Goal: Task Accomplishment & Management: Use online tool/utility

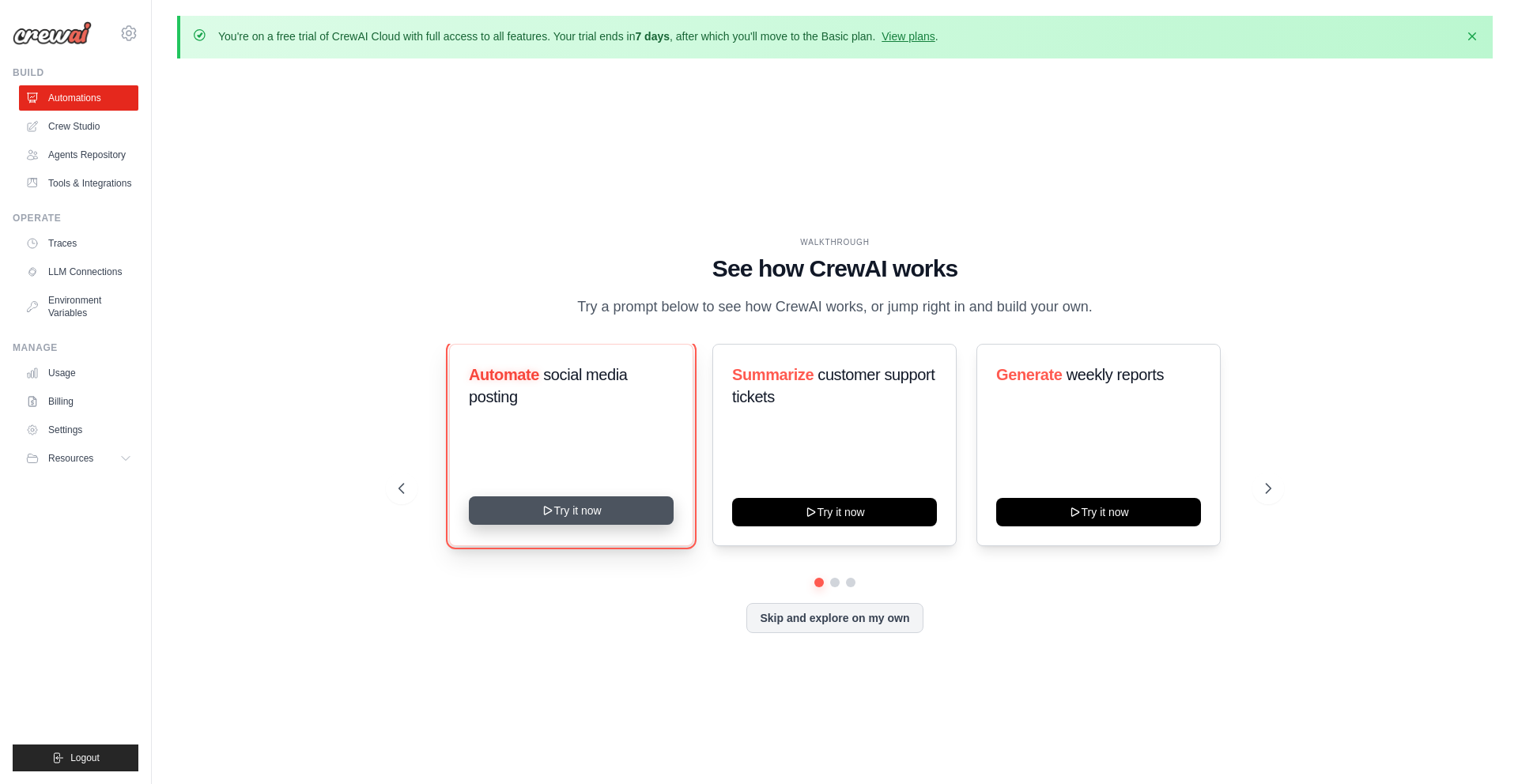
click at [566, 517] on button "Try it now" at bounding box center [571, 510] width 204 height 29
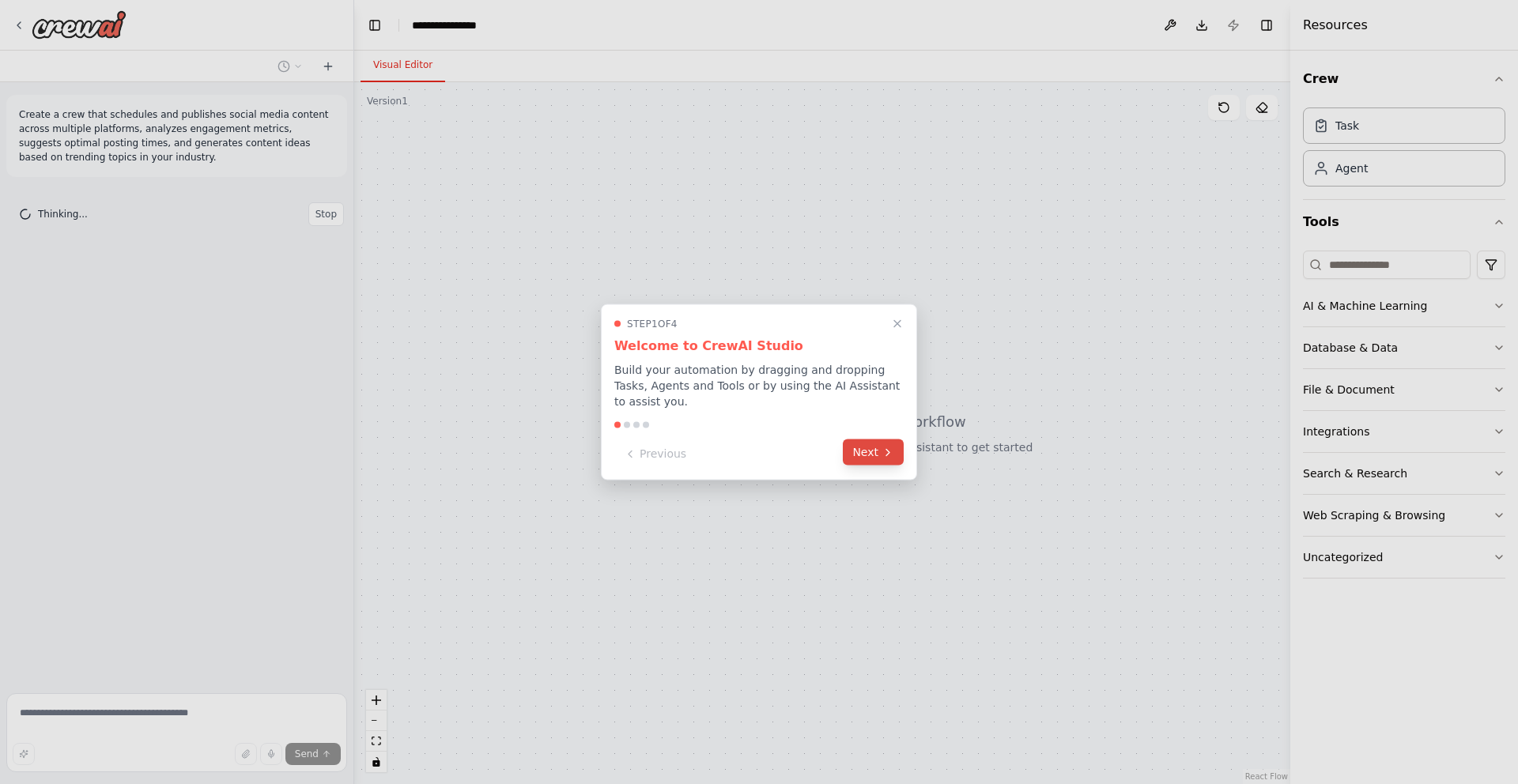
click at [872, 450] on button "Next" at bounding box center [874, 453] width 61 height 26
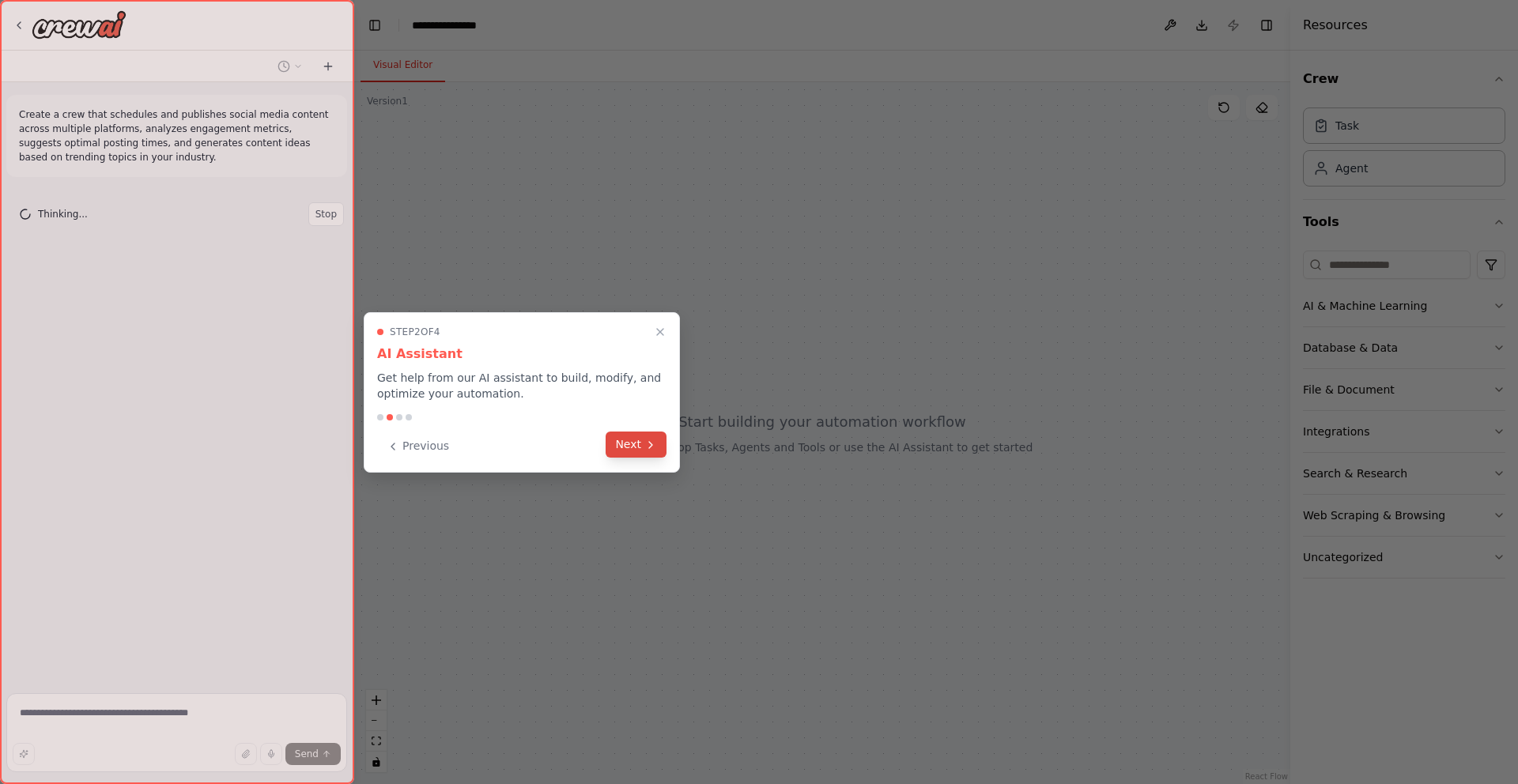
click at [641, 437] on button "Next" at bounding box center [636, 445] width 61 height 26
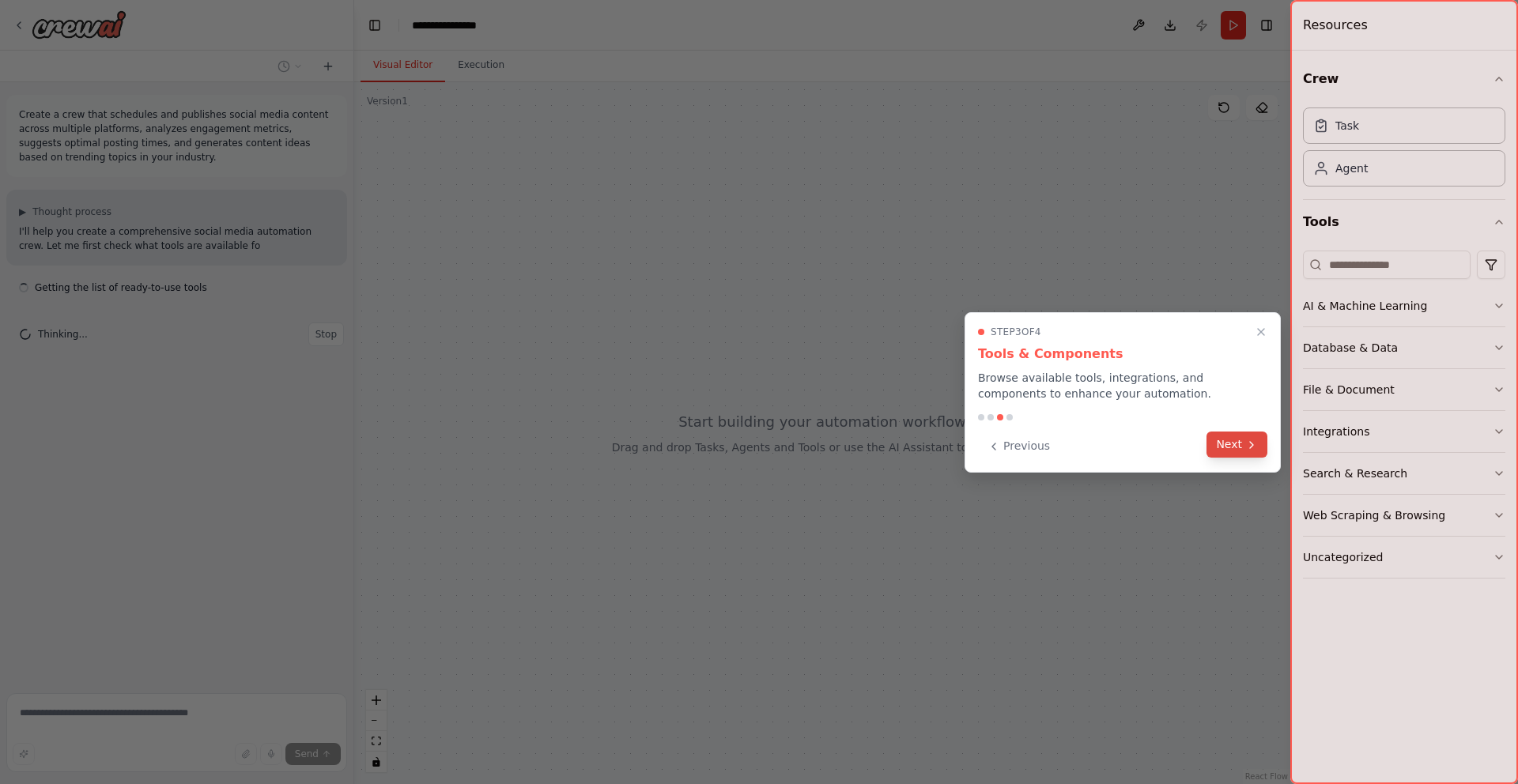
click at [1241, 442] on button "Next" at bounding box center [1237, 445] width 61 height 26
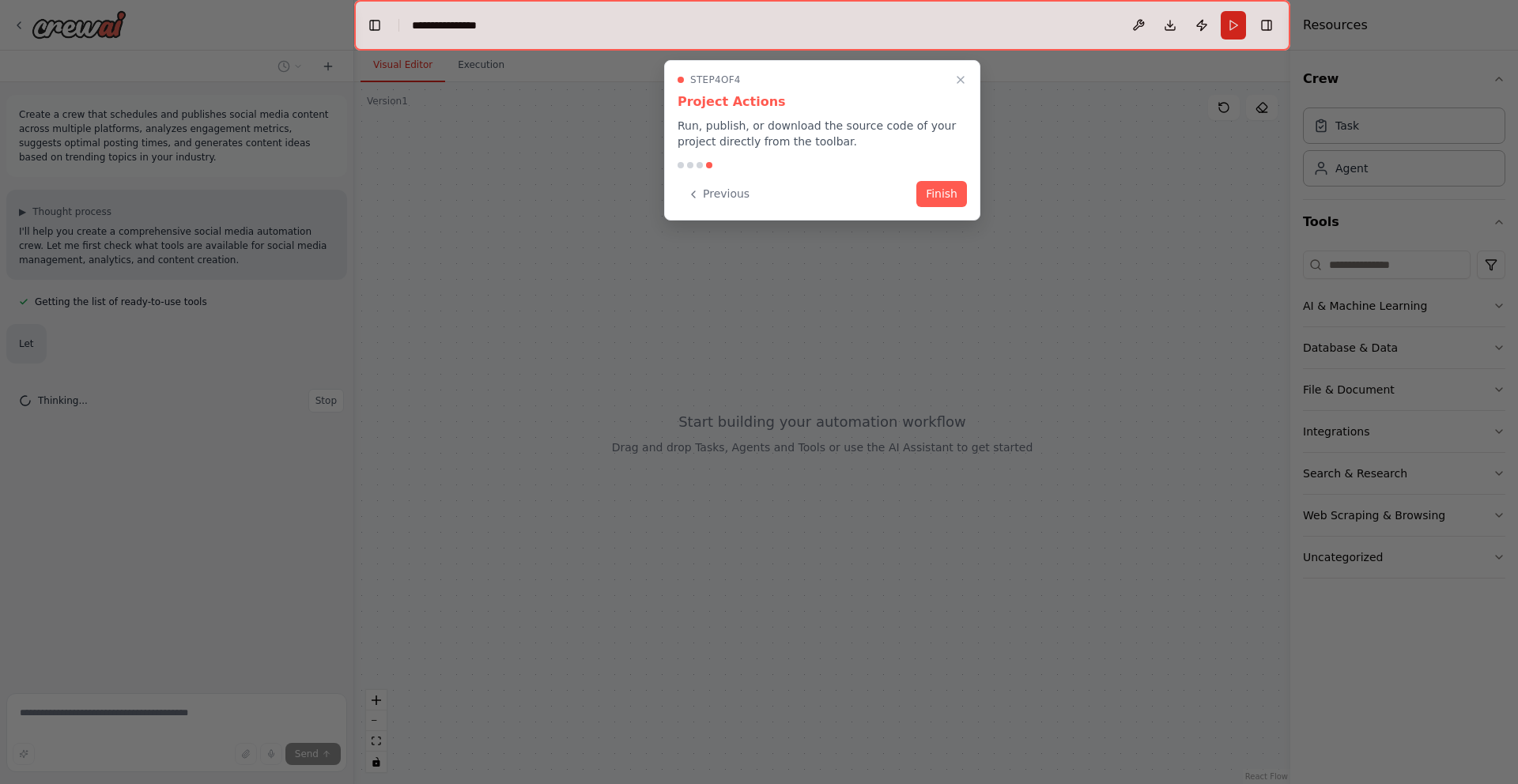
click at [915, 190] on div "Previous Finish" at bounding box center [823, 194] width 290 height 26
click at [940, 197] on button "Finish" at bounding box center [942, 192] width 51 height 26
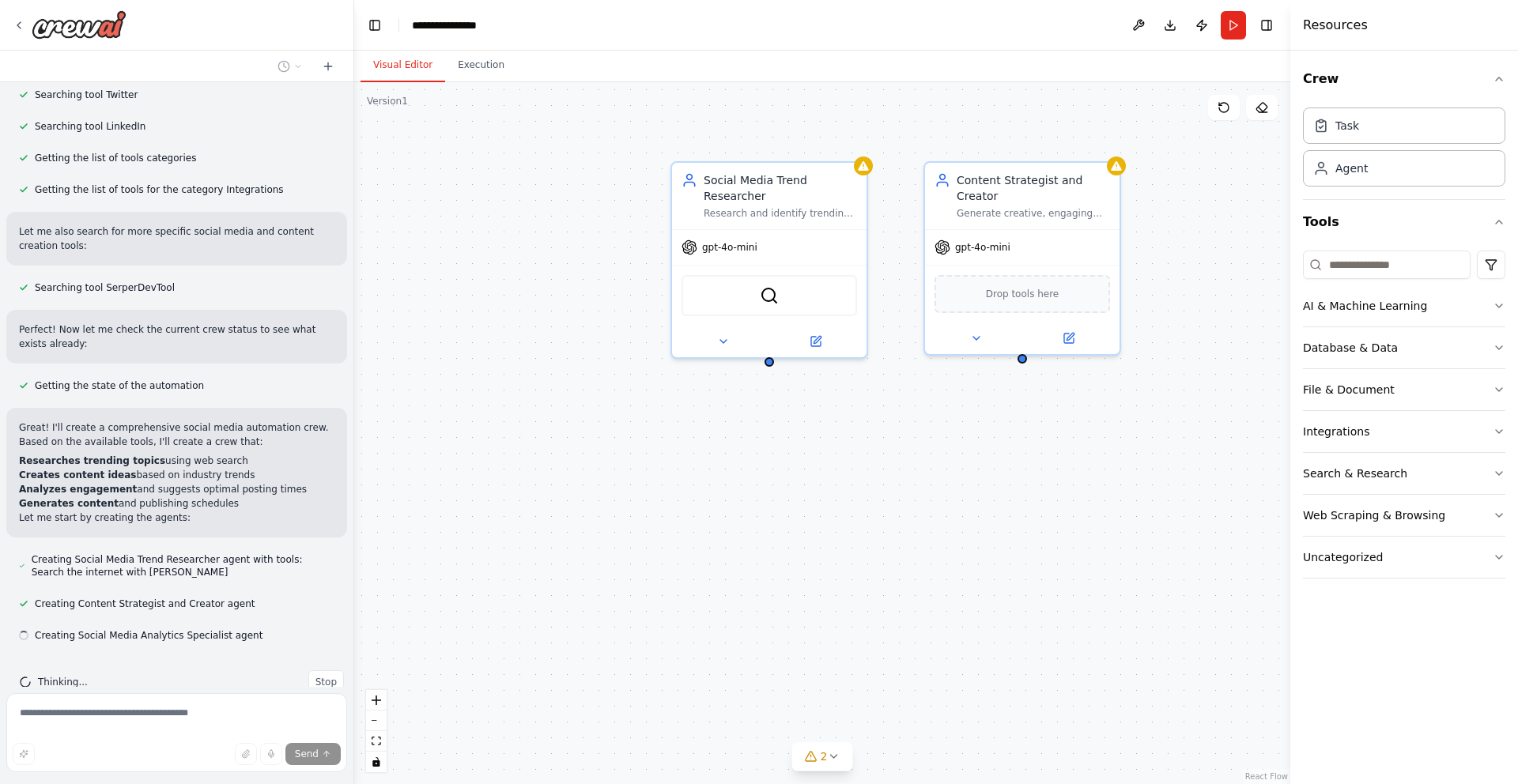
scroll to position [354, 0]
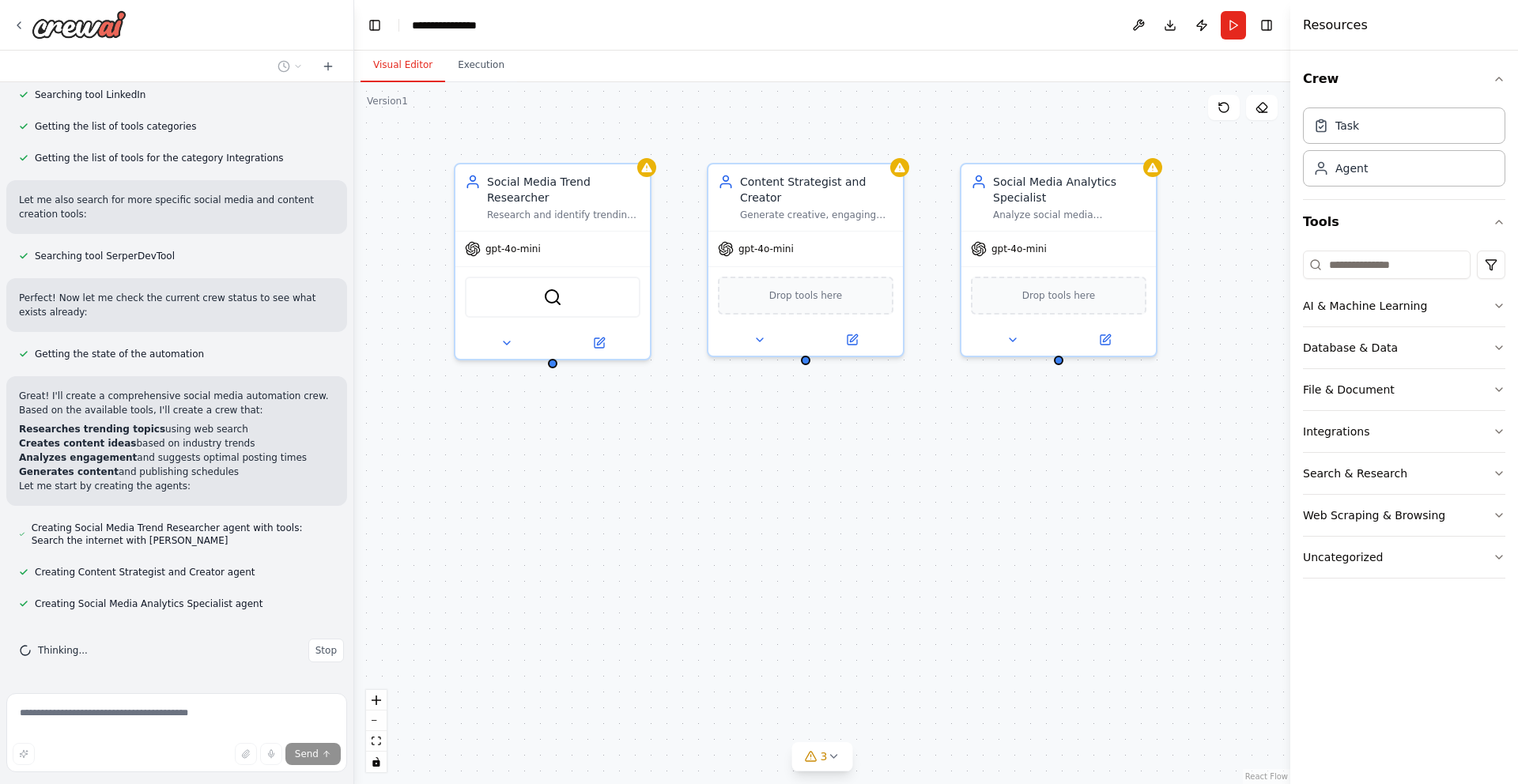
drag, startPoint x: 771, startPoint y: 457, endPoint x: 550, endPoint y: 458, distance: 221.0
click at [550, 458] on div "Social Media Trend Researcher Research and identify trending topics, hashtags, …" at bounding box center [822, 433] width 936 height 702
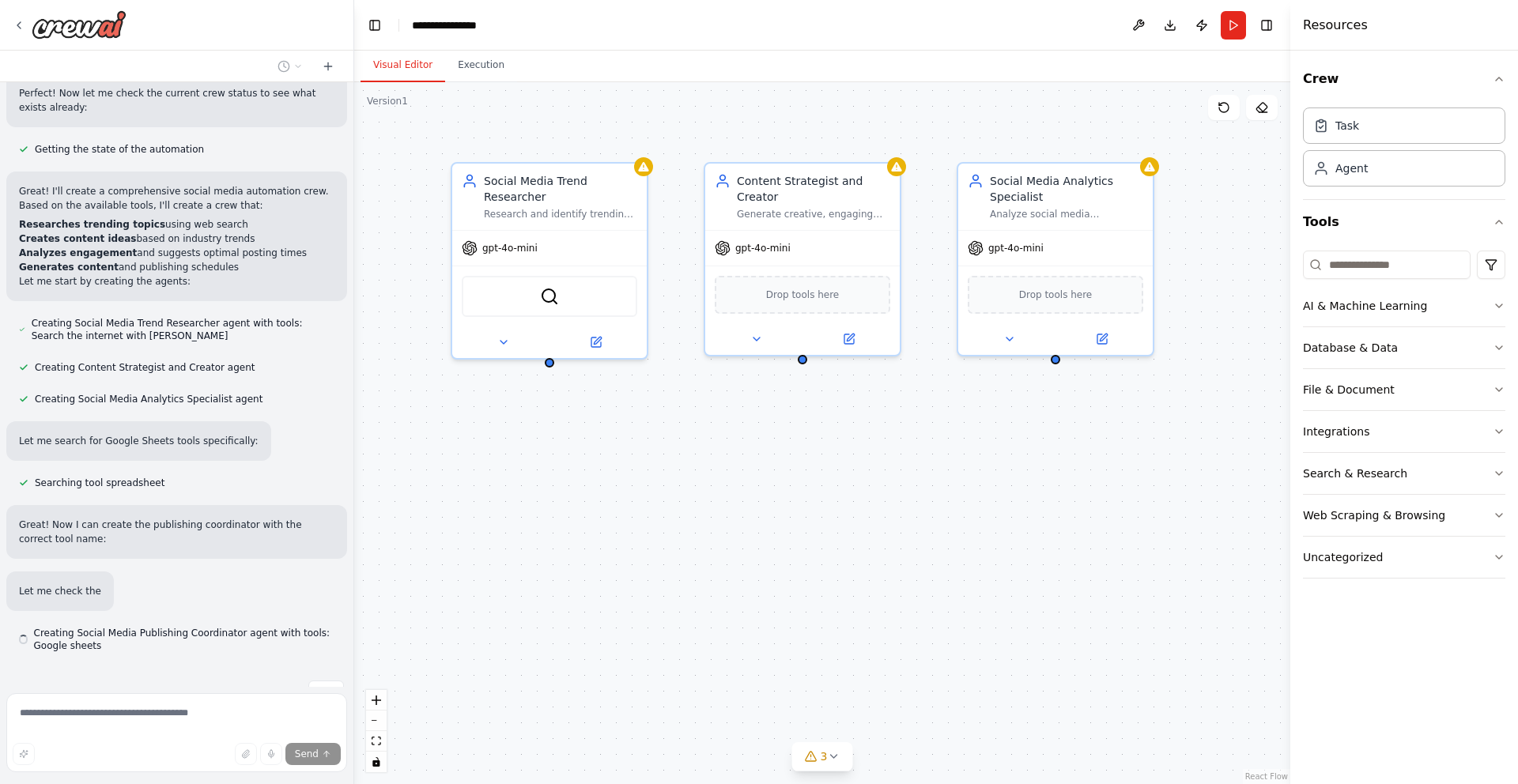
scroll to position [601, 0]
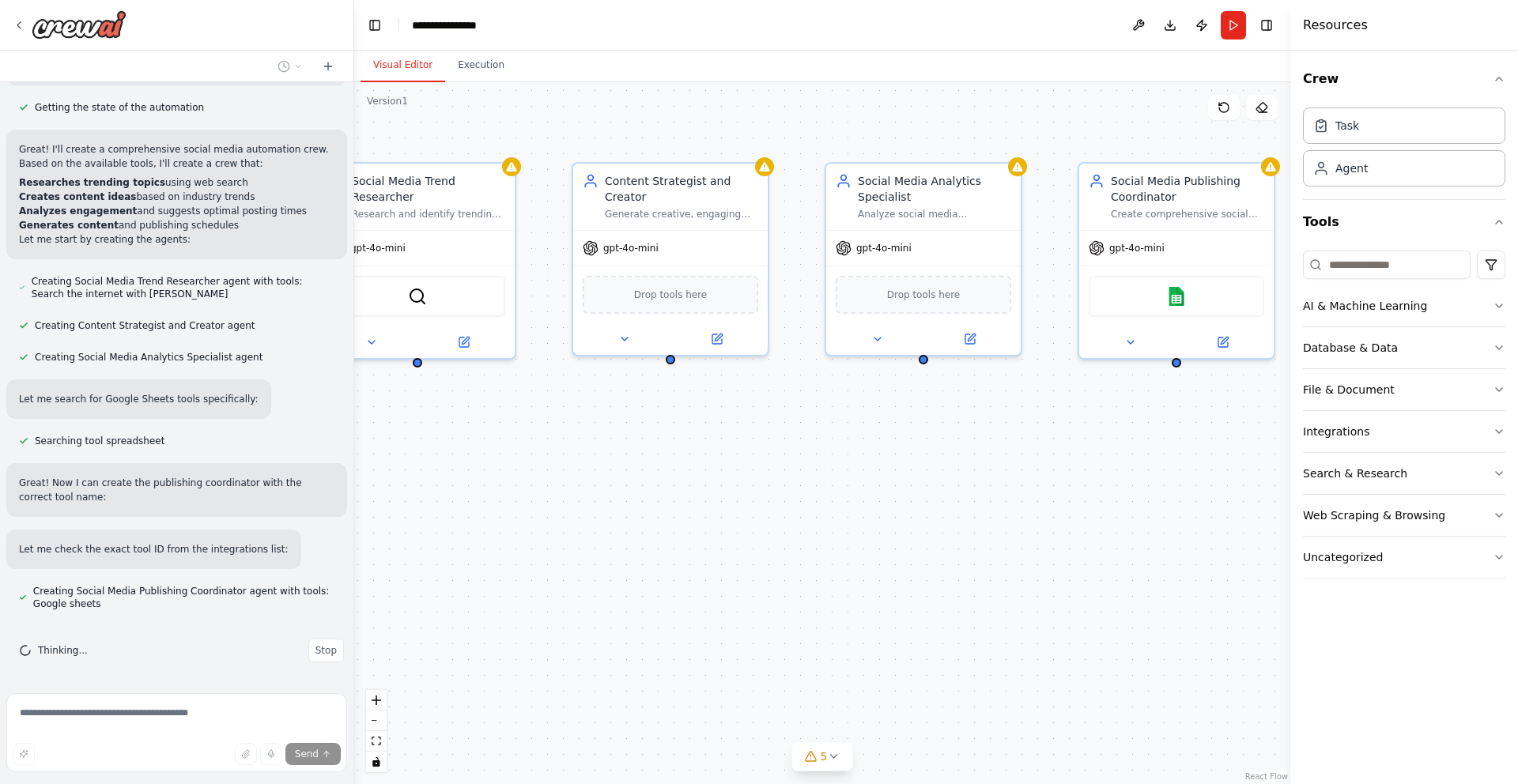
drag, startPoint x: 970, startPoint y: 528, endPoint x: 838, endPoint y: 528, distance: 132.0
click at [838, 528] on div "Social Media Trend Researcher Research and identify trending topics, hashtags, …" at bounding box center [822, 433] width 936 height 702
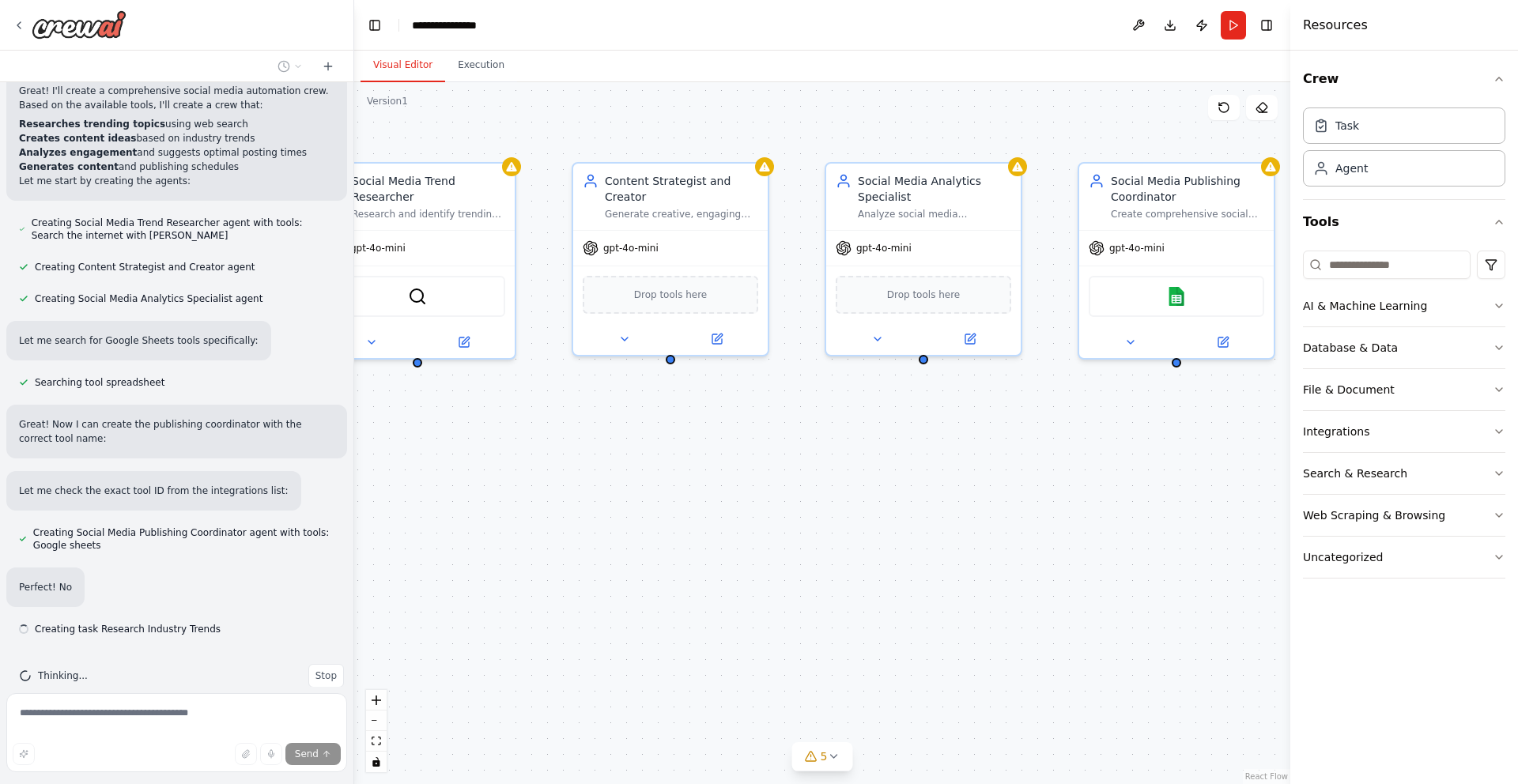
scroll to position [684, 0]
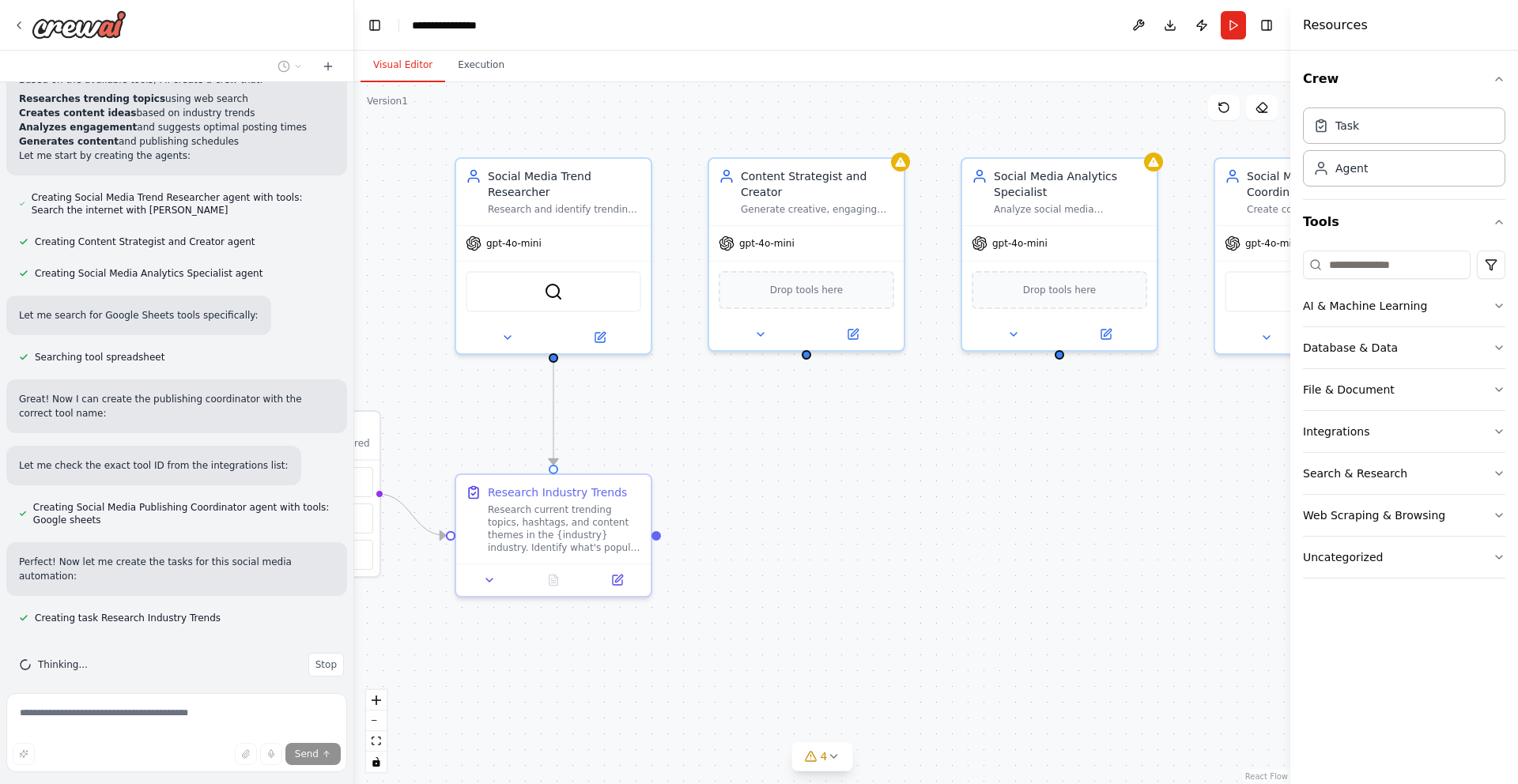
drag, startPoint x: 838, startPoint y: 528, endPoint x: 1015, endPoint y: 522, distance: 177.1
click at [1017, 522] on div ".deletable-edge-delete-btn { width: 20px; height: 20px; border: 0px solid #ffff…" at bounding box center [822, 433] width 936 height 702
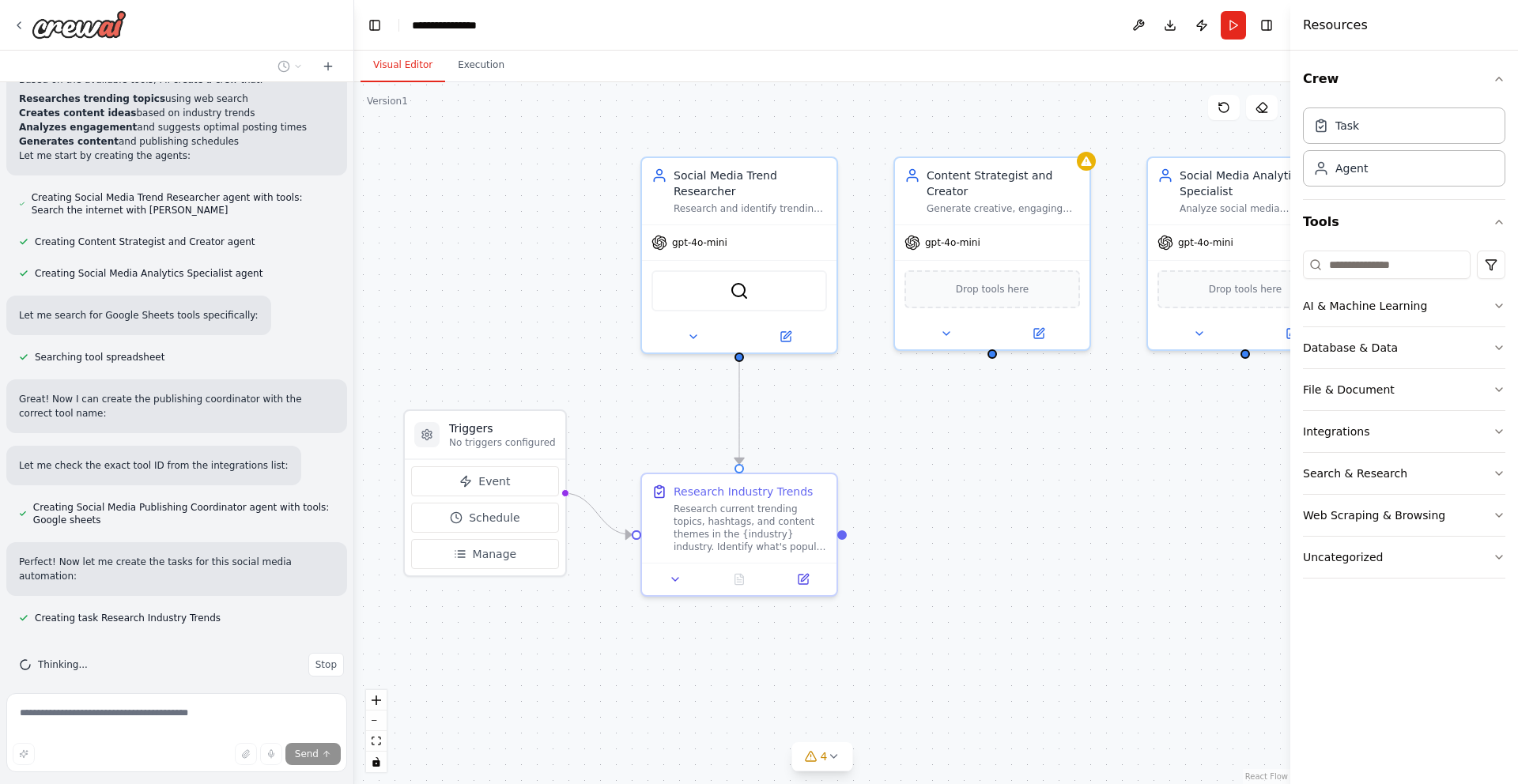
drag, startPoint x: 1015, startPoint y: 522, endPoint x: 1276, endPoint y: 522, distance: 261.0
click at [1276, 522] on div ".deletable-edge-delete-btn { width: 20px; height: 20px; border: 0px solid #ffff…" at bounding box center [822, 433] width 936 height 702
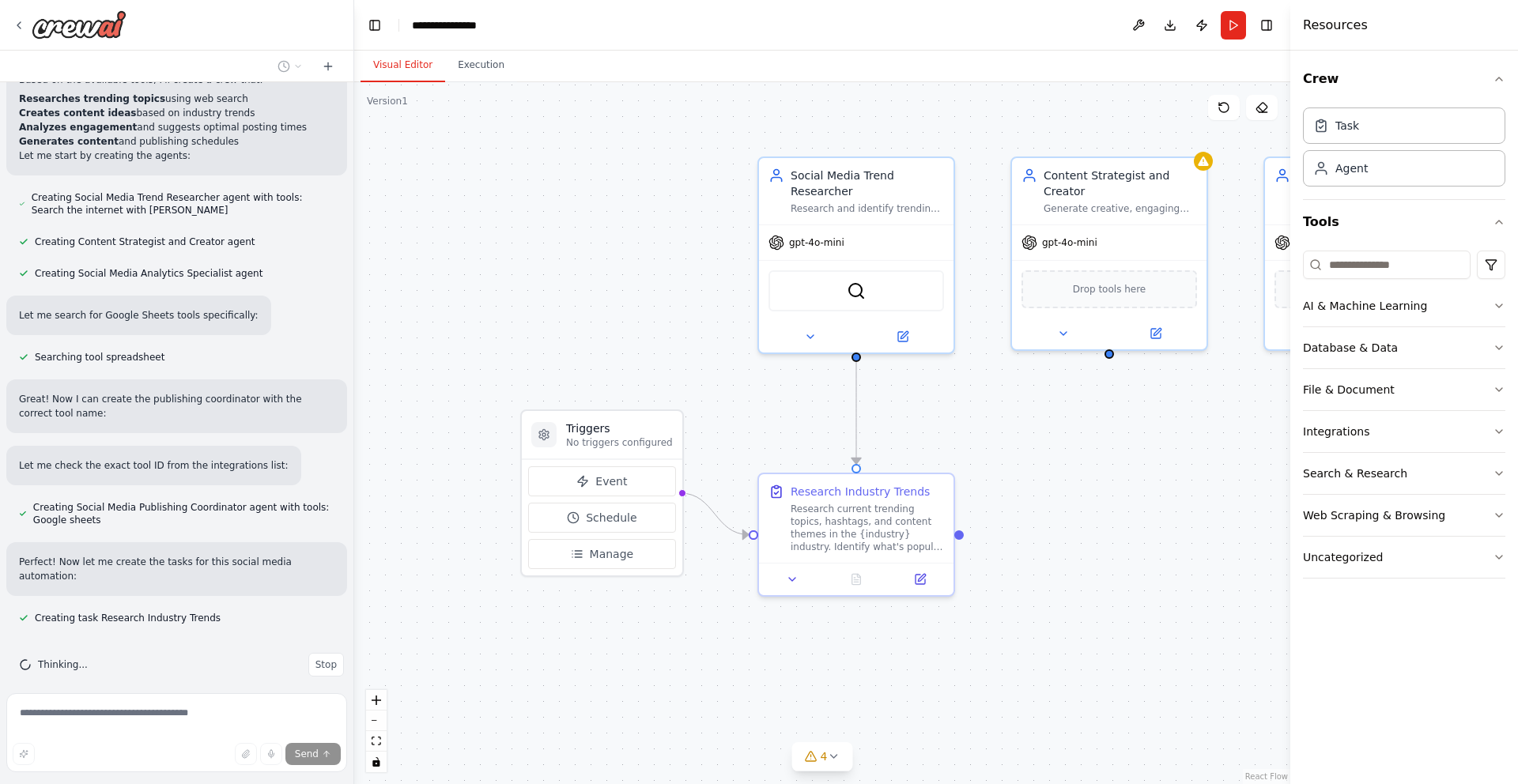
scroll to position [716, 0]
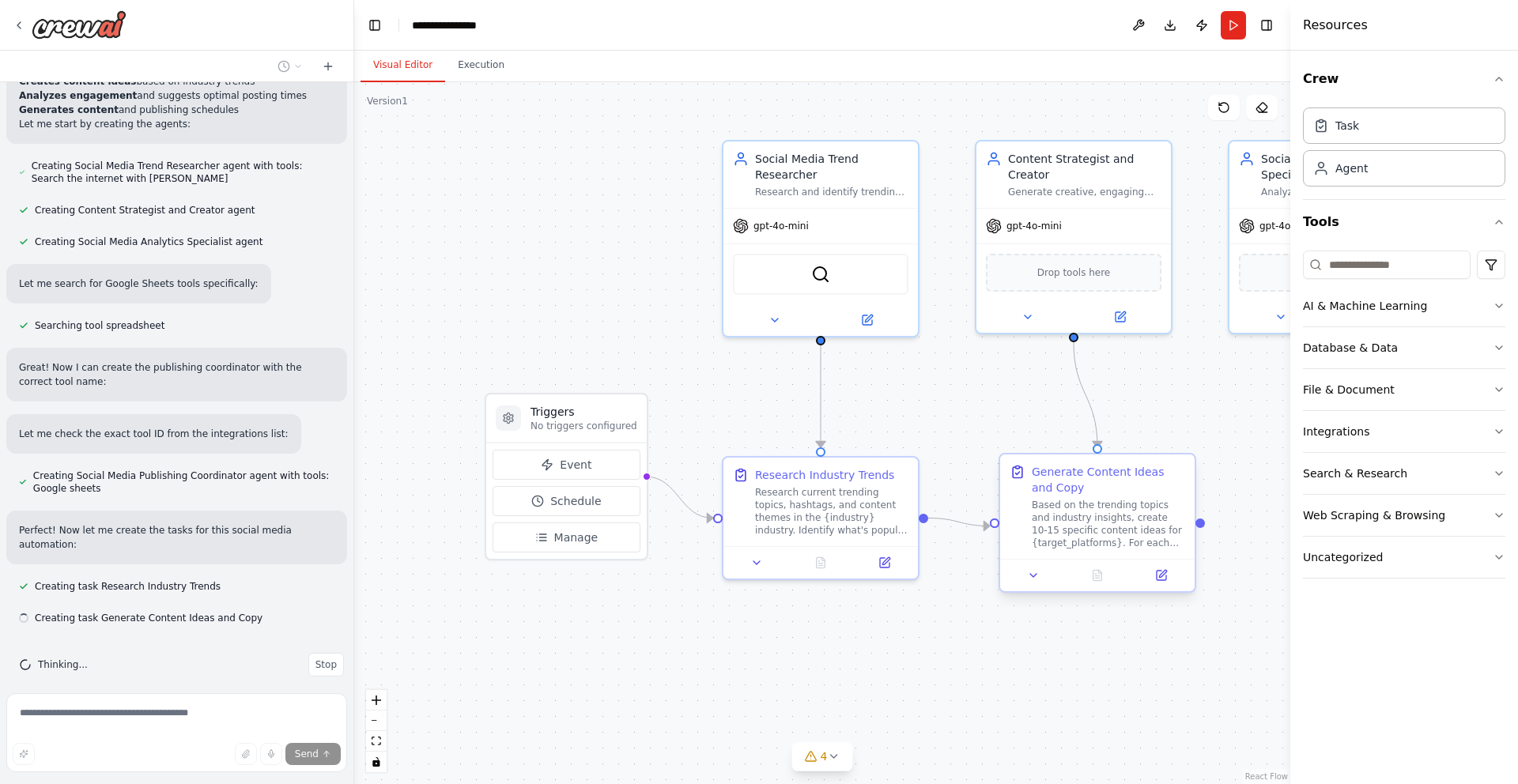
drag, startPoint x: 1186, startPoint y: 486, endPoint x: 1116, endPoint y: 451, distance: 78.3
click at [1116, 451] on div ".deletable-edge-delete-btn { width: 20px; height: 20px; border: 0px solid #ffff…" at bounding box center [822, 433] width 936 height 702
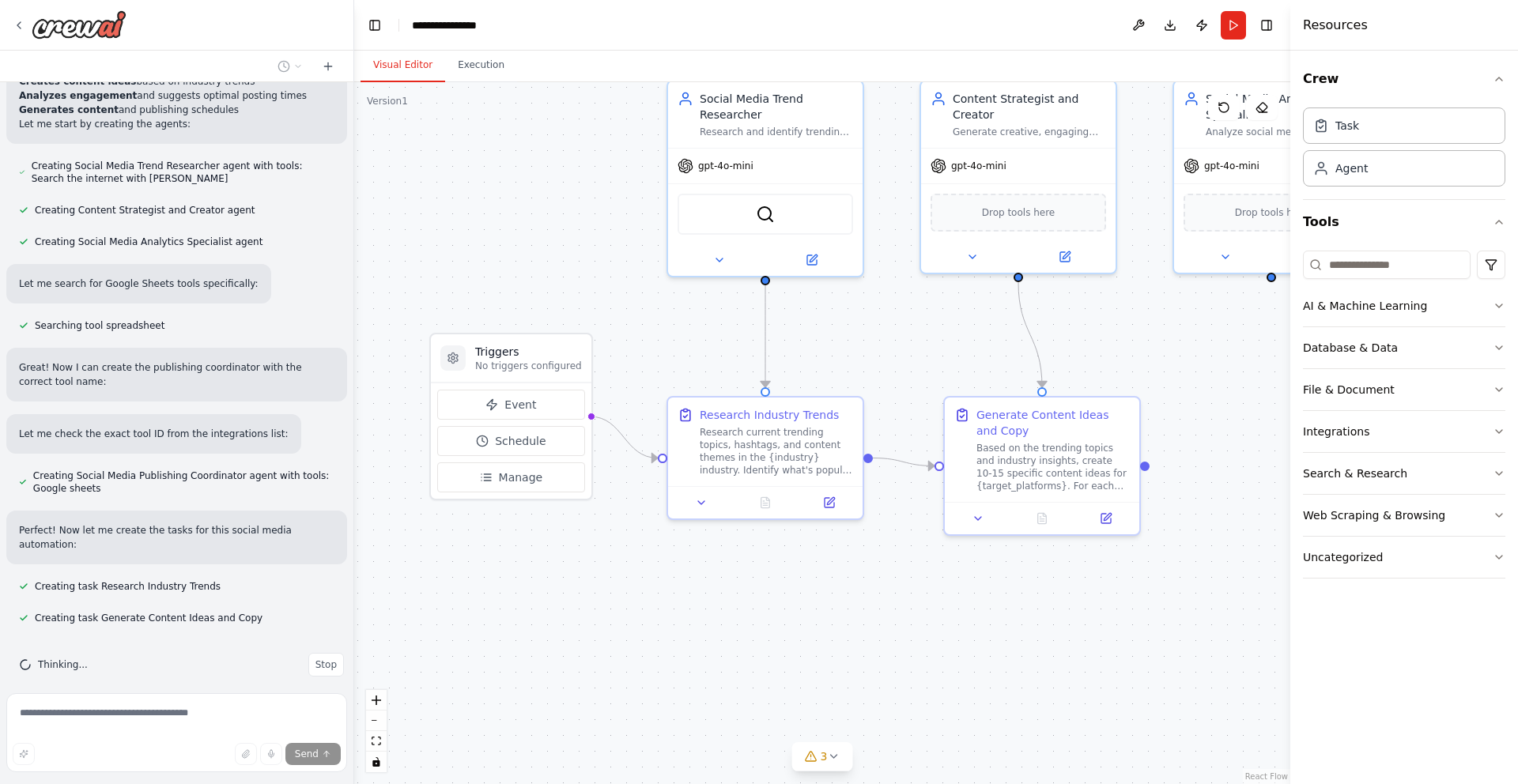
drag, startPoint x: 1128, startPoint y: 695, endPoint x: 1078, endPoint y: 599, distance: 108.2
click at [1078, 599] on div ".deletable-edge-delete-btn { width: 20px; height: 20px; border: 0px solid #ffff…" at bounding box center [822, 433] width 936 height 702
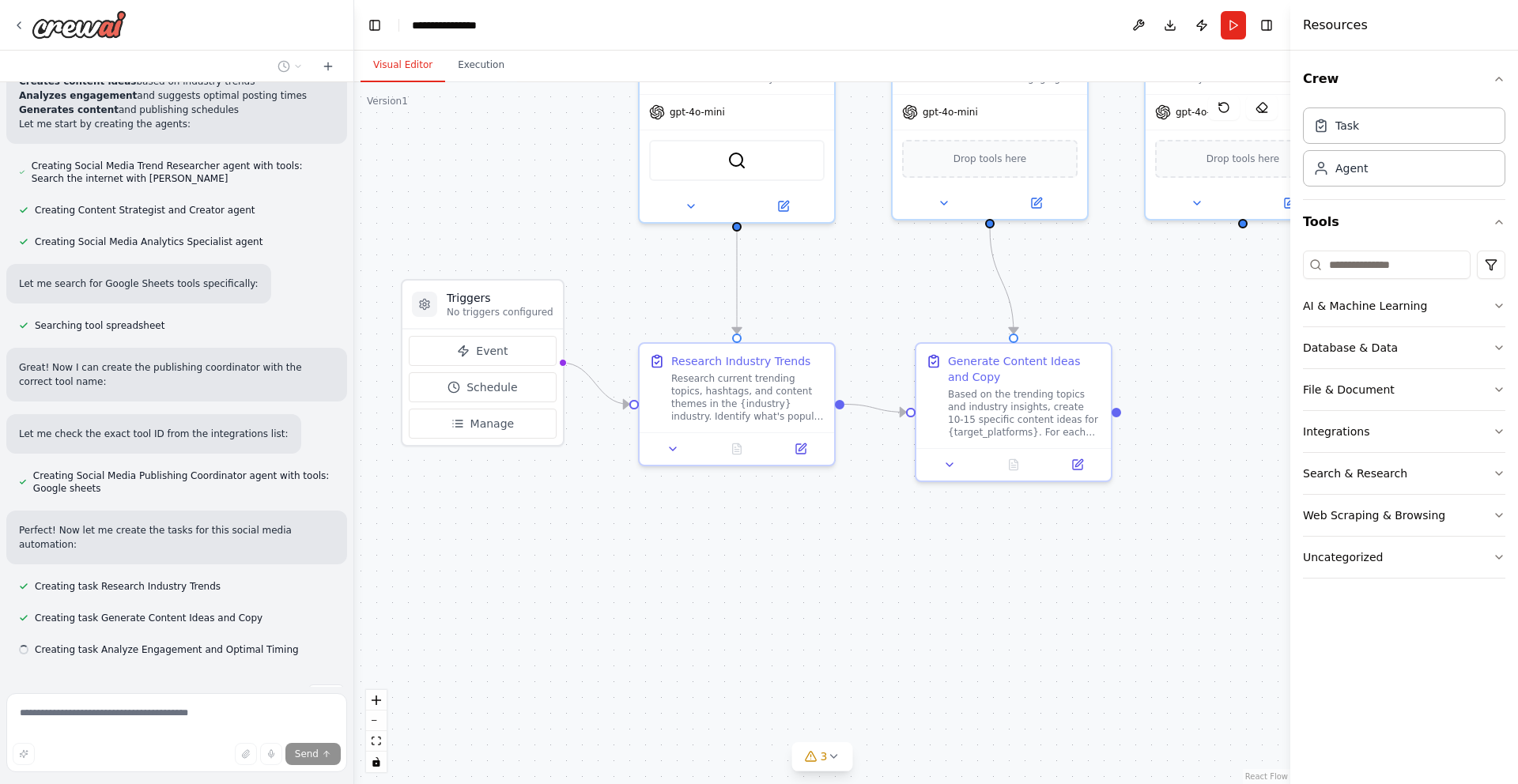
scroll to position [748, 0]
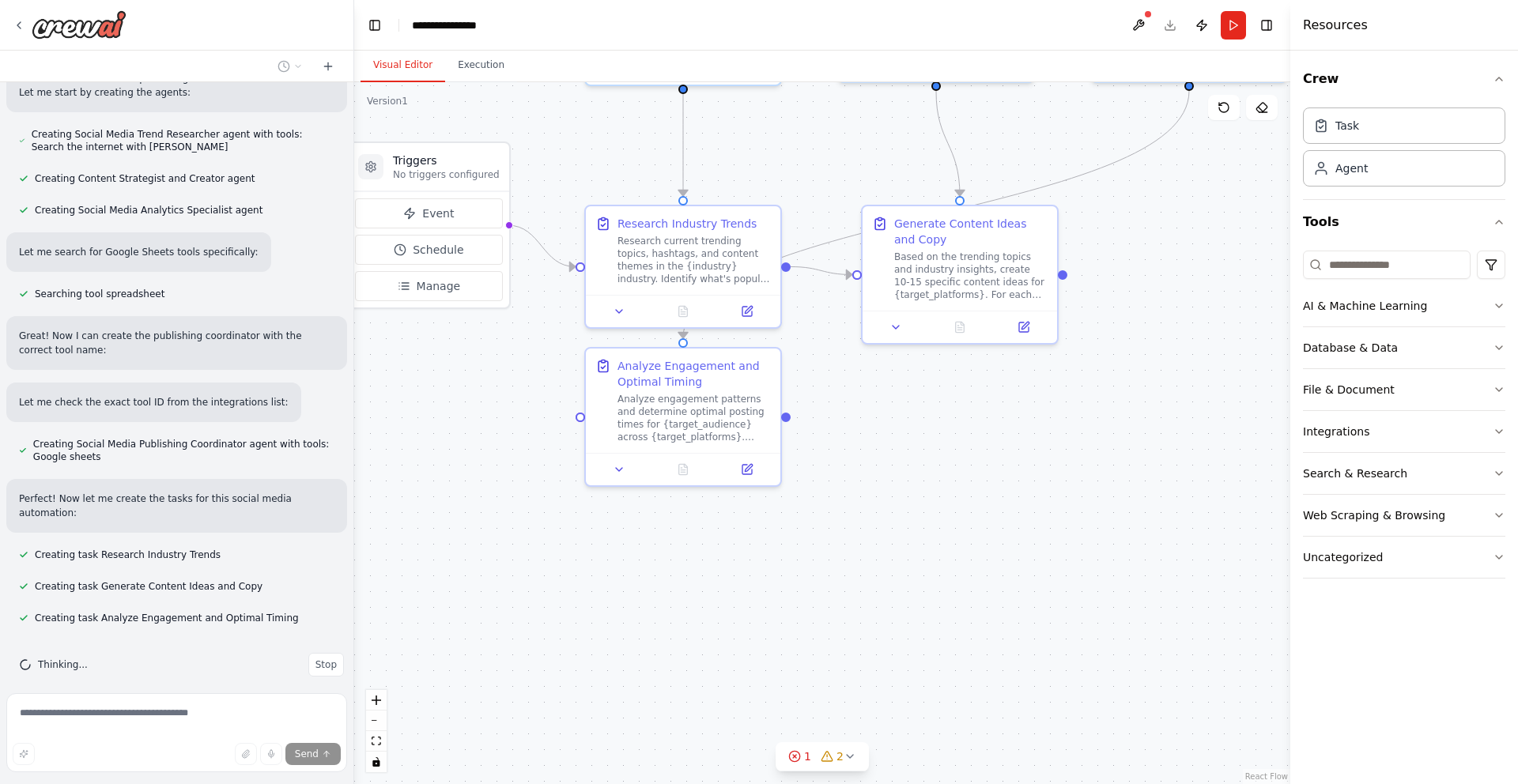
drag, startPoint x: 1078, startPoint y: 599, endPoint x: 1024, endPoint y: 462, distance: 147.3
click at [1024, 462] on div ".deletable-edge-delete-btn { width: 20px; height: 20px; border: 0px solid #ffff…" at bounding box center [822, 433] width 936 height 702
click at [896, 332] on button at bounding box center [896, 324] width 55 height 19
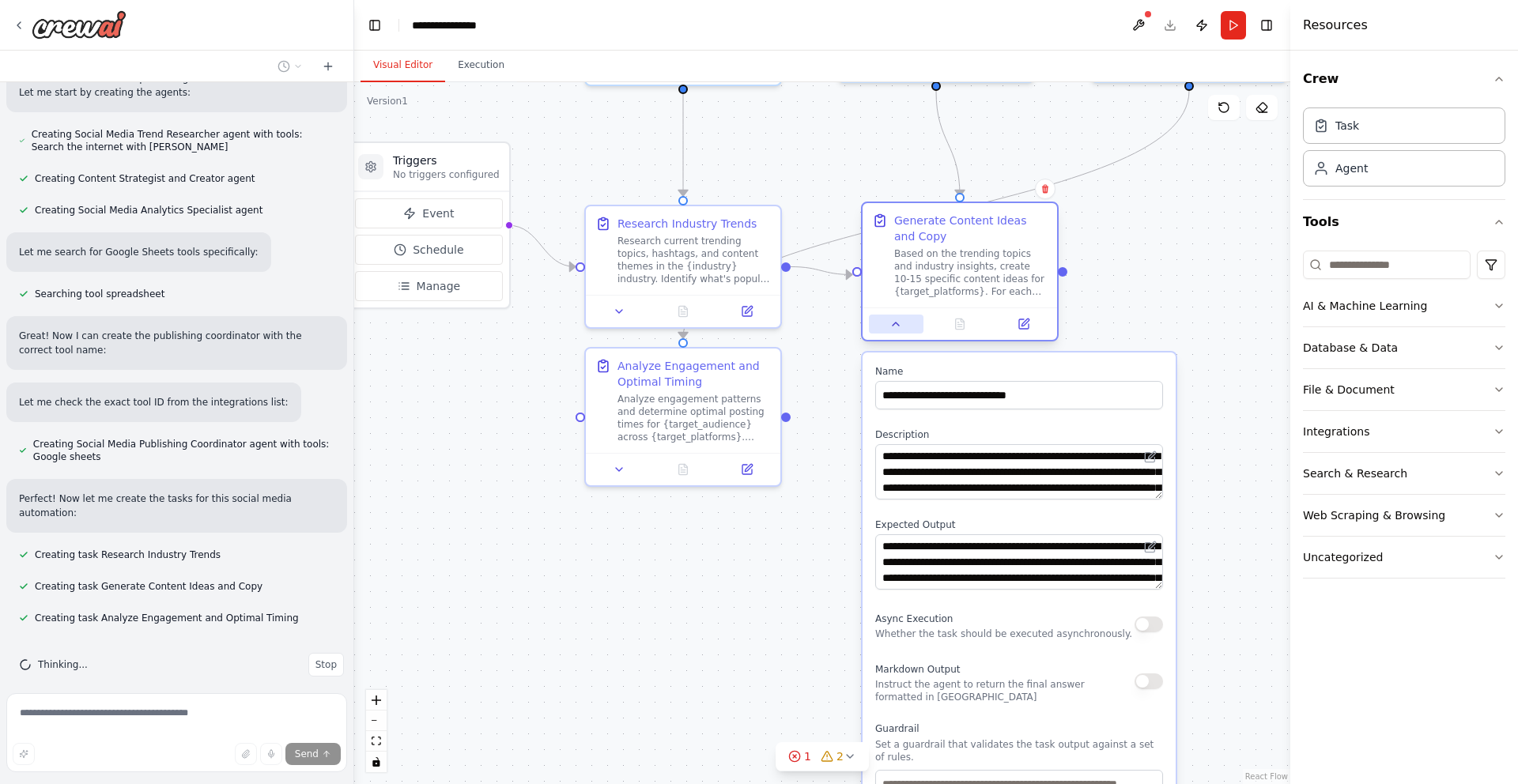
scroll to position [779, 0]
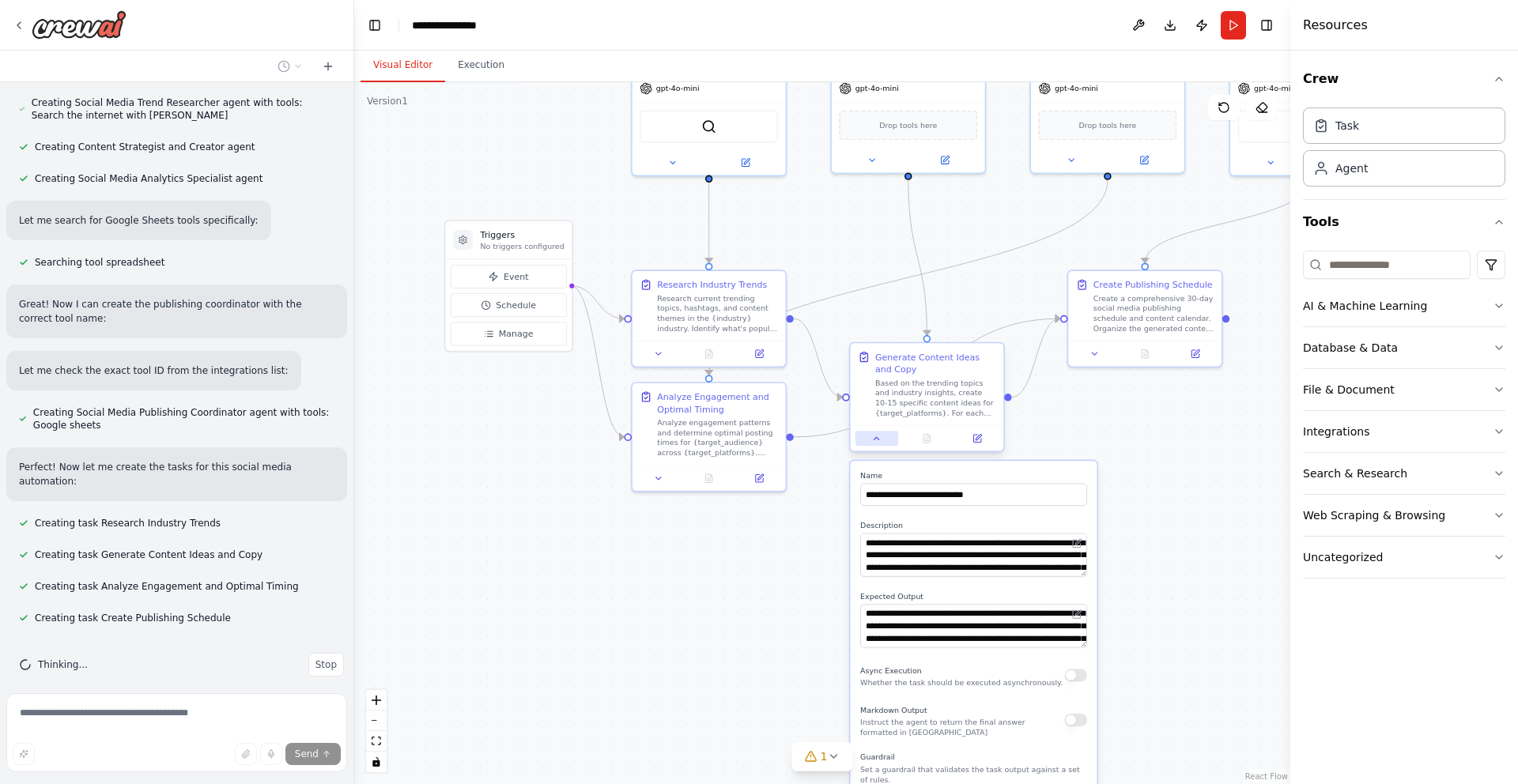
click at [872, 445] on button at bounding box center [877, 438] width 43 height 15
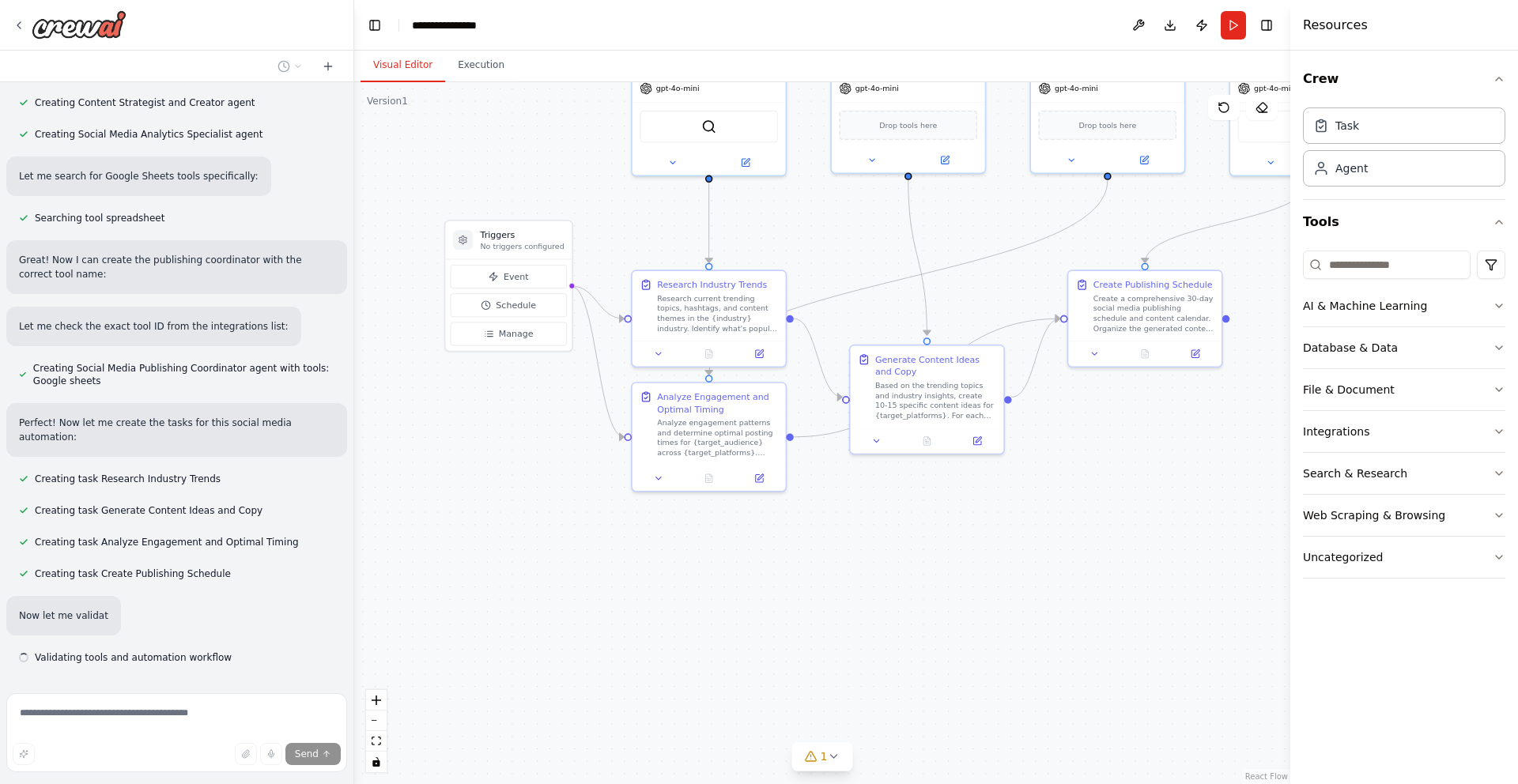
scroll to position [863, 0]
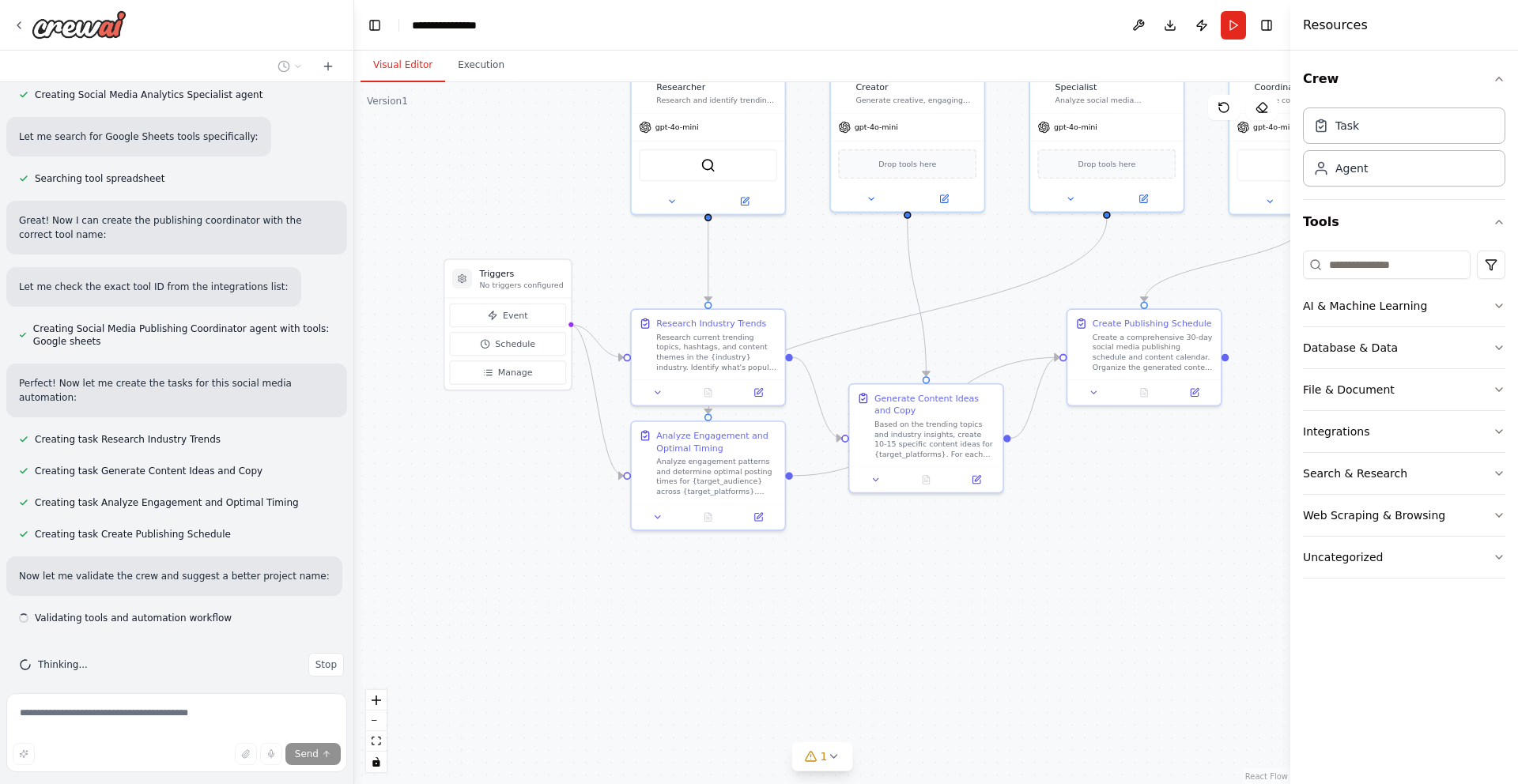
drag, startPoint x: 919, startPoint y: 513, endPoint x: 918, endPoint y: 598, distance: 85.0
click at [918, 598] on div ".deletable-edge-delete-btn { width: 20px; height: 20px; border: 0px solid #ffff…" at bounding box center [822, 433] width 936 height 702
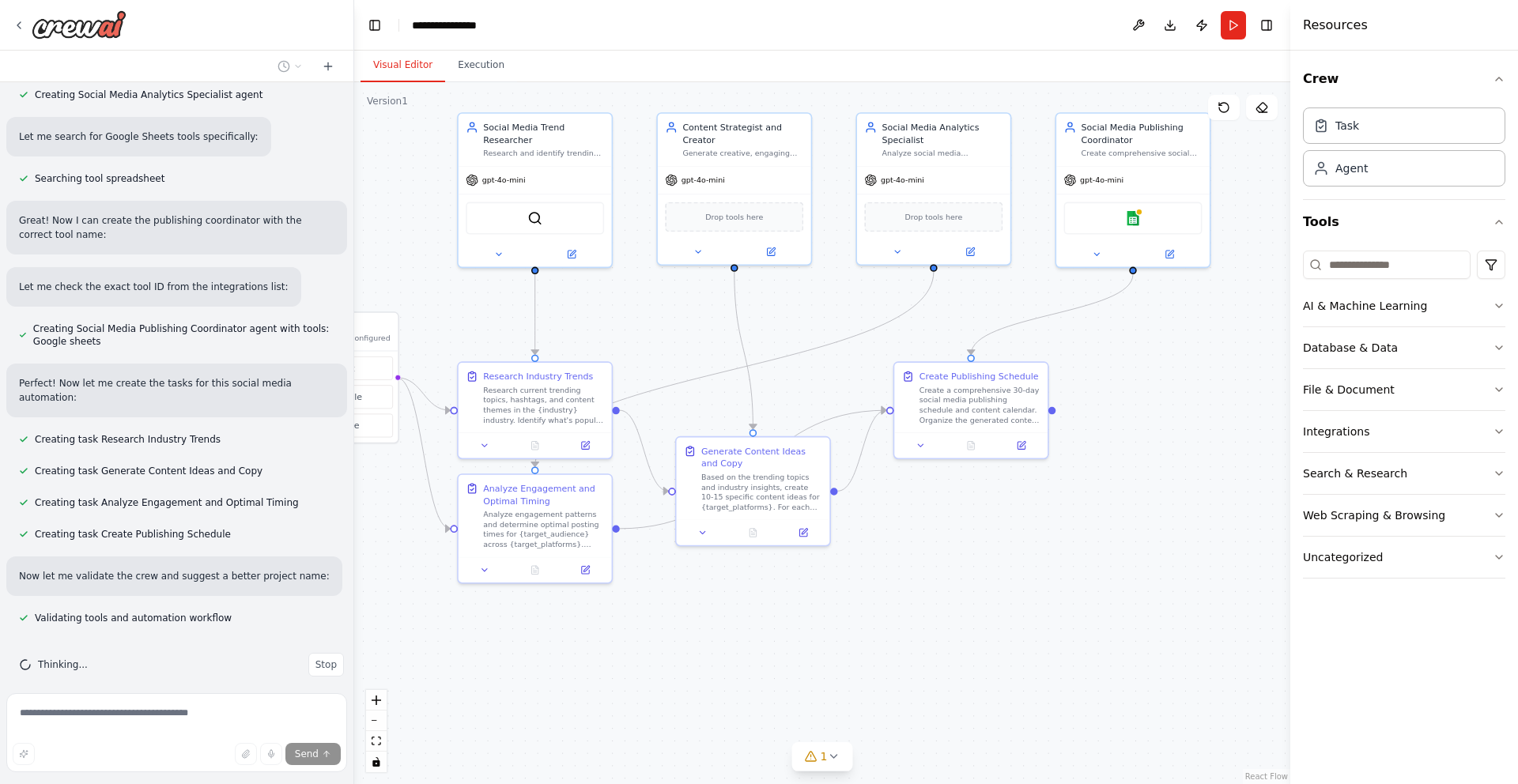
drag, startPoint x: 1073, startPoint y: 581, endPoint x: 903, endPoint y: 581, distance: 170.0
click at [903, 581] on div ".deletable-edge-delete-btn { width: 20px; height: 20px; border: 0px solid #ffff…" at bounding box center [822, 433] width 936 height 702
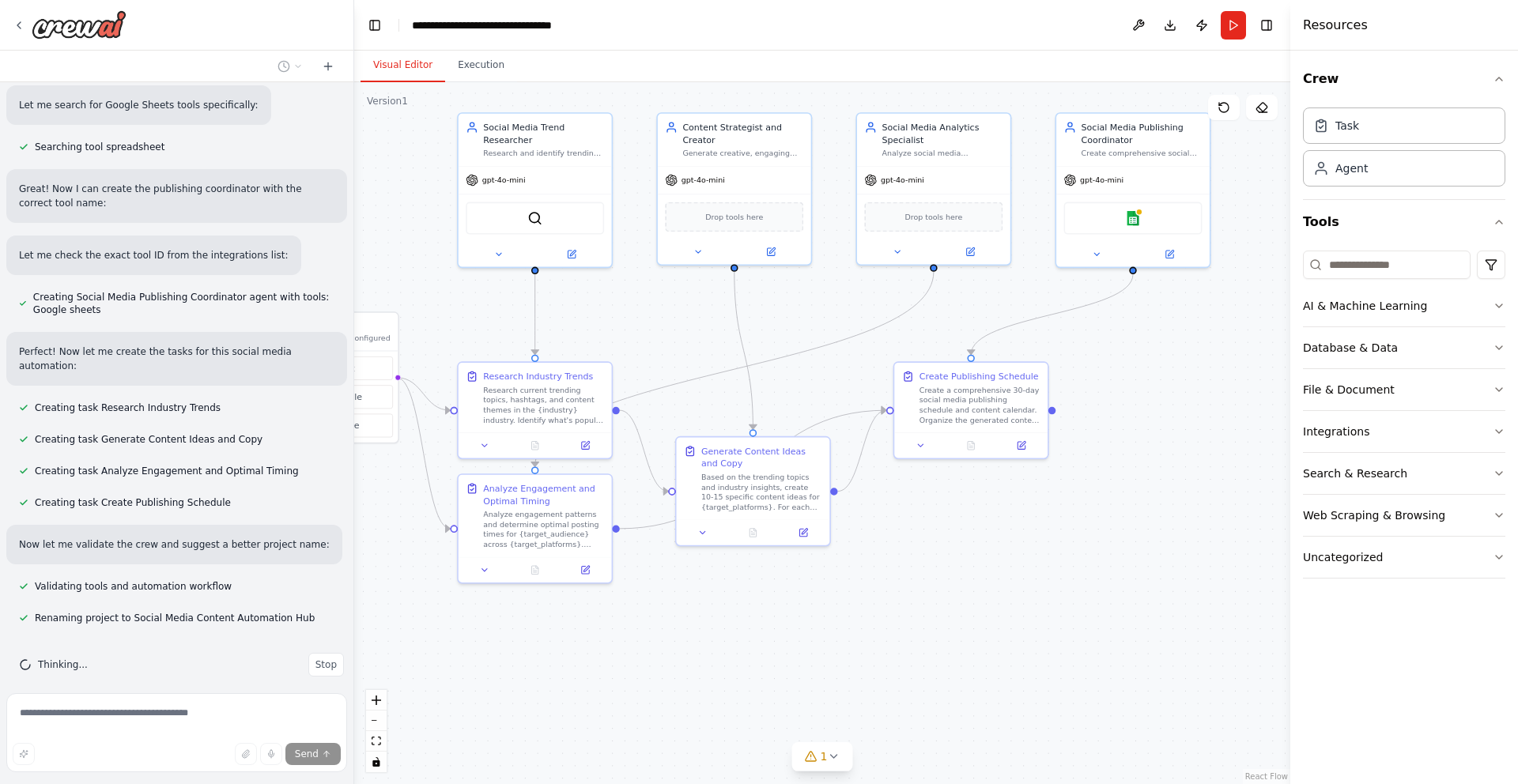
scroll to position [933, 0]
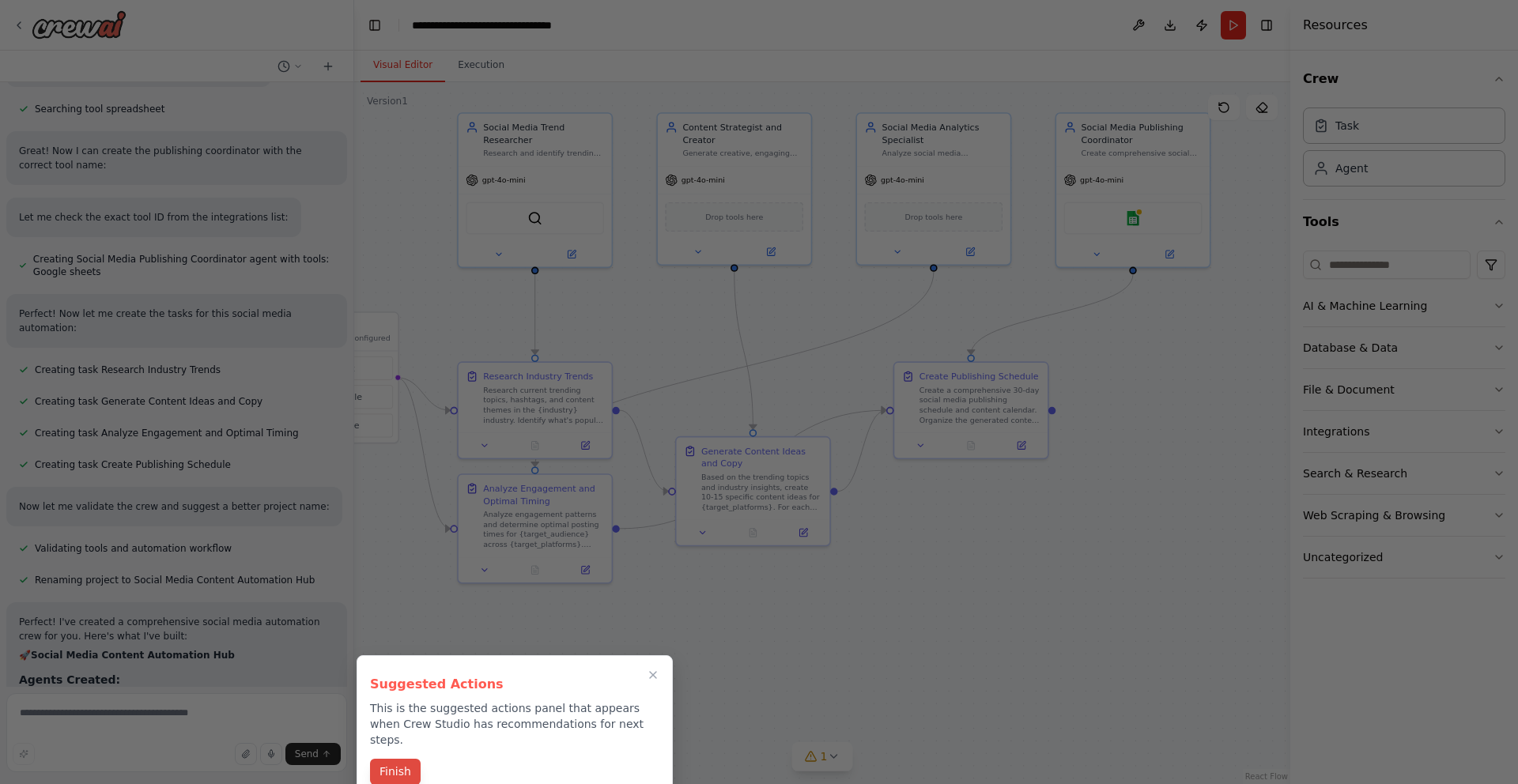
click at [408, 759] on button "Finish" at bounding box center [396, 772] width 51 height 26
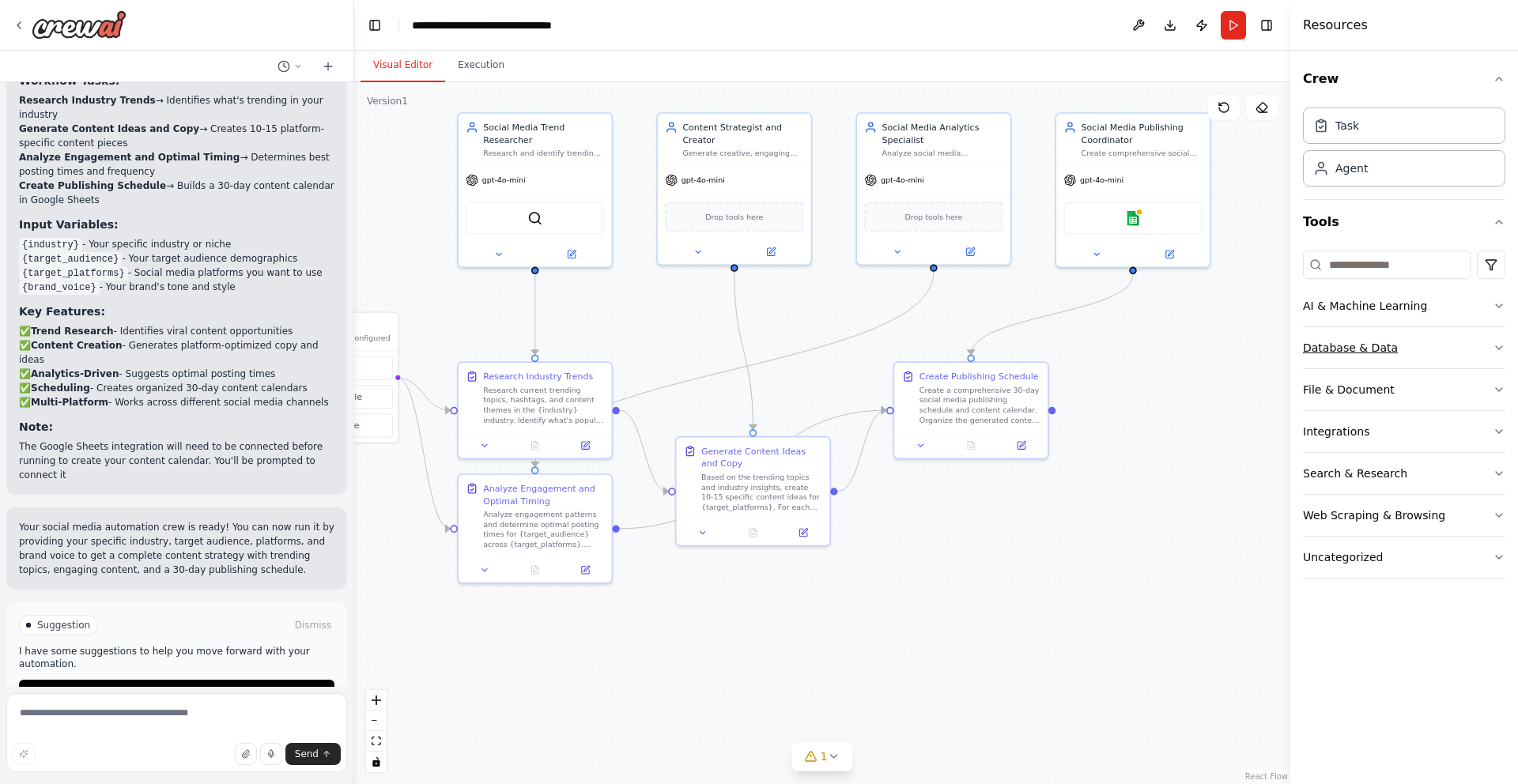
scroll to position [1718, 0]
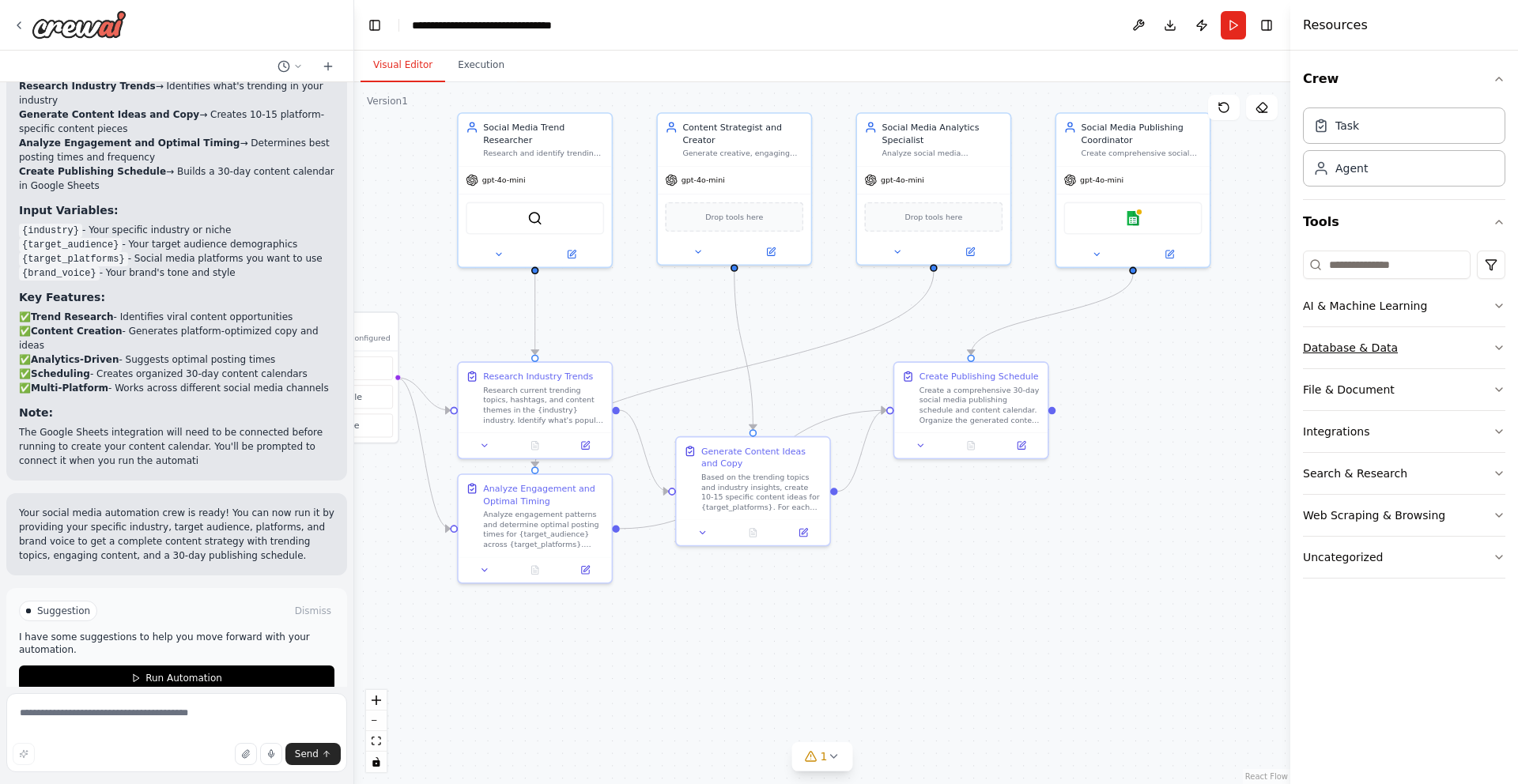
click at [1355, 362] on button "Database & Data" at bounding box center [1404, 347] width 203 height 41
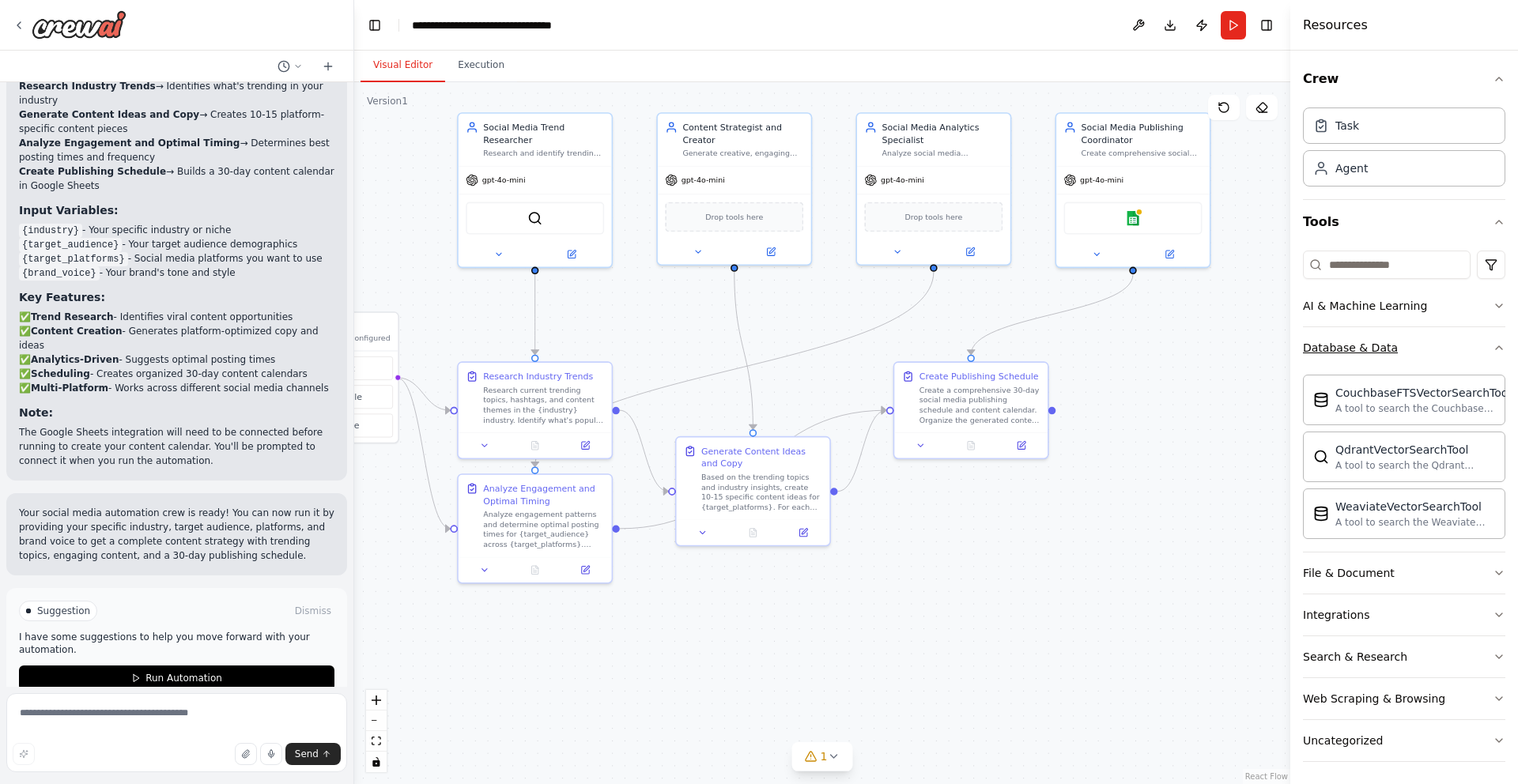
click at [1355, 362] on button "Database & Data" at bounding box center [1404, 347] width 203 height 41
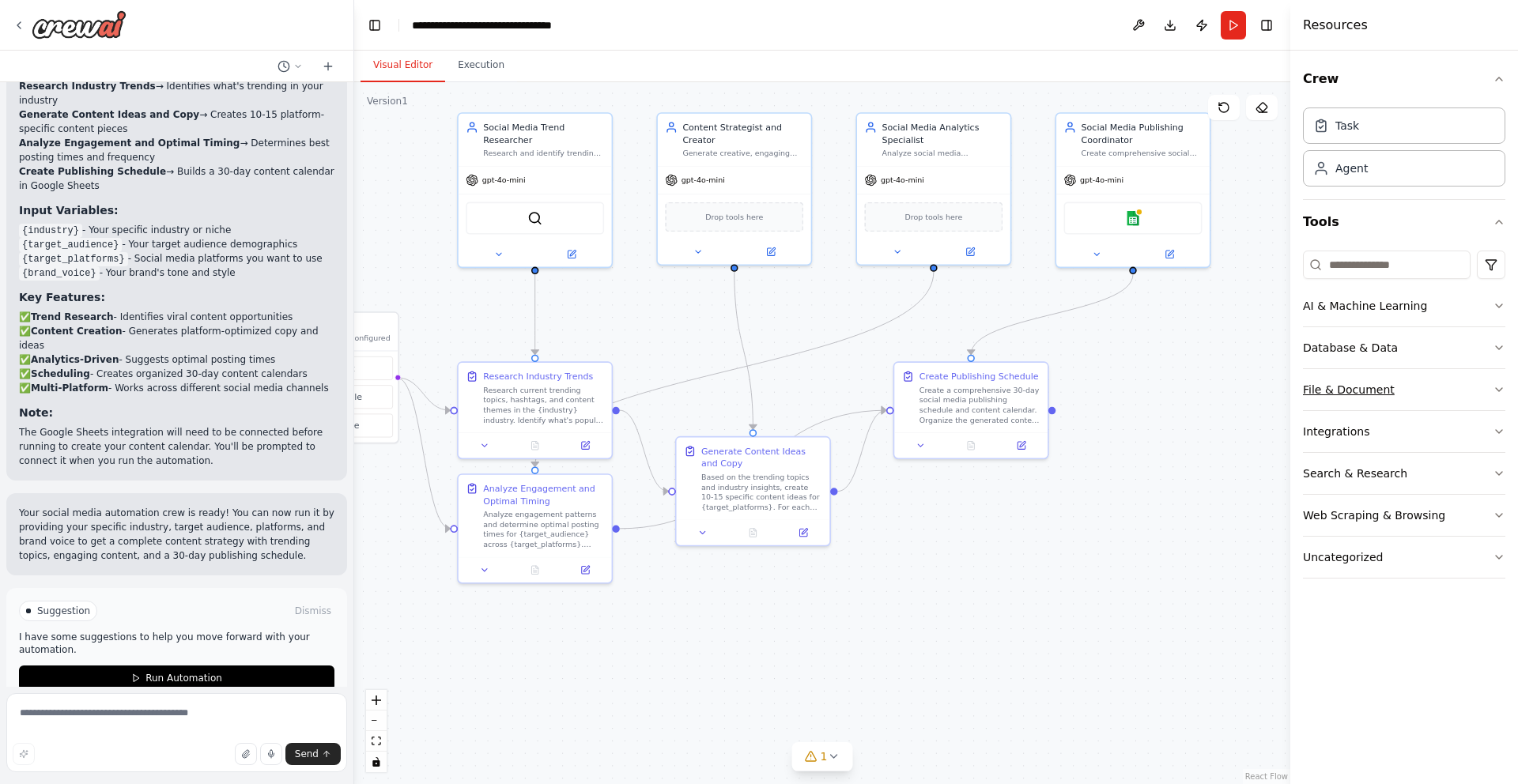
click at [1357, 394] on div "File & Document" at bounding box center [1349, 389] width 92 height 16
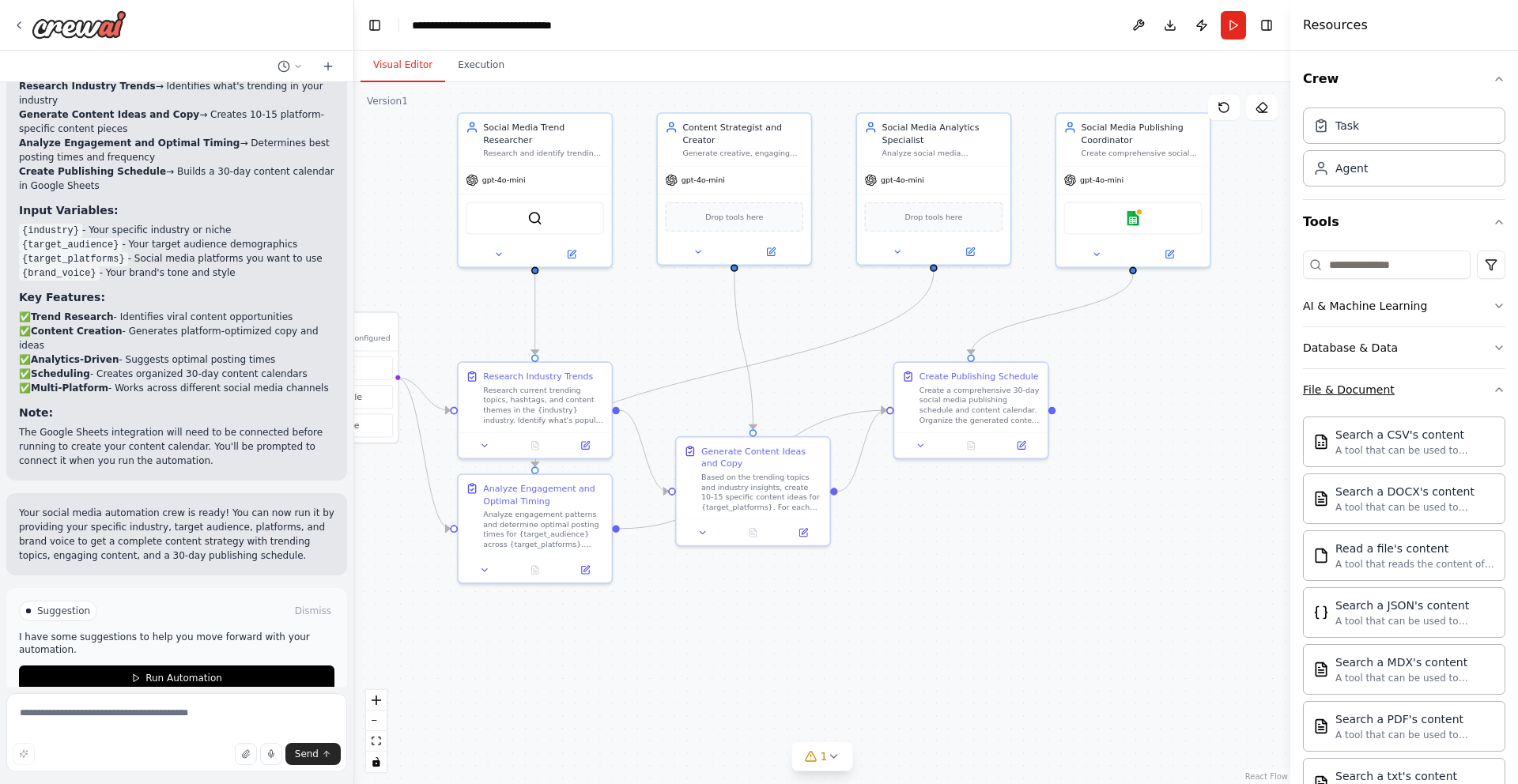
click at [1357, 394] on div "File & Document" at bounding box center [1349, 389] width 92 height 16
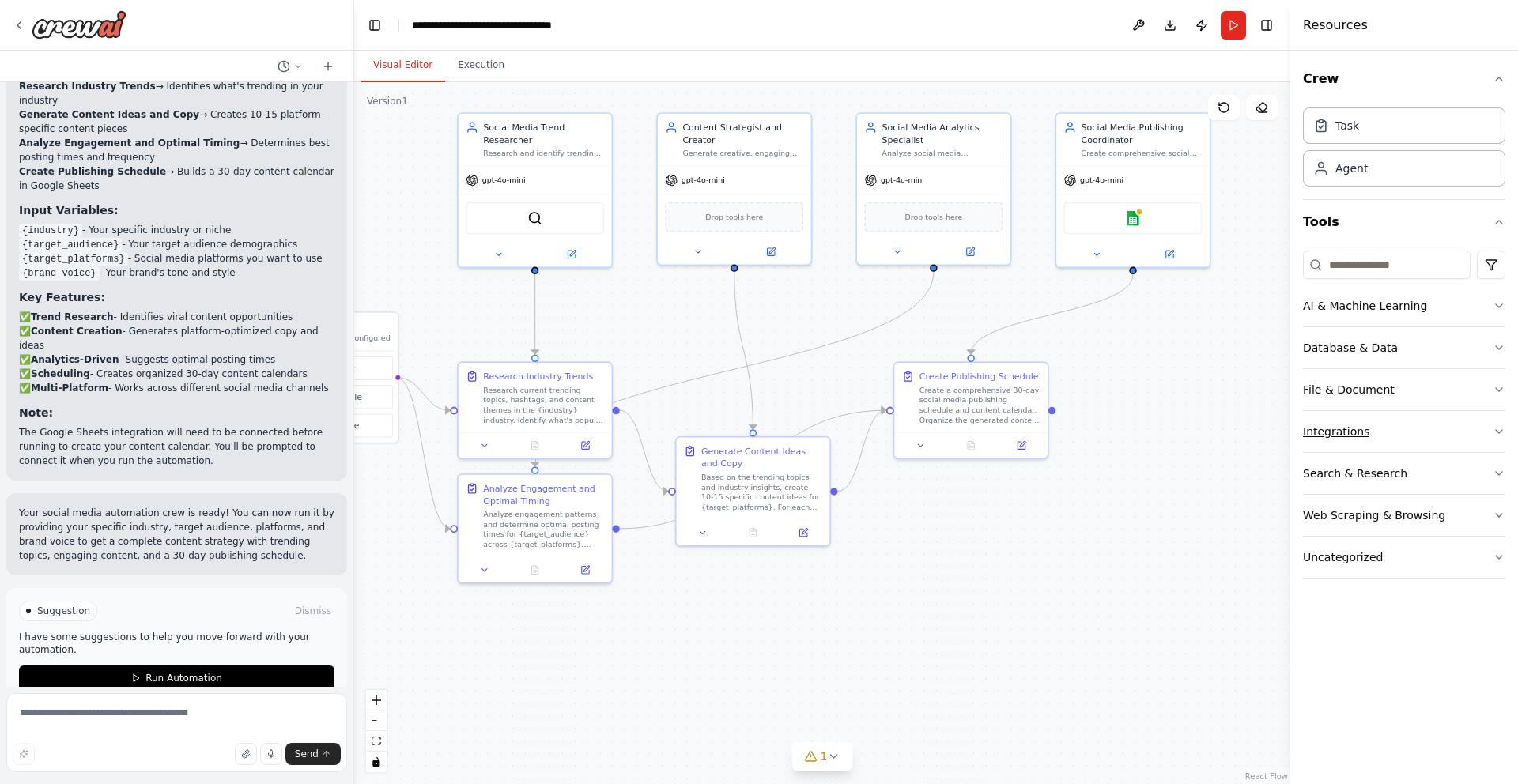
click at [1359, 427] on div "Integrations" at bounding box center [1336, 431] width 66 height 16
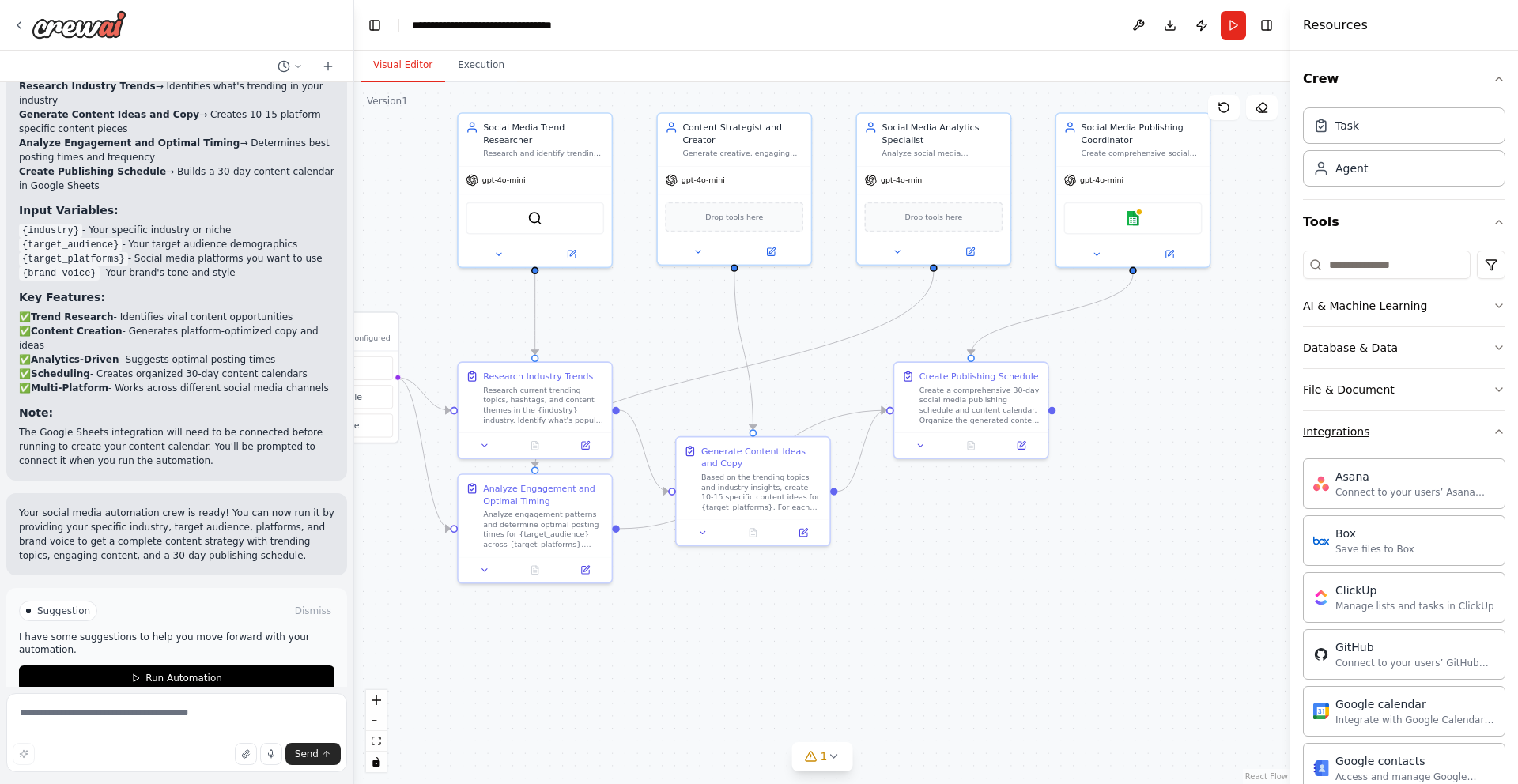
click at [1359, 427] on div "Integrations" at bounding box center [1336, 431] width 66 height 16
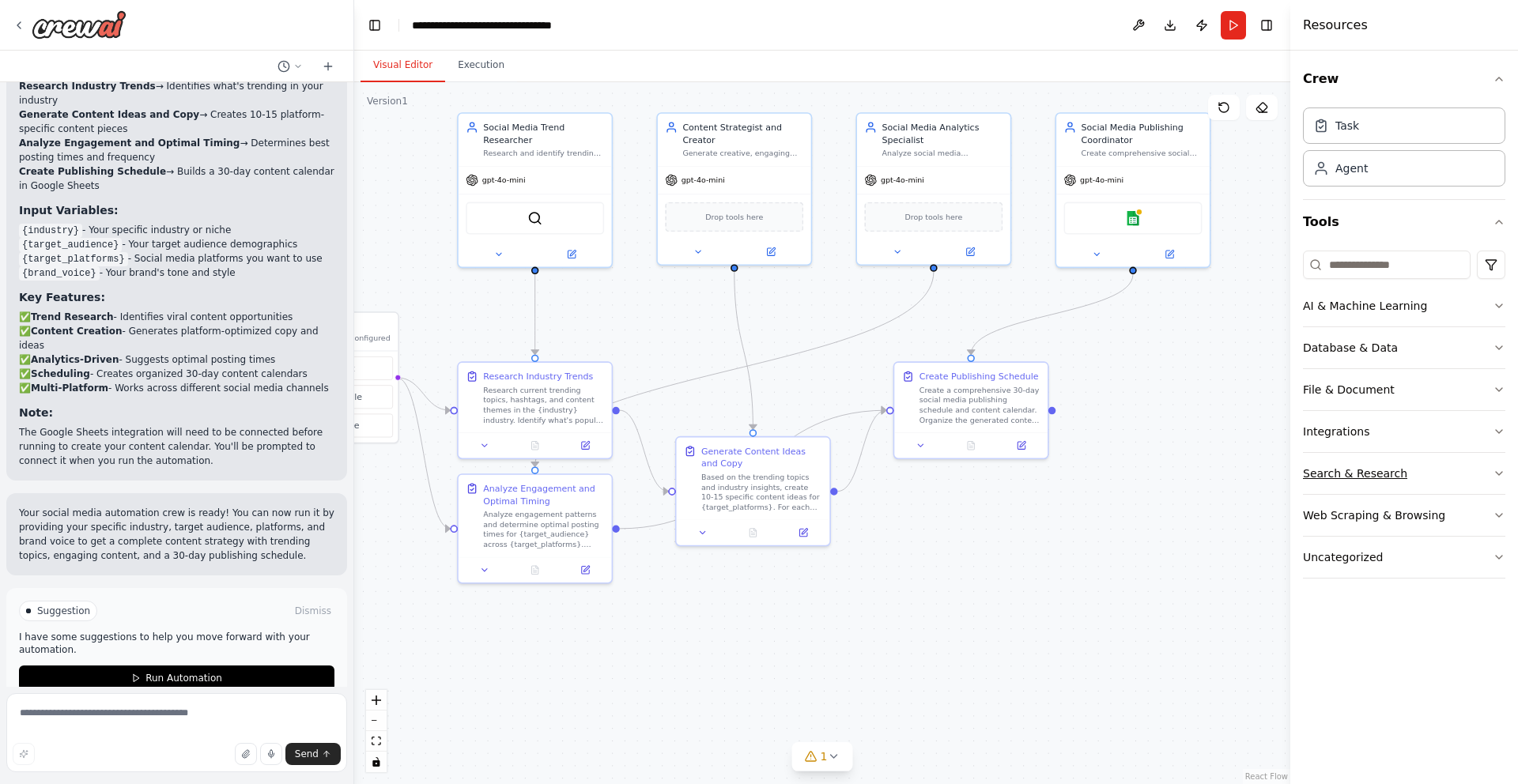
click at [1368, 477] on div "Search & Research" at bounding box center [1355, 473] width 105 height 16
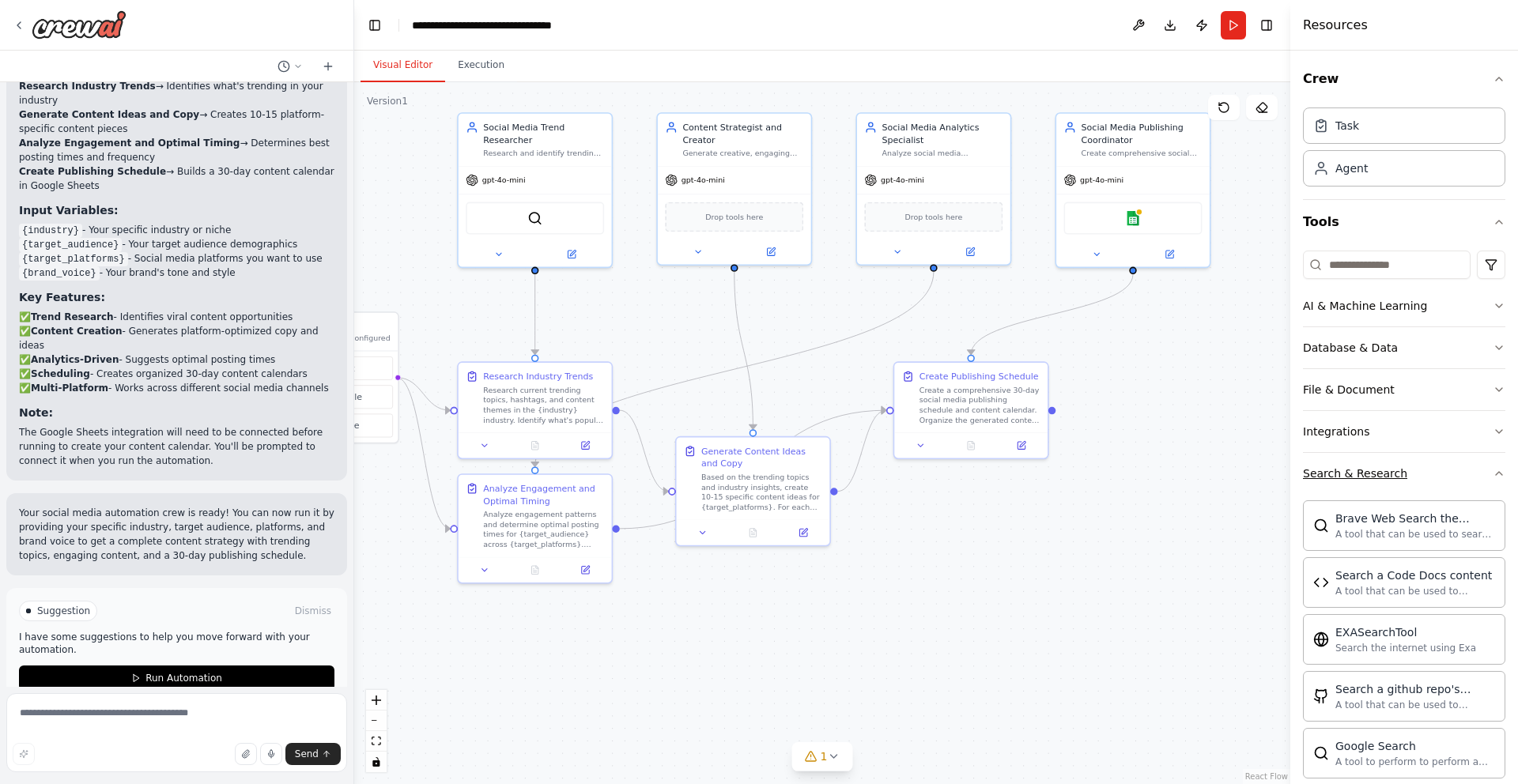
click at [1368, 477] on div "Search & Research" at bounding box center [1355, 473] width 105 height 16
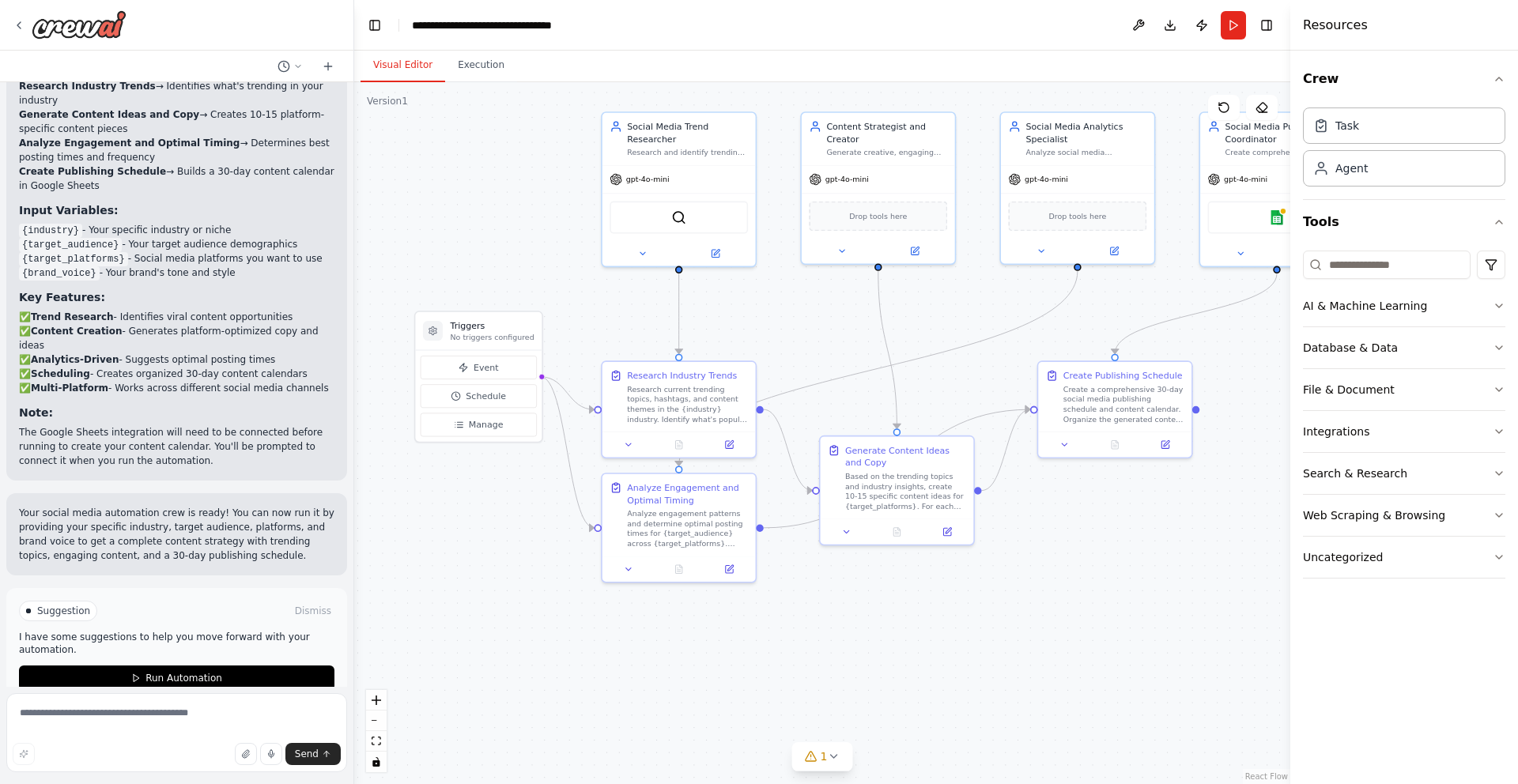
drag, startPoint x: 1026, startPoint y: 532, endPoint x: 1170, endPoint y: 531, distance: 144.0
click at [1170, 531] on div ".deletable-edge-delete-btn { width: 20px; height: 20px; border: 0px solid #ffff…" at bounding box center [822, 433] width 936 height 702
click at [206, 665] on button "Run Automation" at bounding box center [177, 678] width 316 height 25
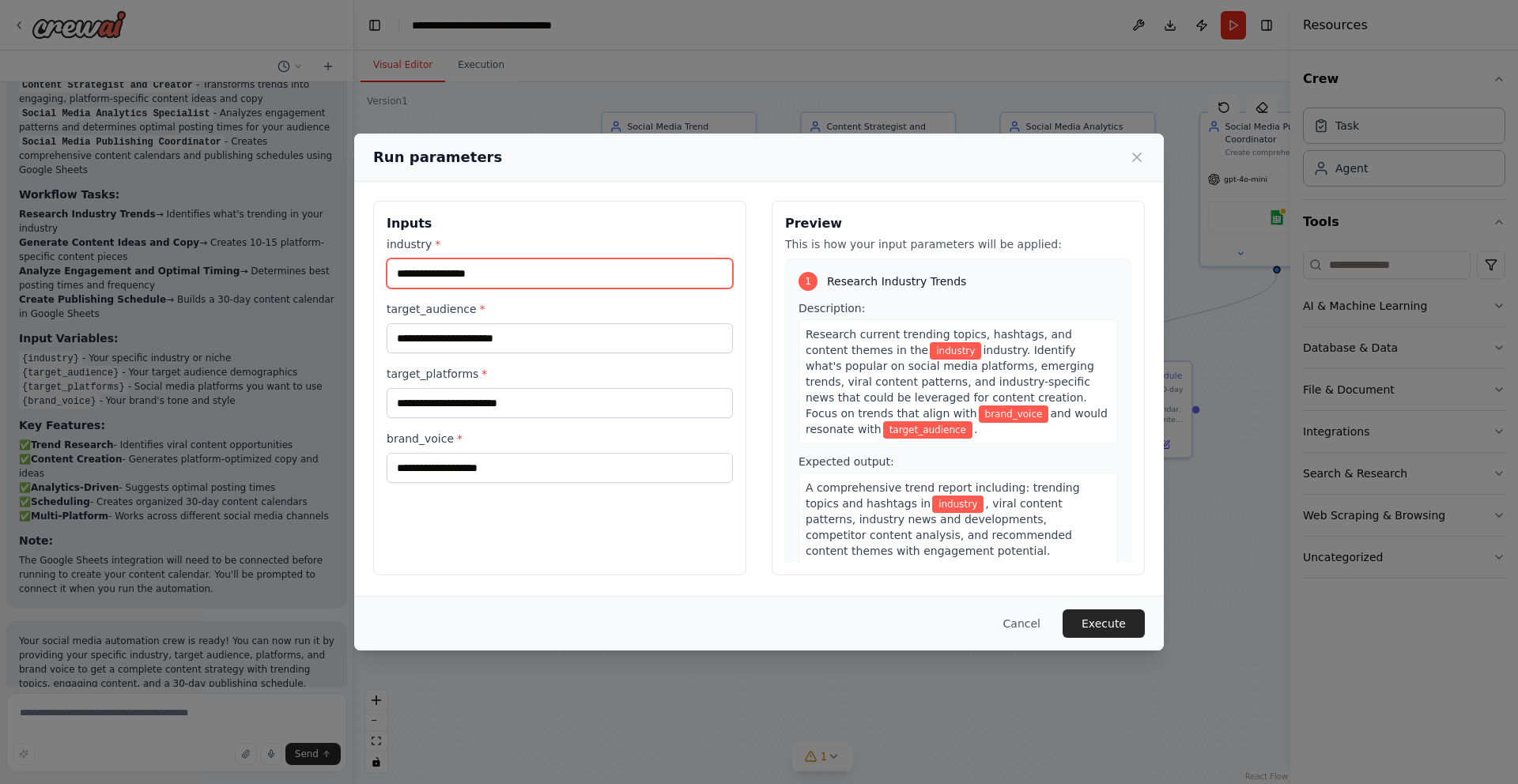
click at [561, 271] on input "industry *" at bounding box center [559, 273] width 346 height 30
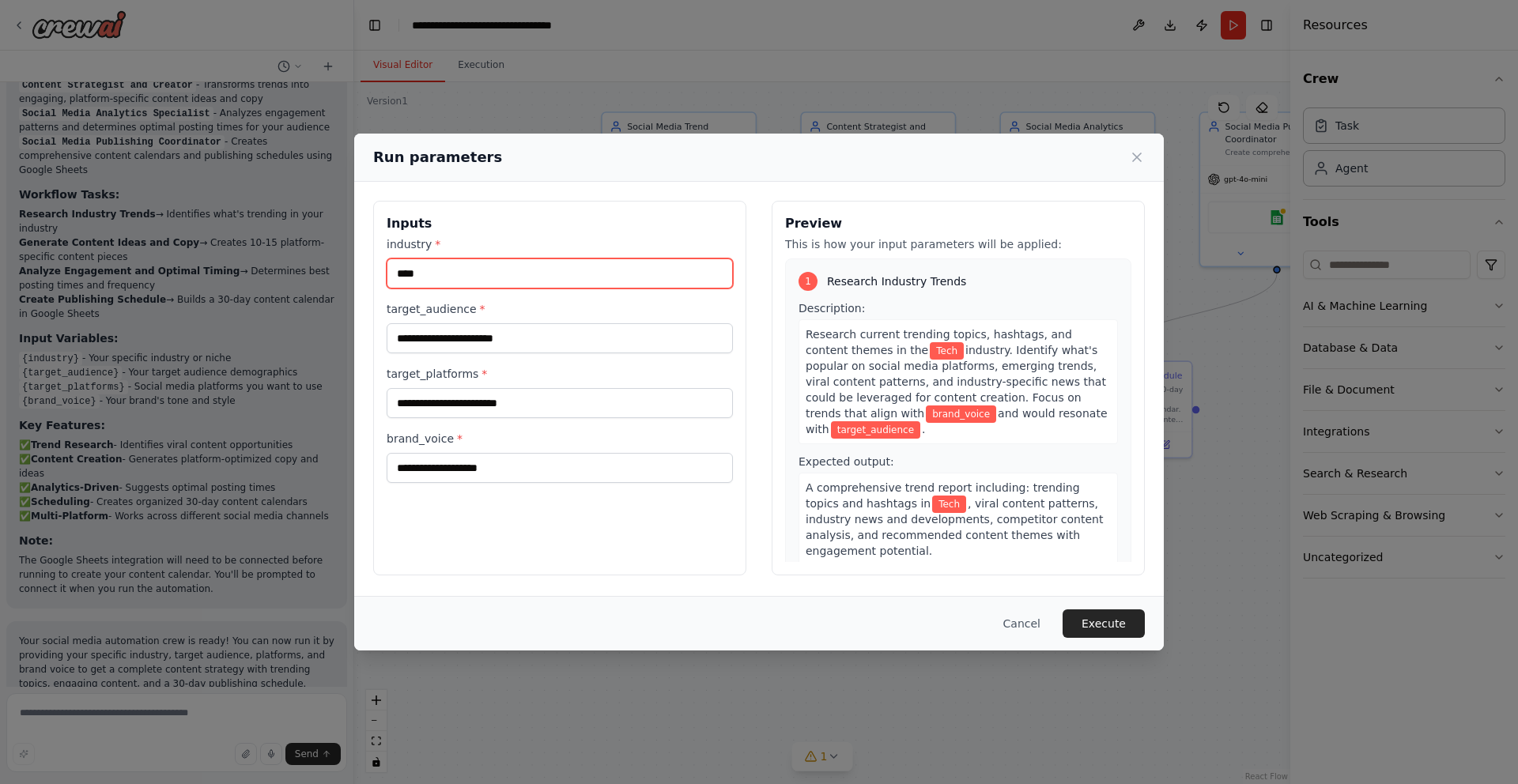
type input "****"
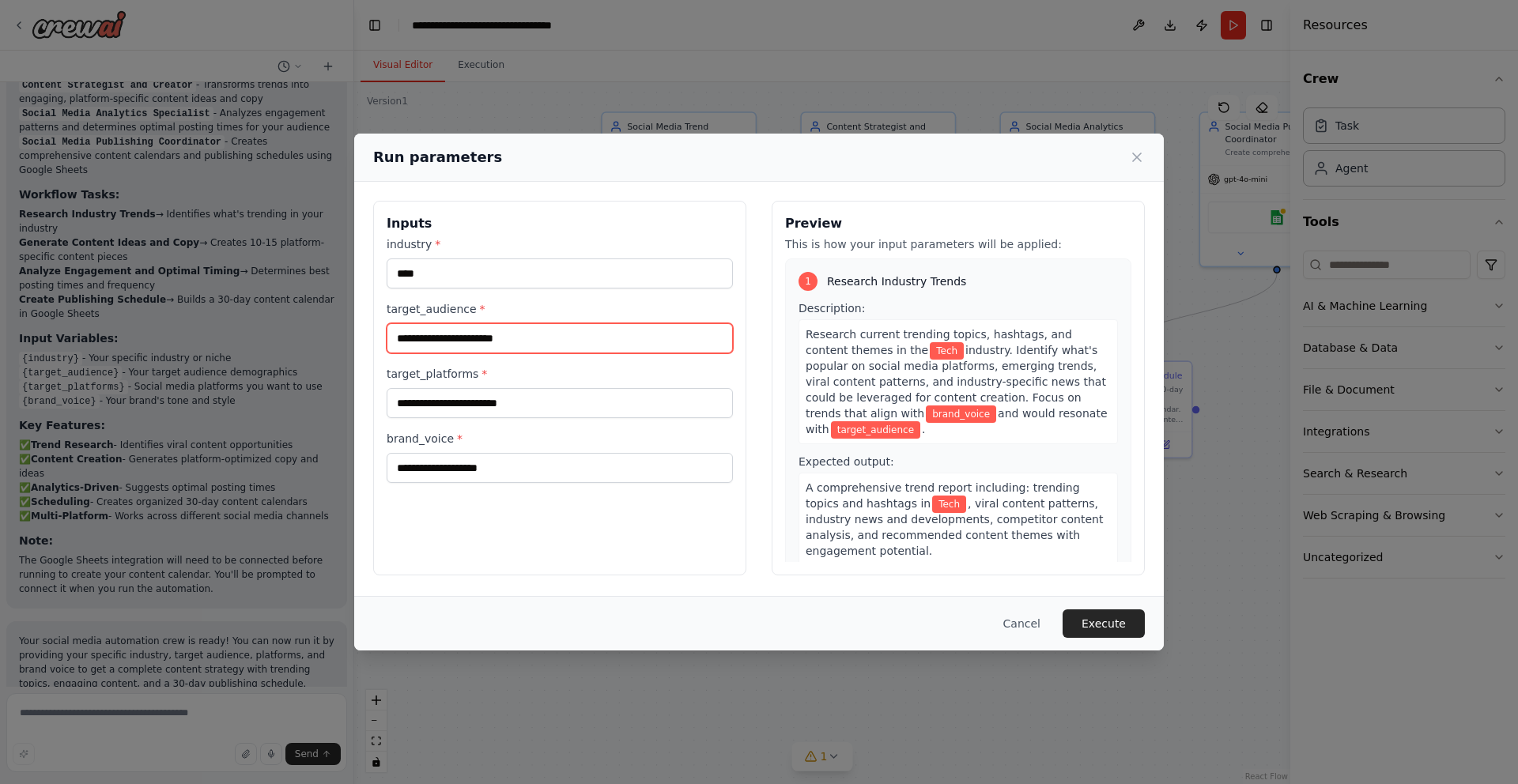
click at [563, 340] on input "target_audience *" at bounding box center [559, 338] width 346 height 30
type input "**********"
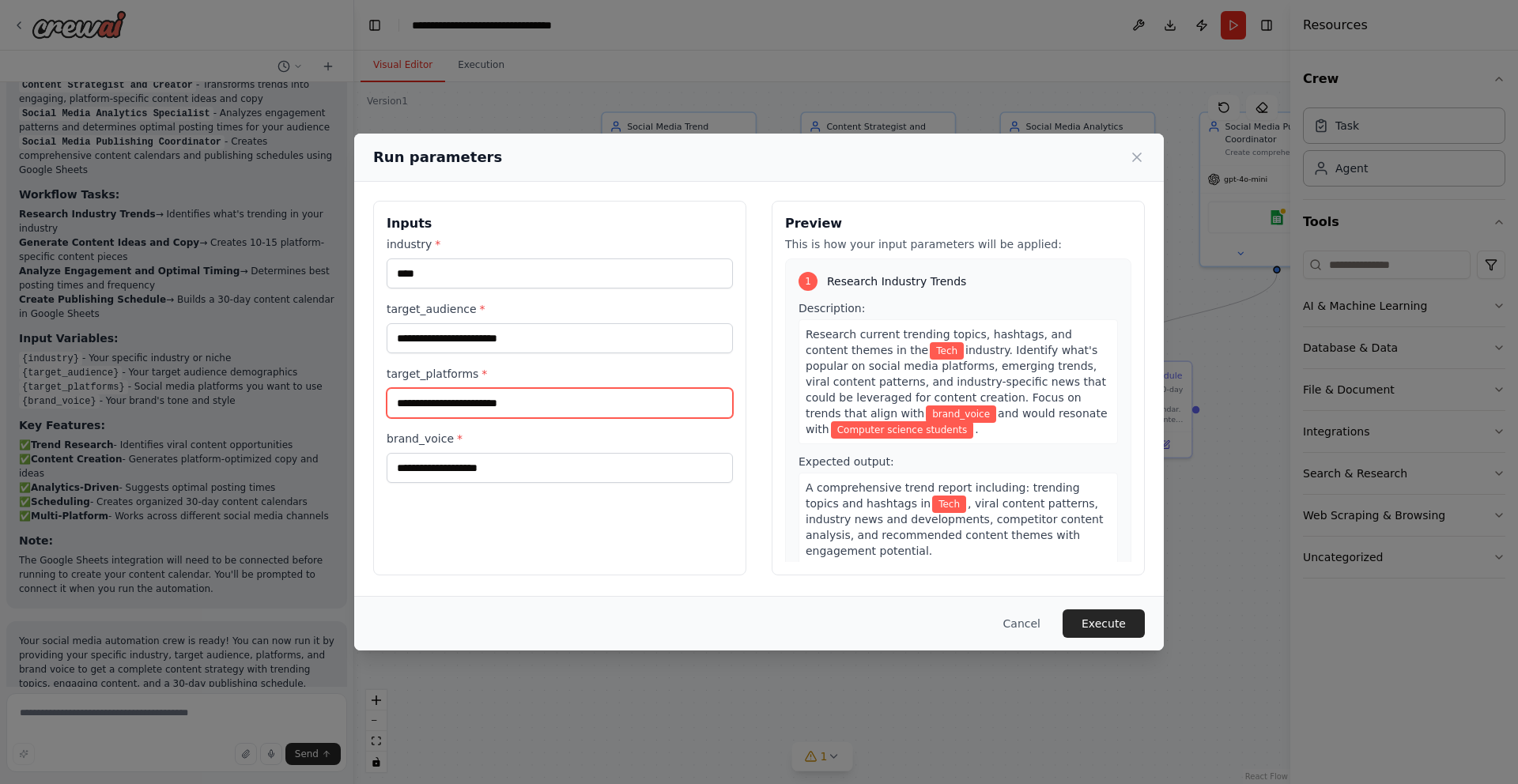
click at [578, 401] on input "target_platforms *" at bounding box center [559, 403] width 346 height 30
type input "**********"
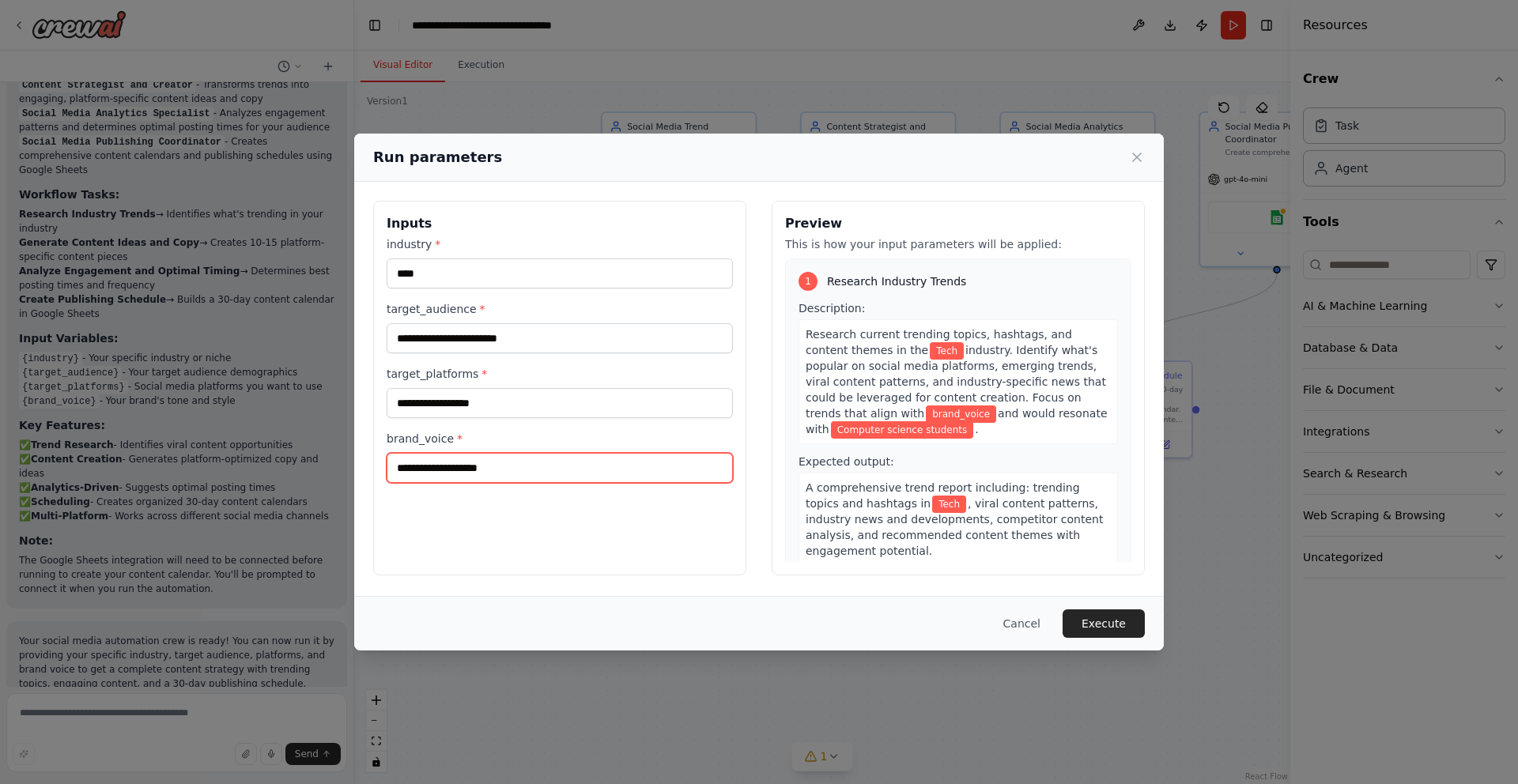
click at [554, 466] on input "brand_voice *" at bounding box center [559, 468] width 346 height 30
click at [1089, 620] on button "Execute" at bounding box center [1103, 623] width 83 height 29
click at [670, 473] on input "brand_voice *" at bounding box center [559, 468] width 346 height 30
click at [457, 438] on span "*" at bounding box center [460, 438] width 6 height 12
click at [456, 453] on input "brand_voice *" at bounding box center [559, 468] width 346 height 30
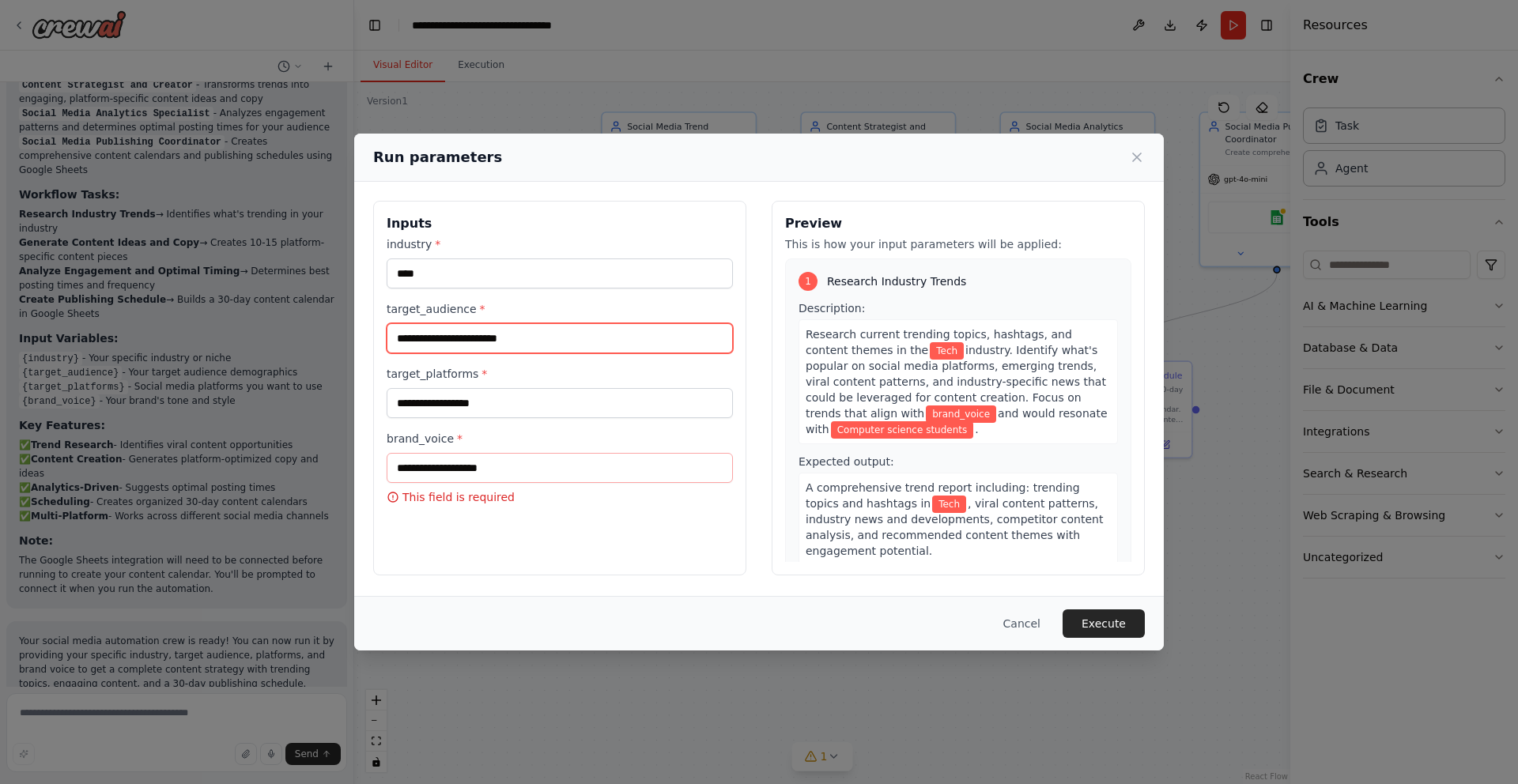
click at [572, 342] on input "**********" at bounding box center [559, 338] width 346 height 30
type input "**********"
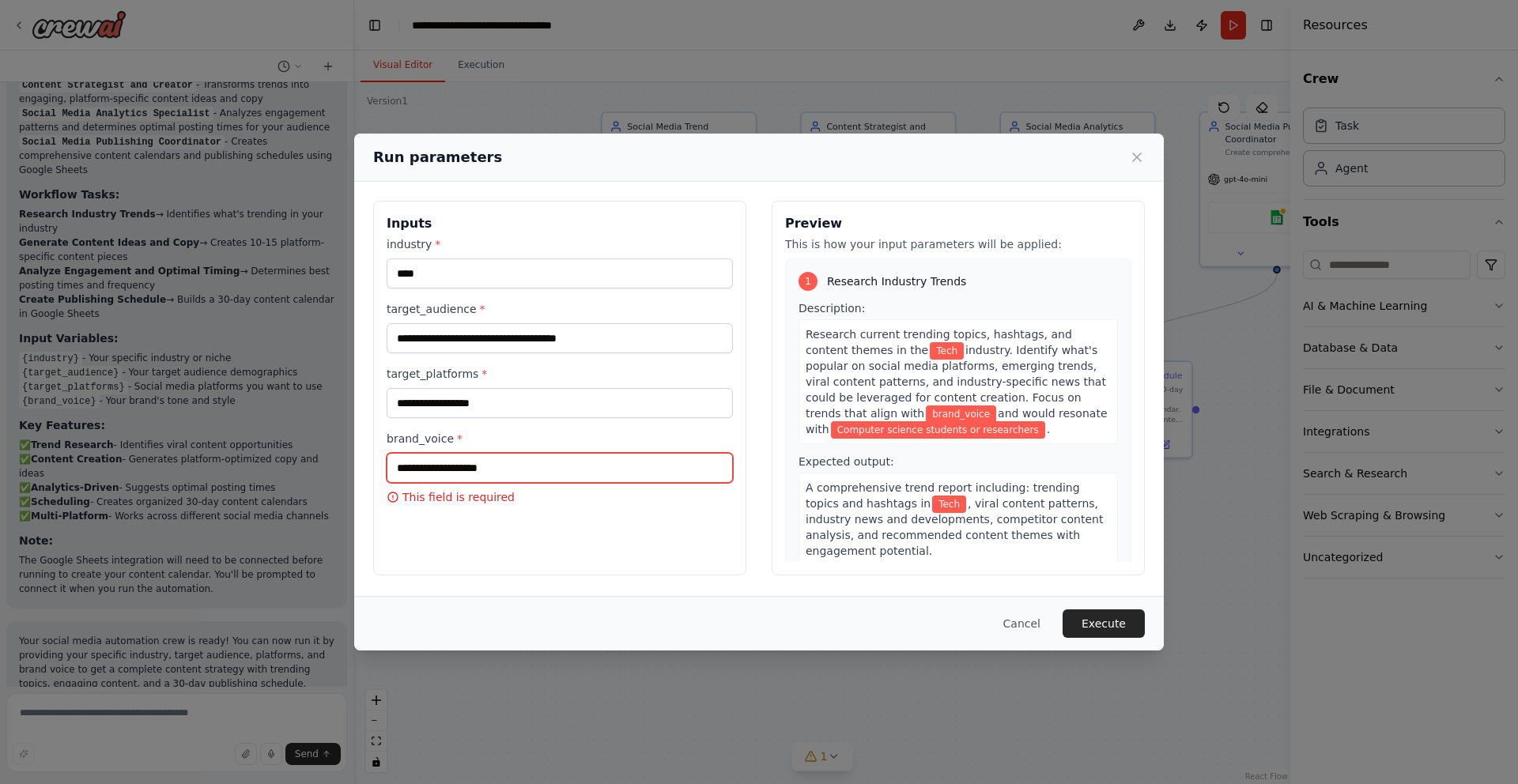
click at [531, 461] on input "brand_voice *" at bounding box center [559, 468] width 346 height 30
paste input "**********"
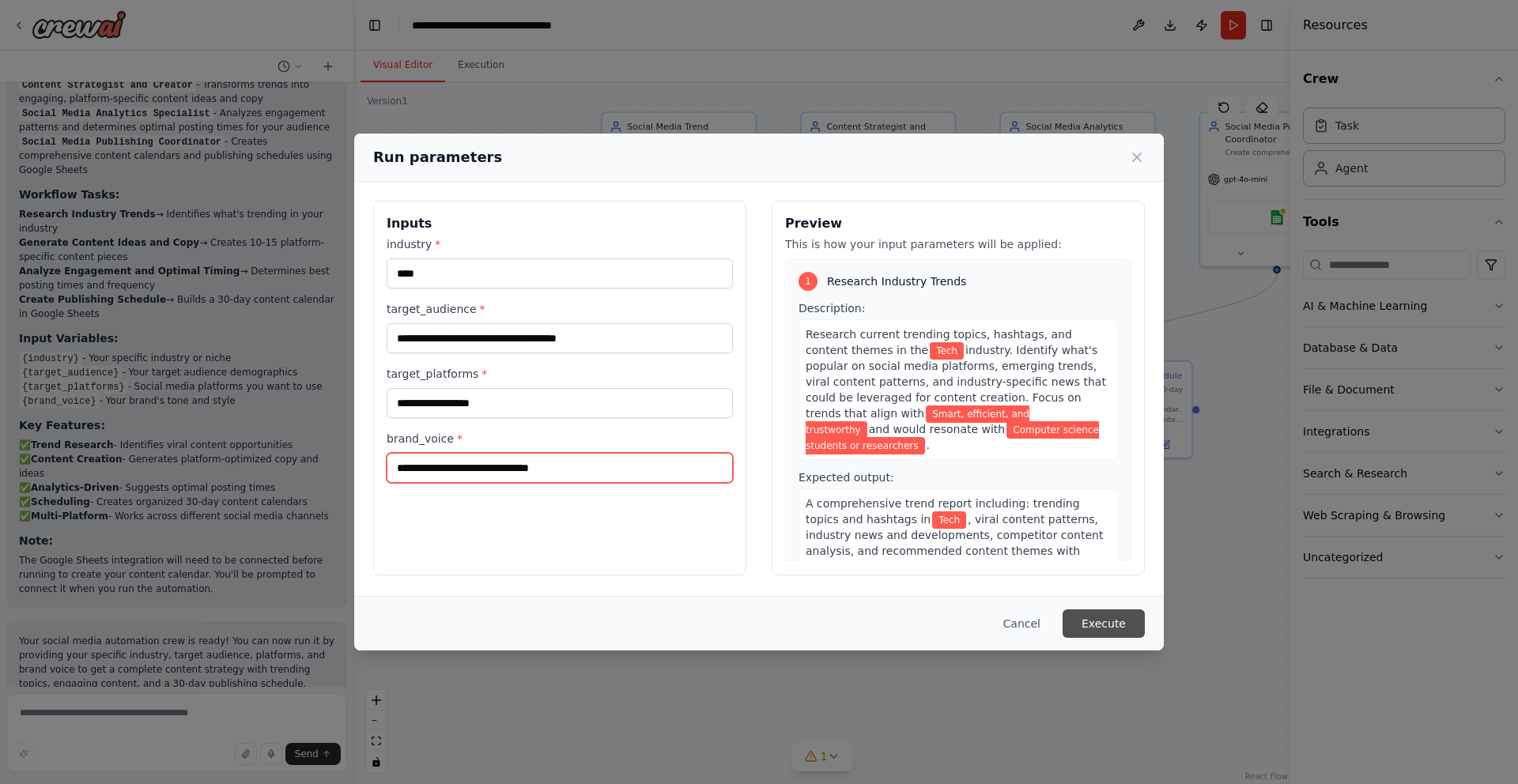
type input "**********"
click at [1098, 614] on button "Execute" at bounding box center [1103, 623] width 83 height 29
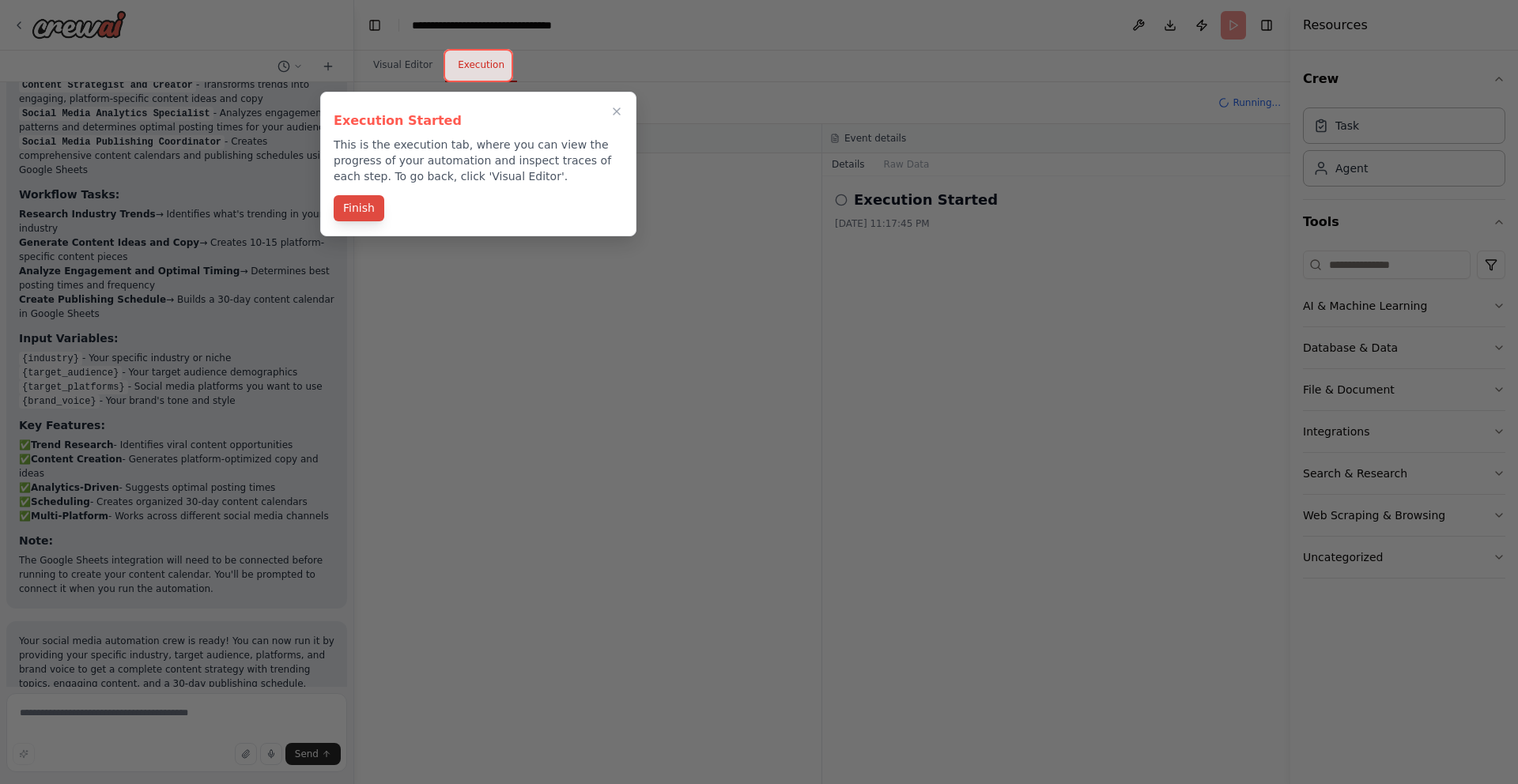
click at [356, 203] on button "Finish" at bounding box center [359, 208] width 51 height 26
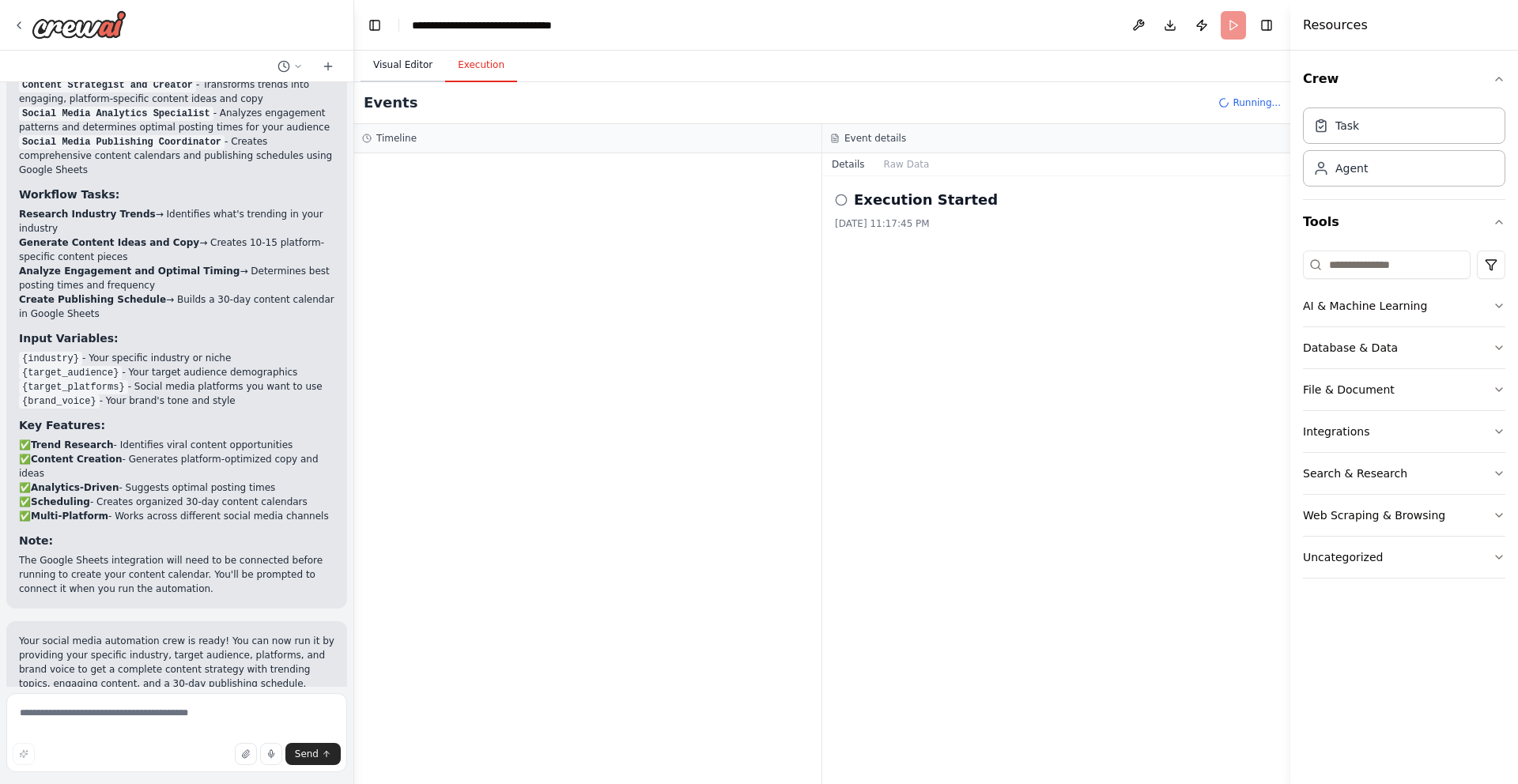
click at [406, 62] on button "Visual Editor" at bounding box center [402, 65] width 84 height 34
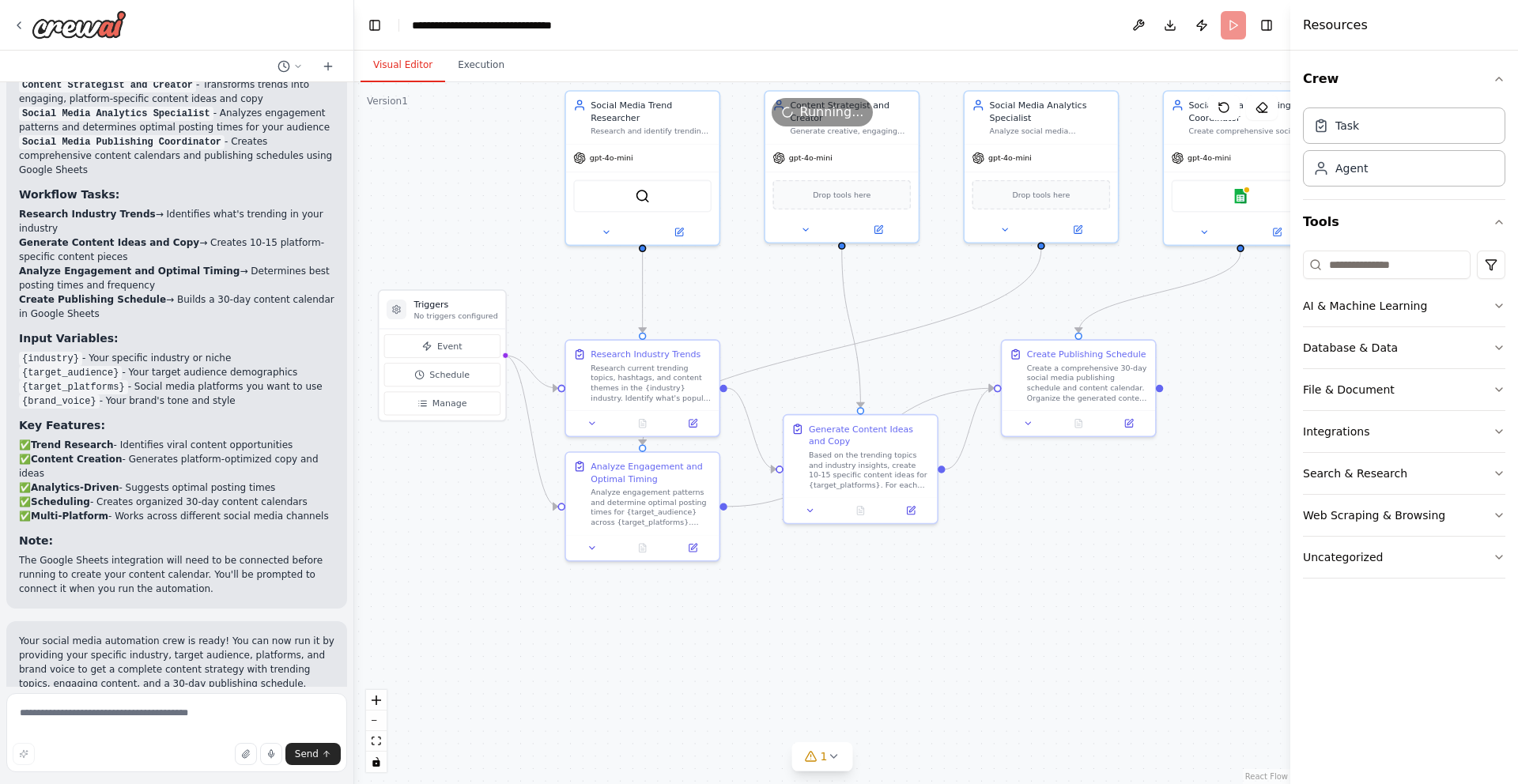
drag, startPoint x: 493, startPoint y: 174, endPoint x: 457, endPoint y: 153, distance: 41.7
click at [457, 153] on div ".deletable-edge-delete-btn { width: 20px; height: 20px; border: 0px solid #ffff…" at bounding box center [822, 433] width 936 height 702
click at [484, 65] on button "Execution" at bounding box center [481, 65] width 72 height 34
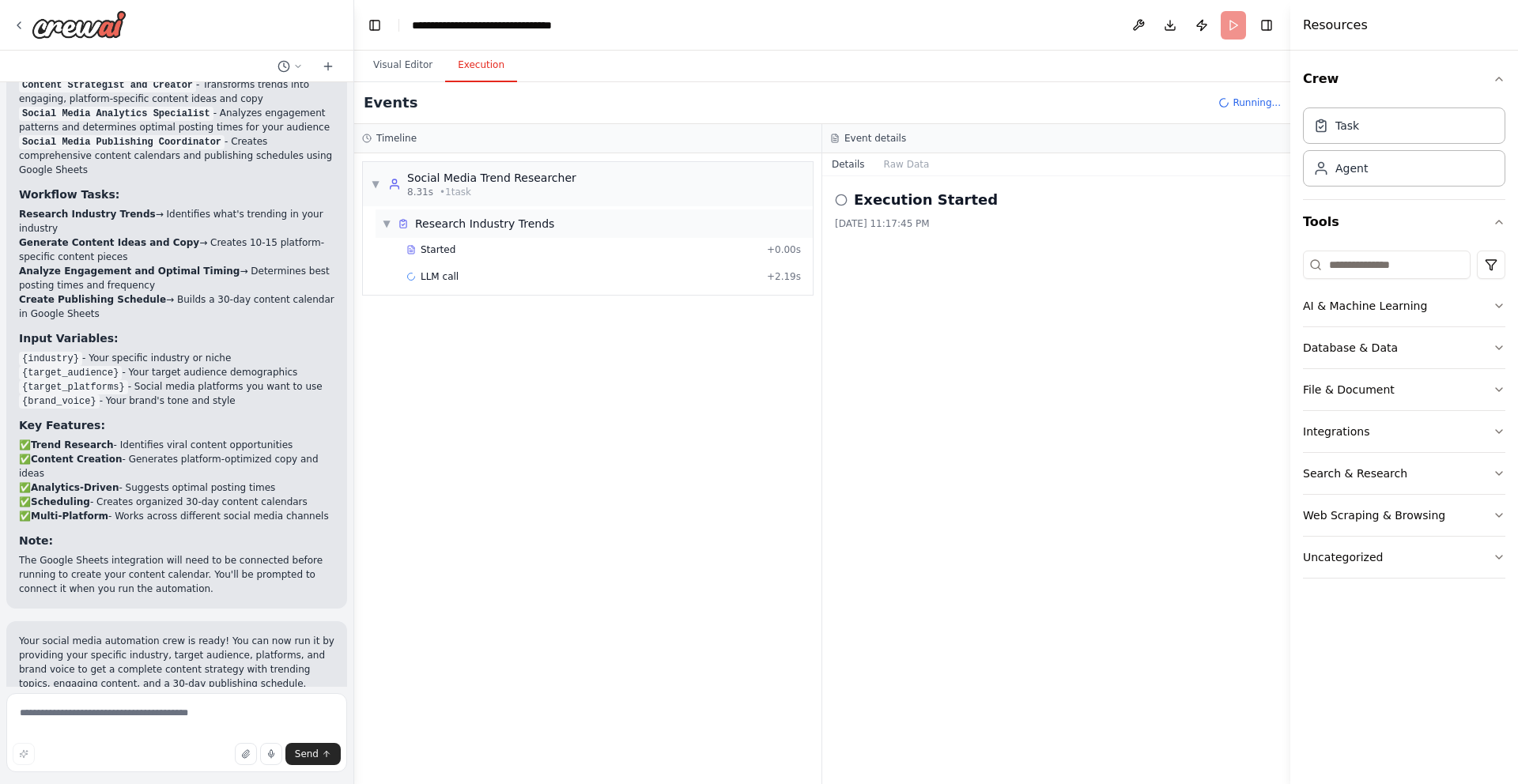
click at [390, 221] on span "▼" at bounding box center [387, 223] width 10 height 12
click at [390, 221] on span "▶" at bounding box center [387, 223] width 10 height 12
click at [478, 248] on div "Started" at bounding box center [583, 249] width 354 height 12
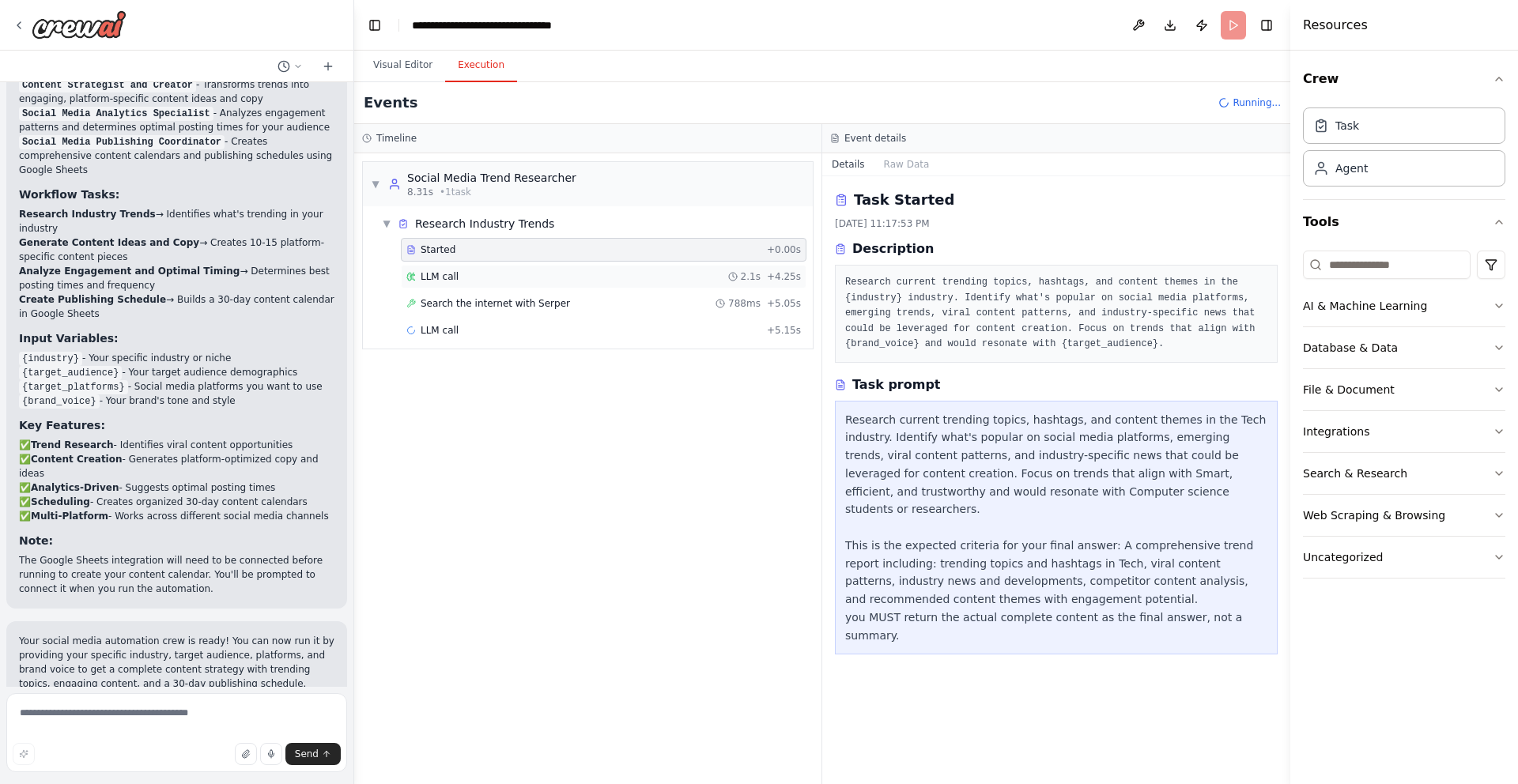
click at [486, 280] on div "LLM call 2.1s + 4.25s" at bounding box center [604, 276] width 394 height 12
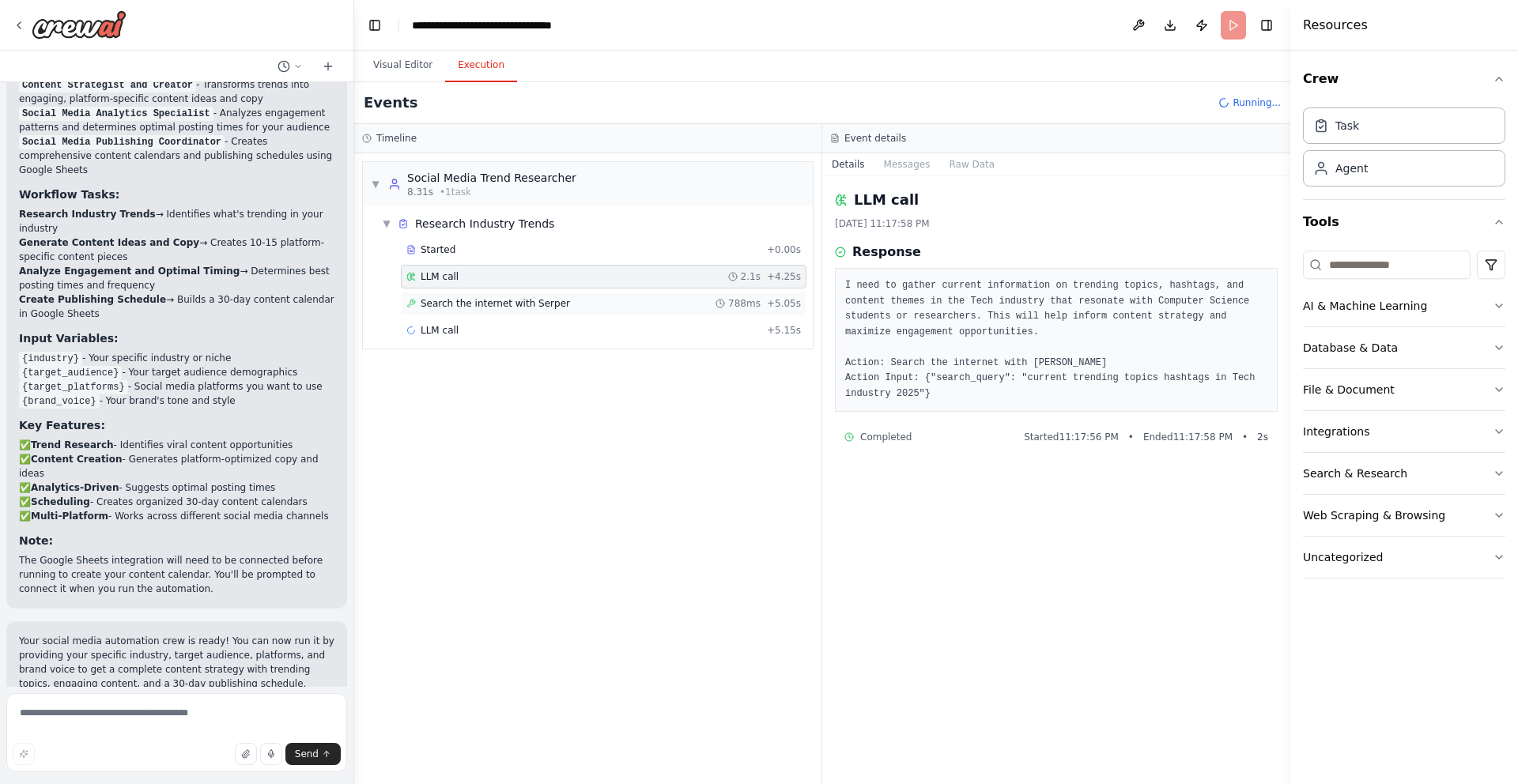
click at [488, 307] on span "Search the internet with Serper" at bounding box center [495, 303] width 150 height 12
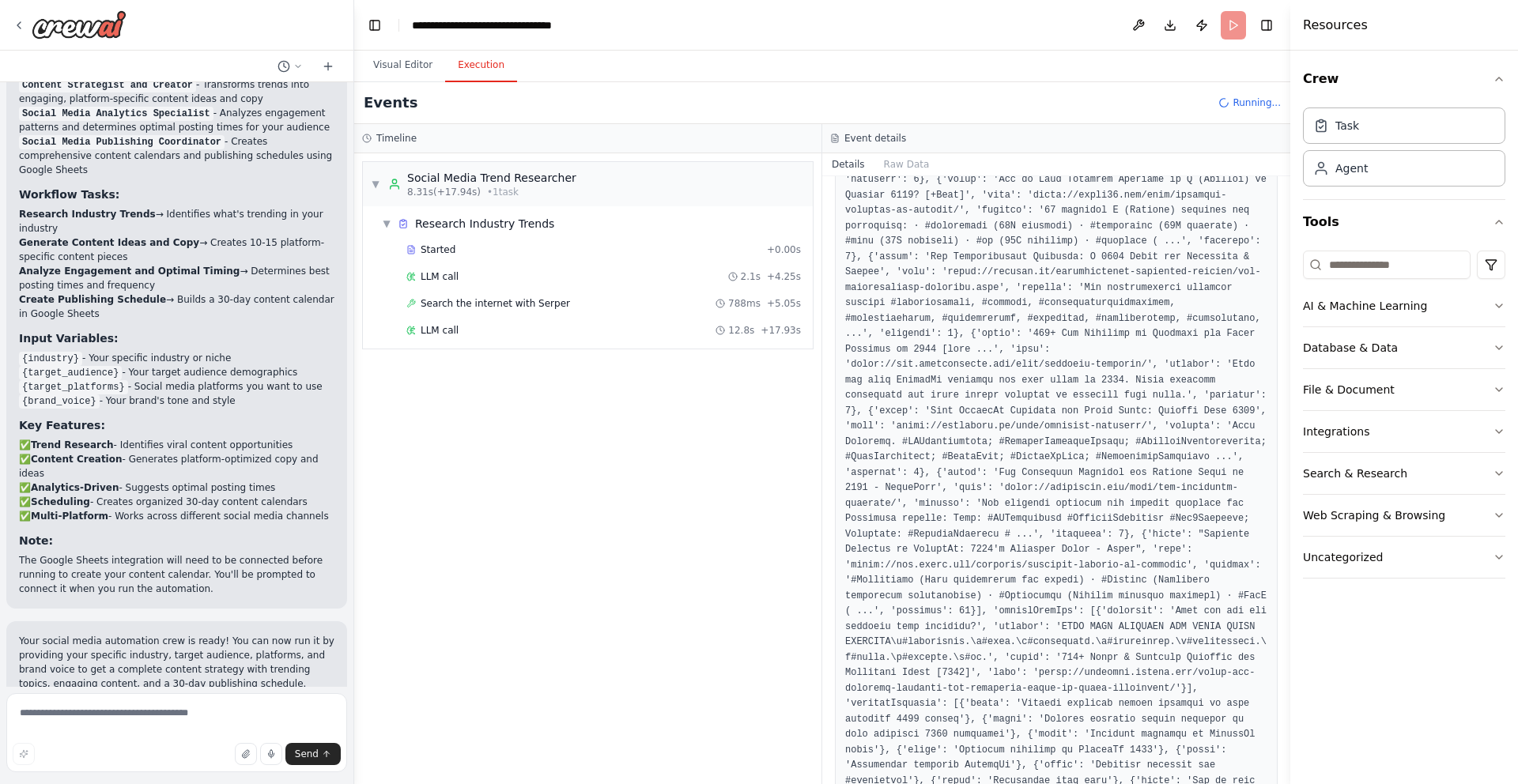
scroll to position [0, 0]
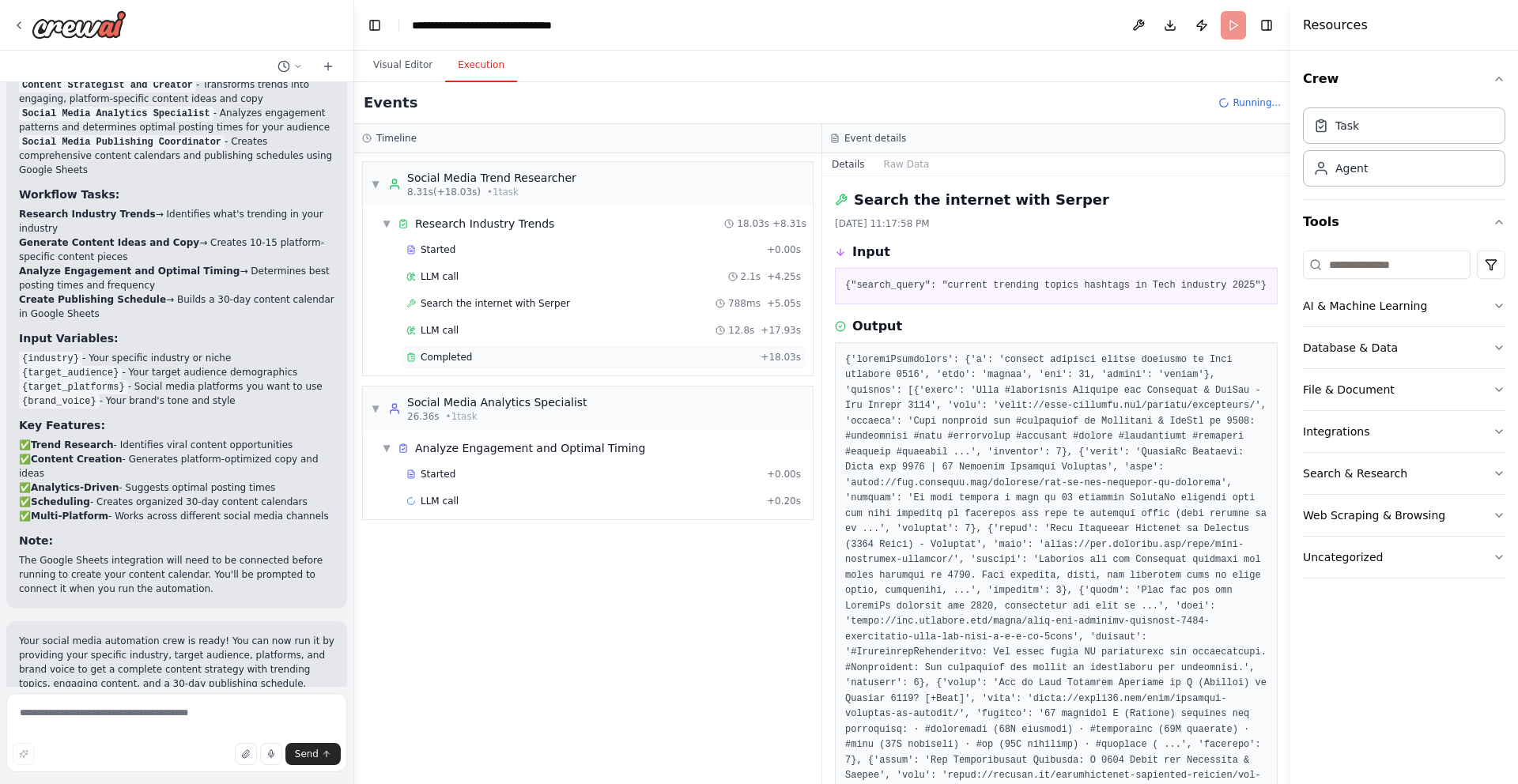
click at [609, 358] on div "Completed" at bounding box center [580, 356] width 348 height 12
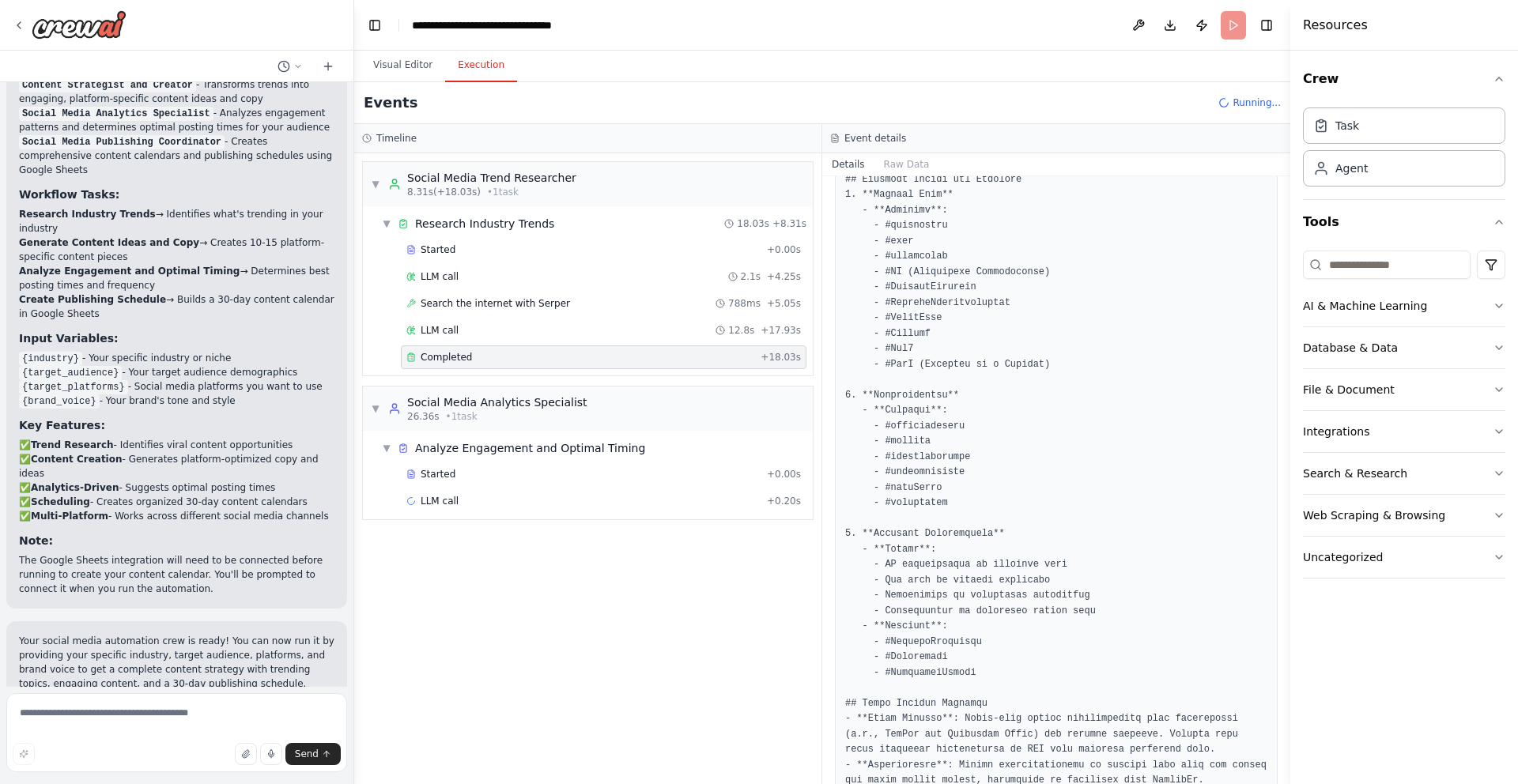
scroll to position [271, 0]
click at [591, 468] on div "Started" at bounding box center [583, 473] width 354 height 12
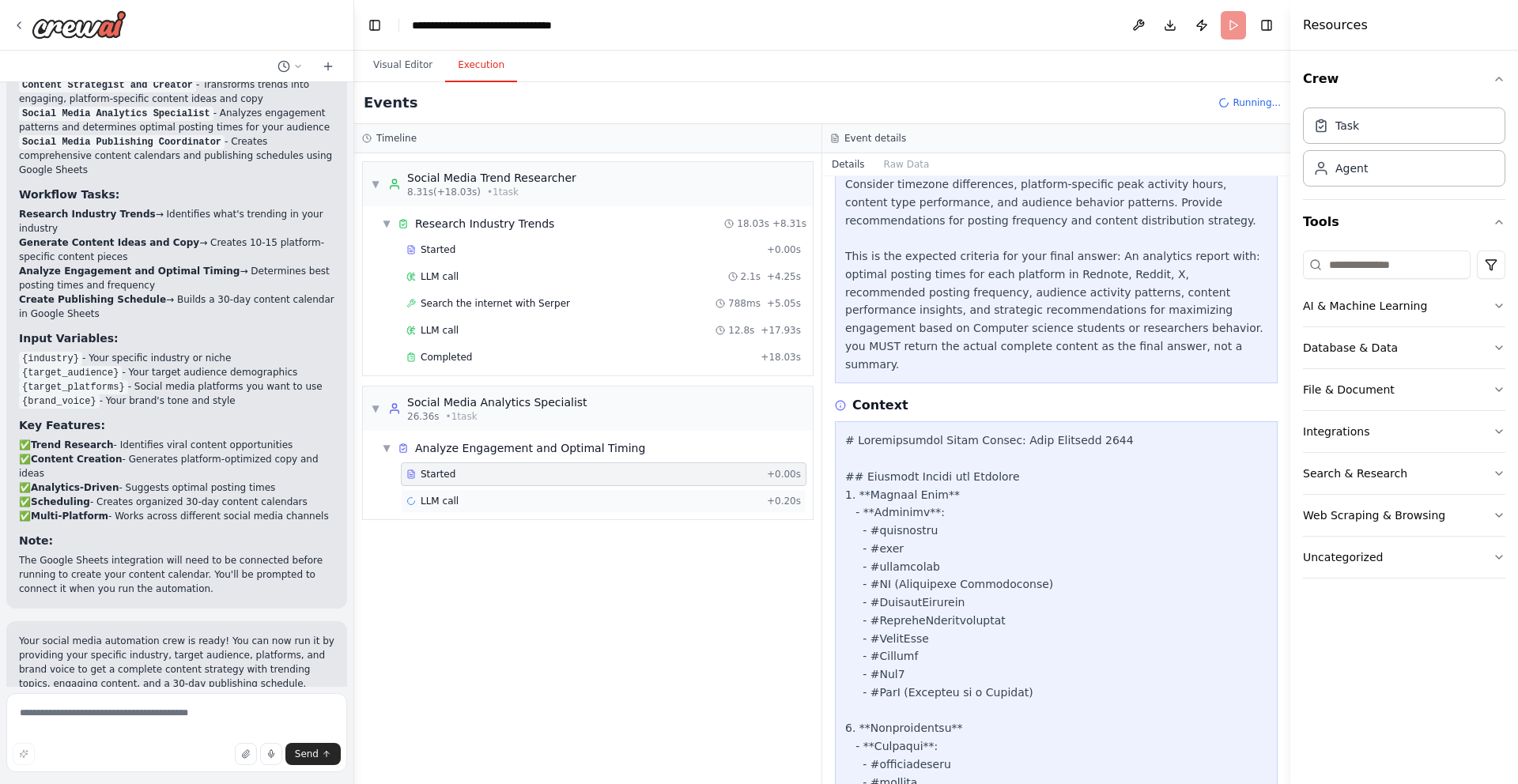
click at [600, 498] on div "LLM call + 0.20s" at bounding box center [604, 500] width 394 height 12
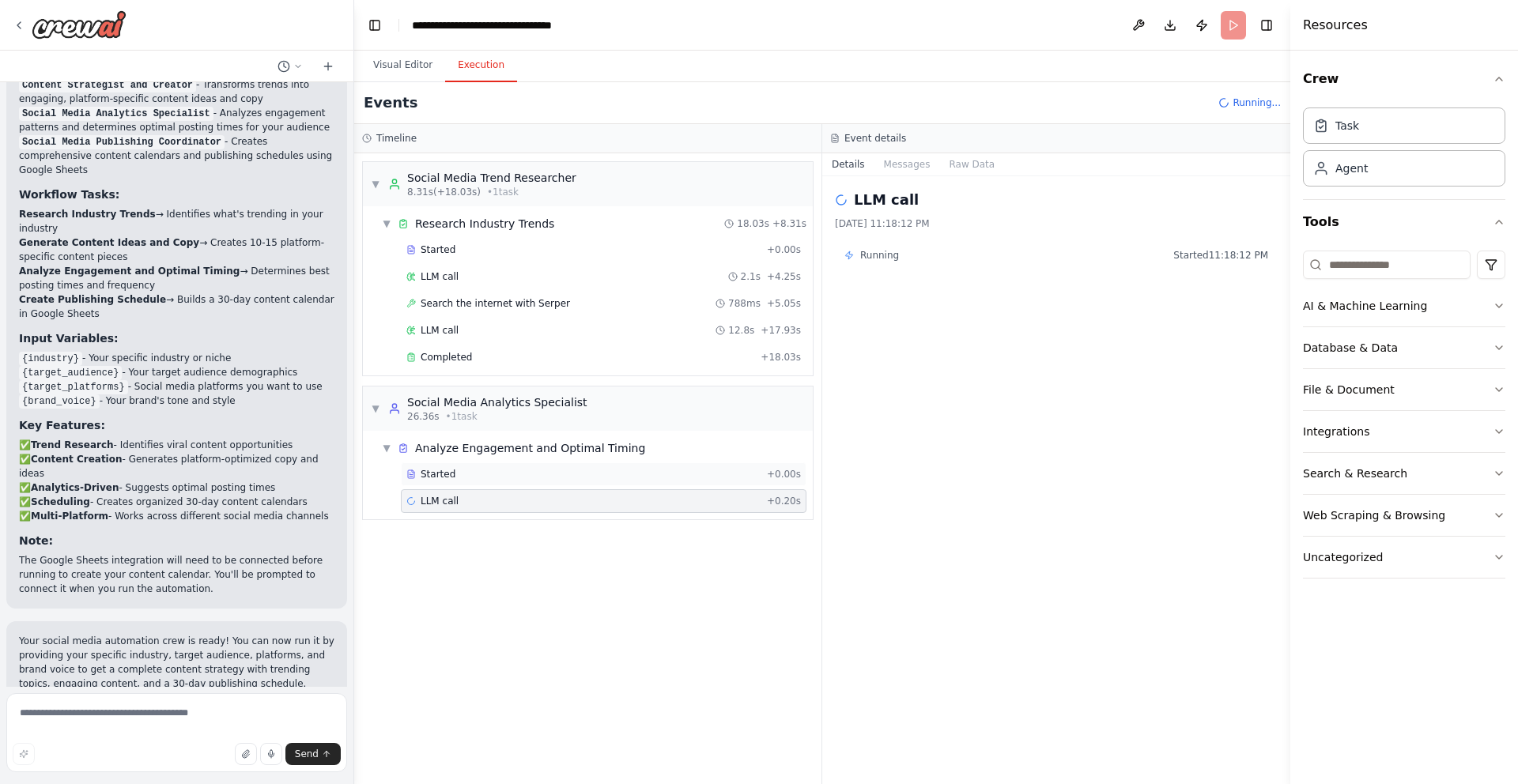
click at [629, 468] on div "Started" at bounding box center [583, 473] width 354 height 12
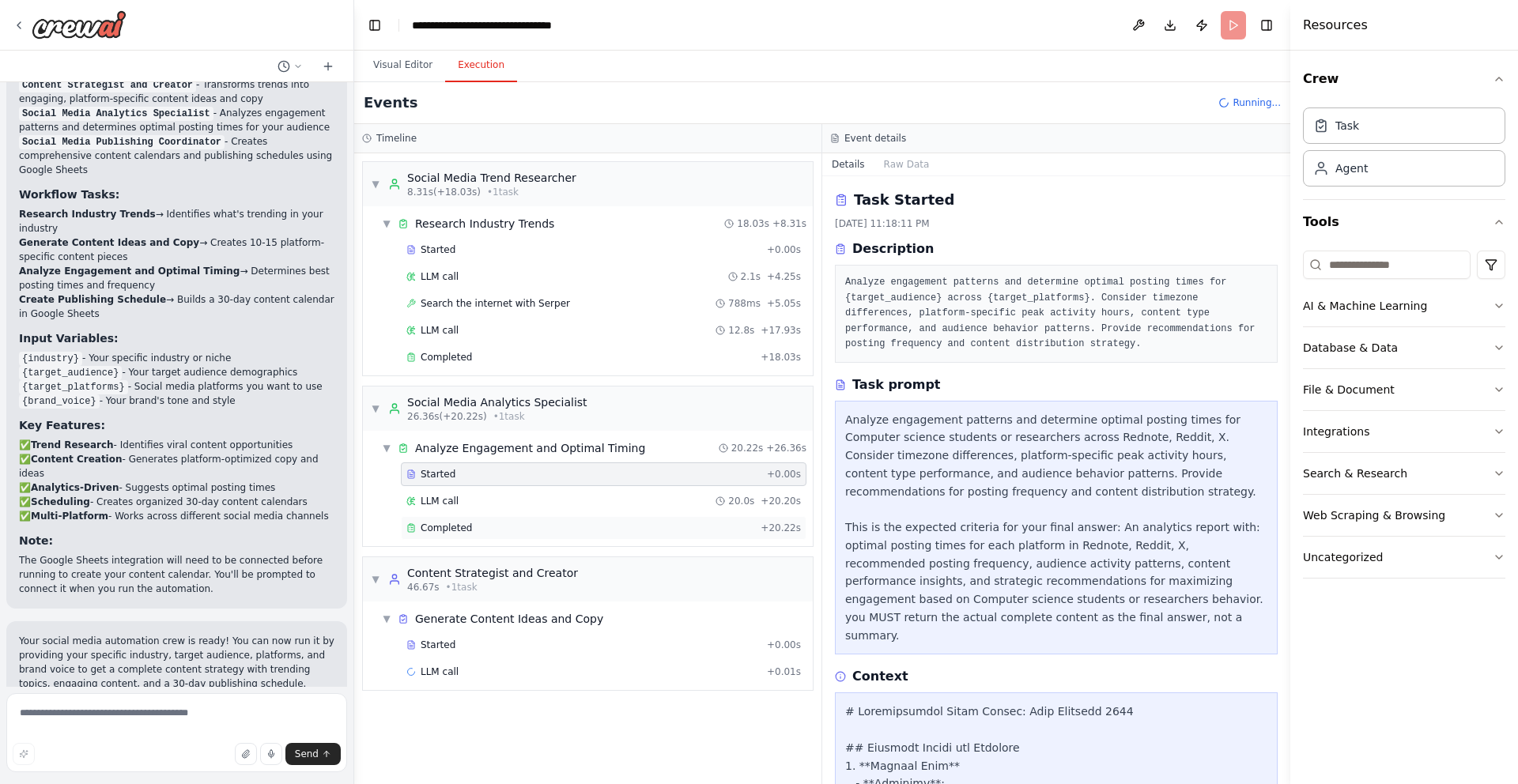
click at [595, 531] on div "Completed" at bounding box center [580, 527] width 348 height 12
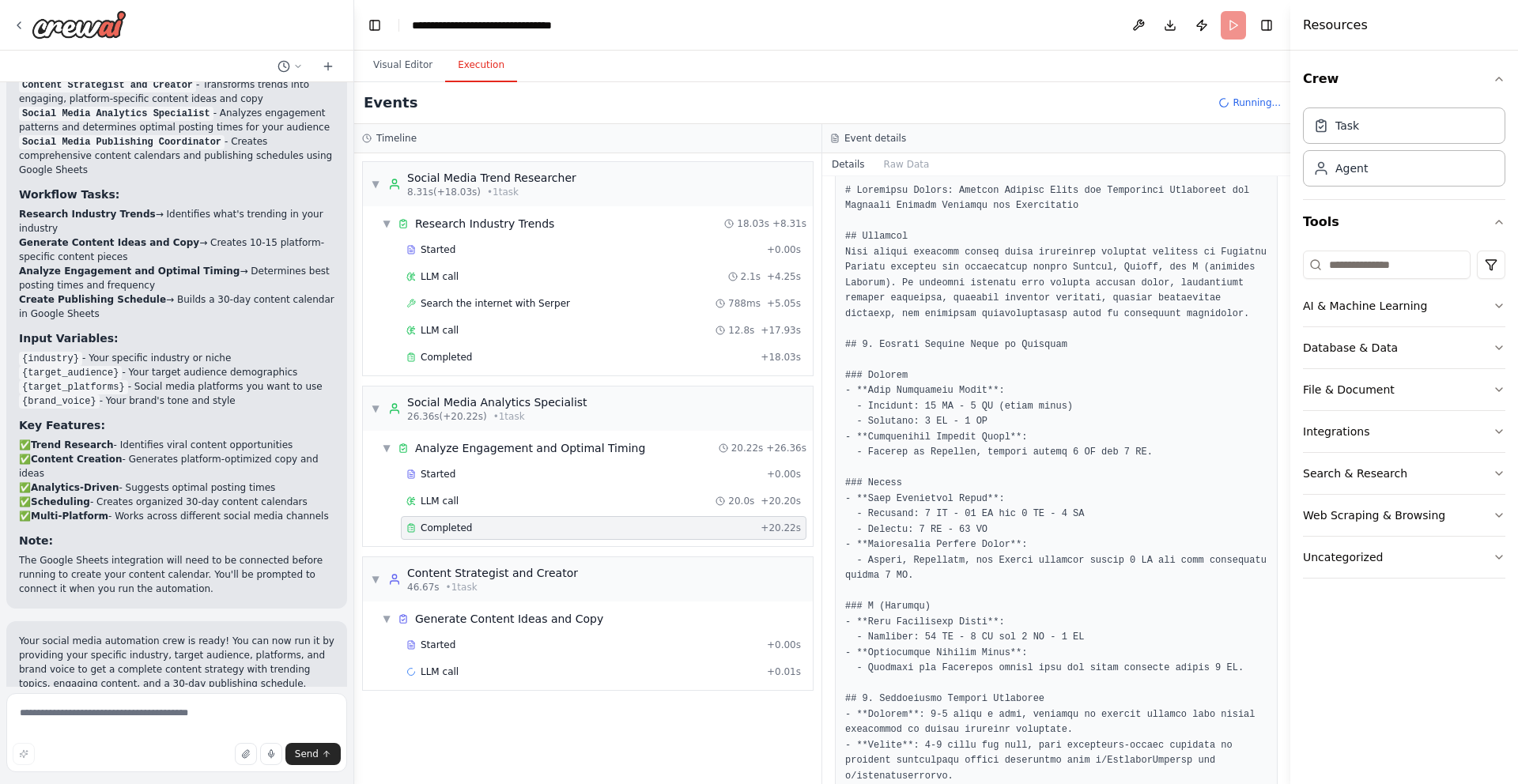
scroll to position [0, 0]
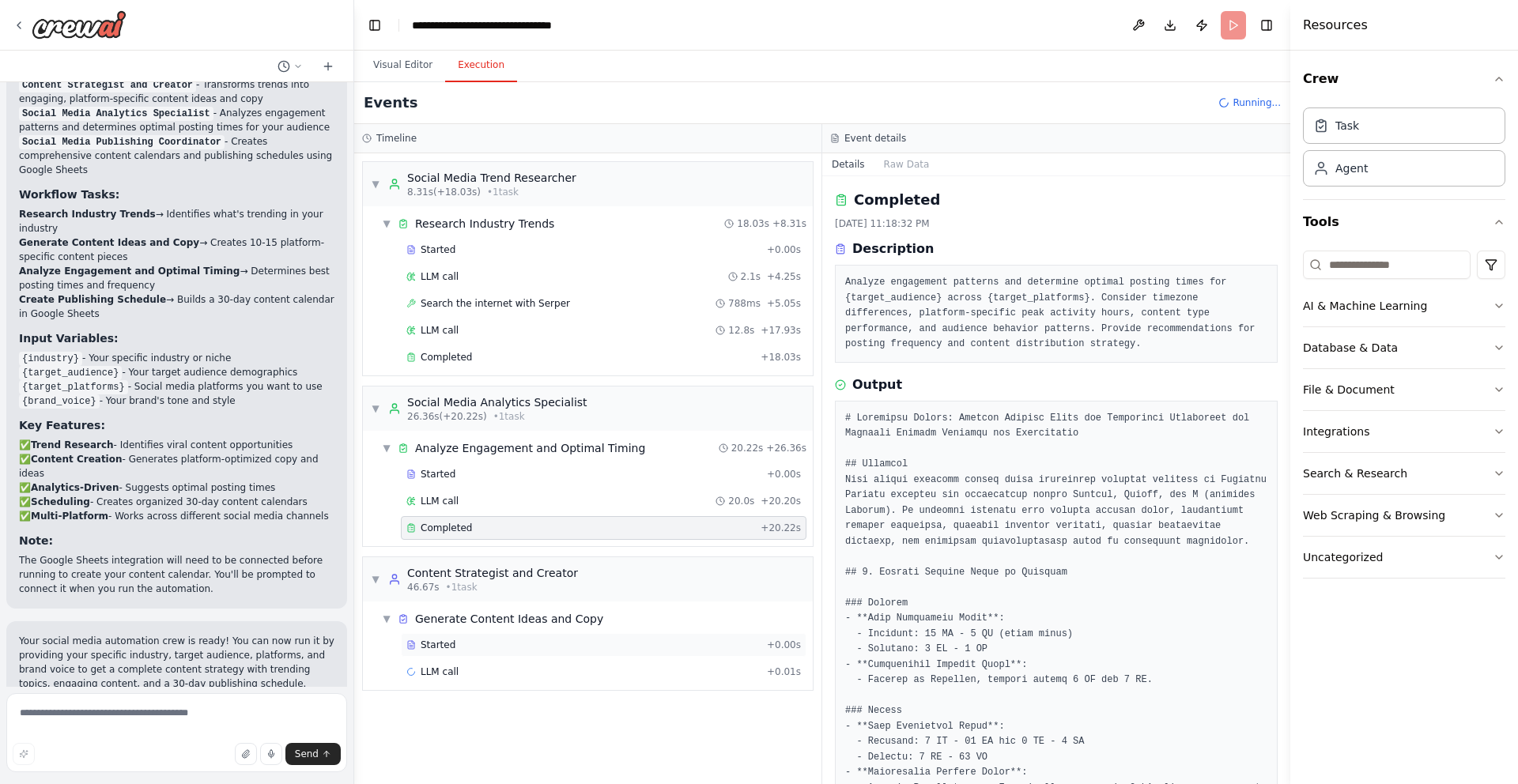
click at [650, 652] on div "Started + 0.00s" at bounding box center [604, 644] width 406 height 24
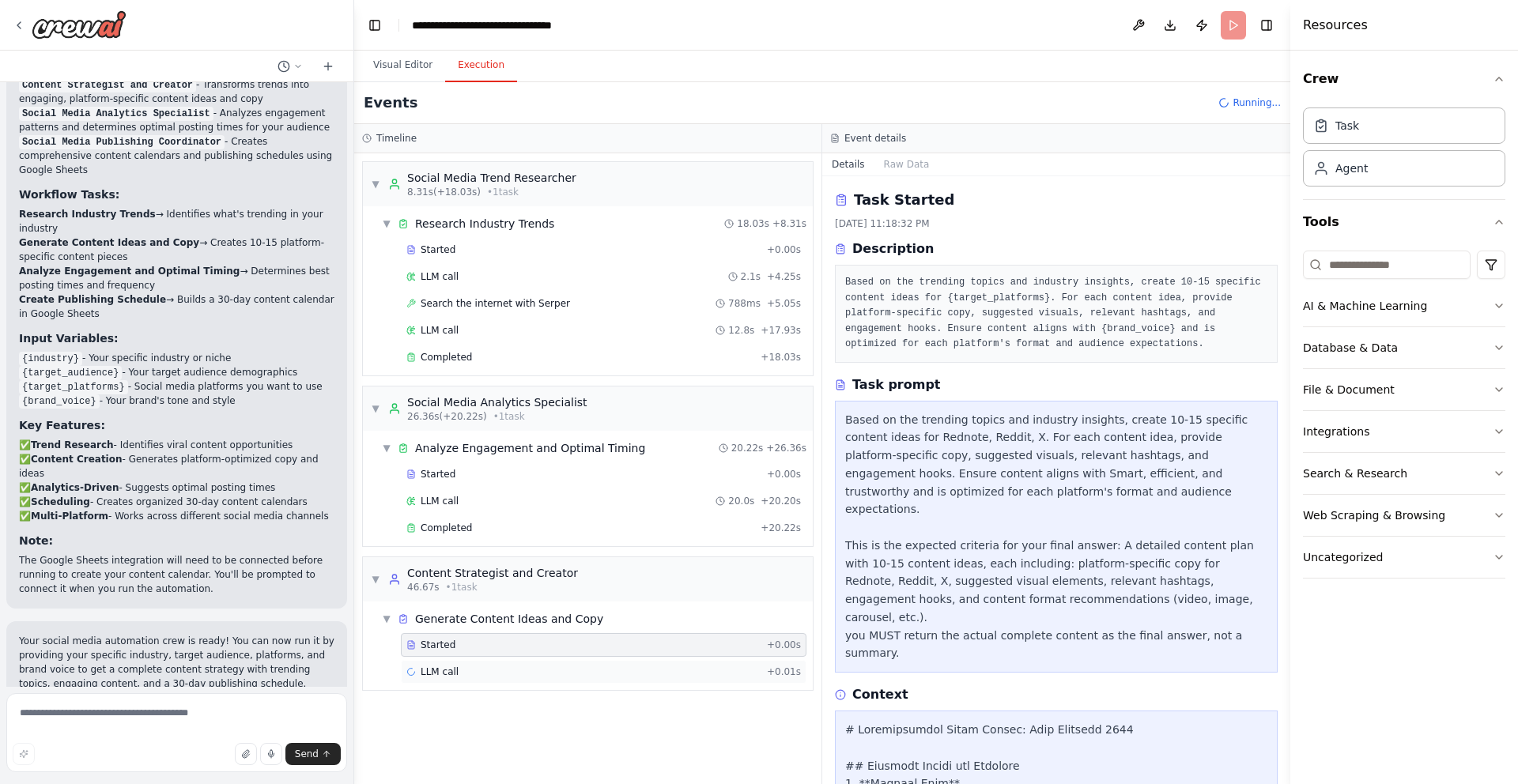
click at [644, 662] on div "LLM call + 0.01s" at bounding box center [604, 671] width 406 height 24
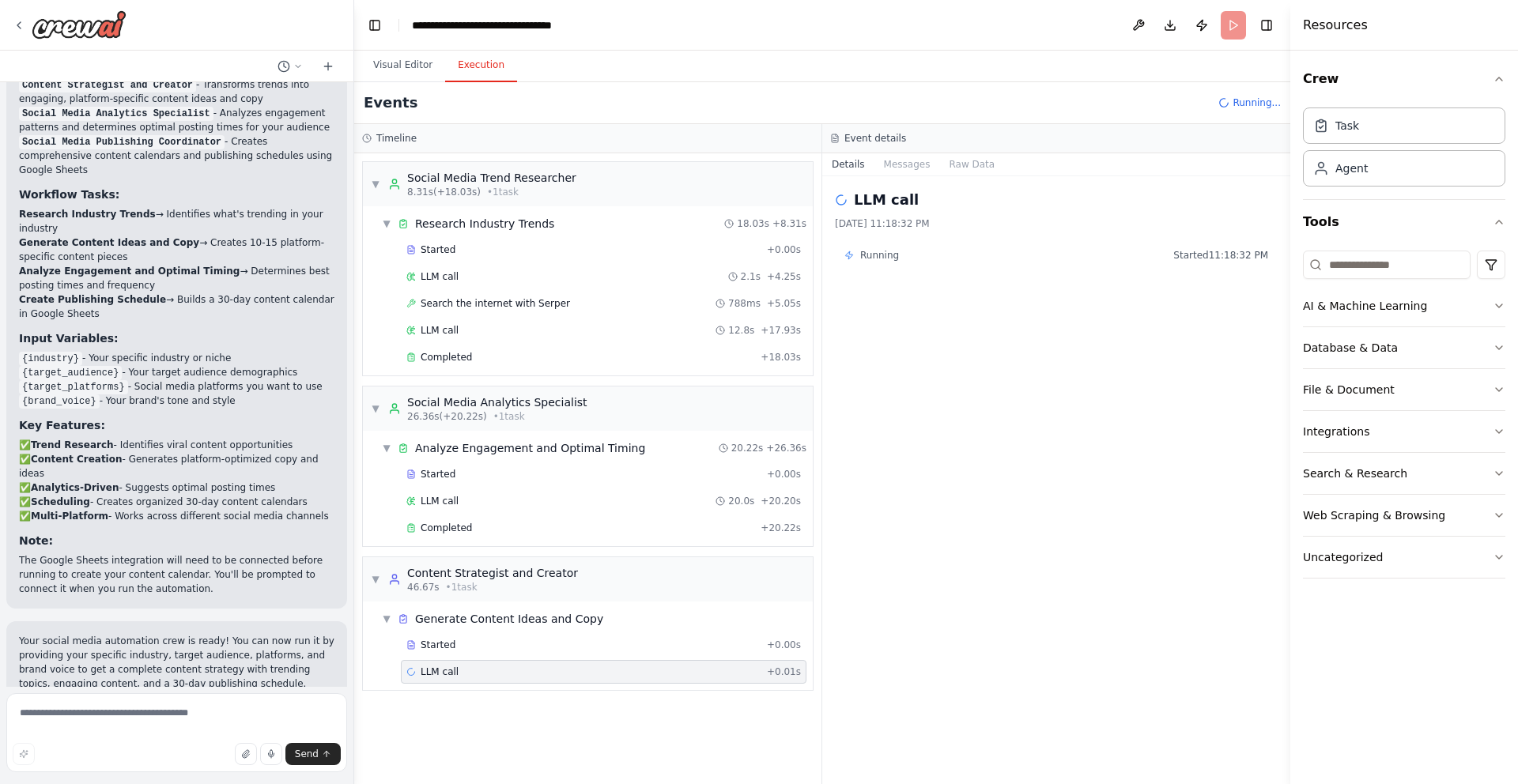
click at [644, 662] on div "LLM call + 0.01s" at bounding box center [604, 671] width 406 height 24
click at [643, 654] on div "Started + 0.00s" at bounding box center [604, 644] width 406 height 24
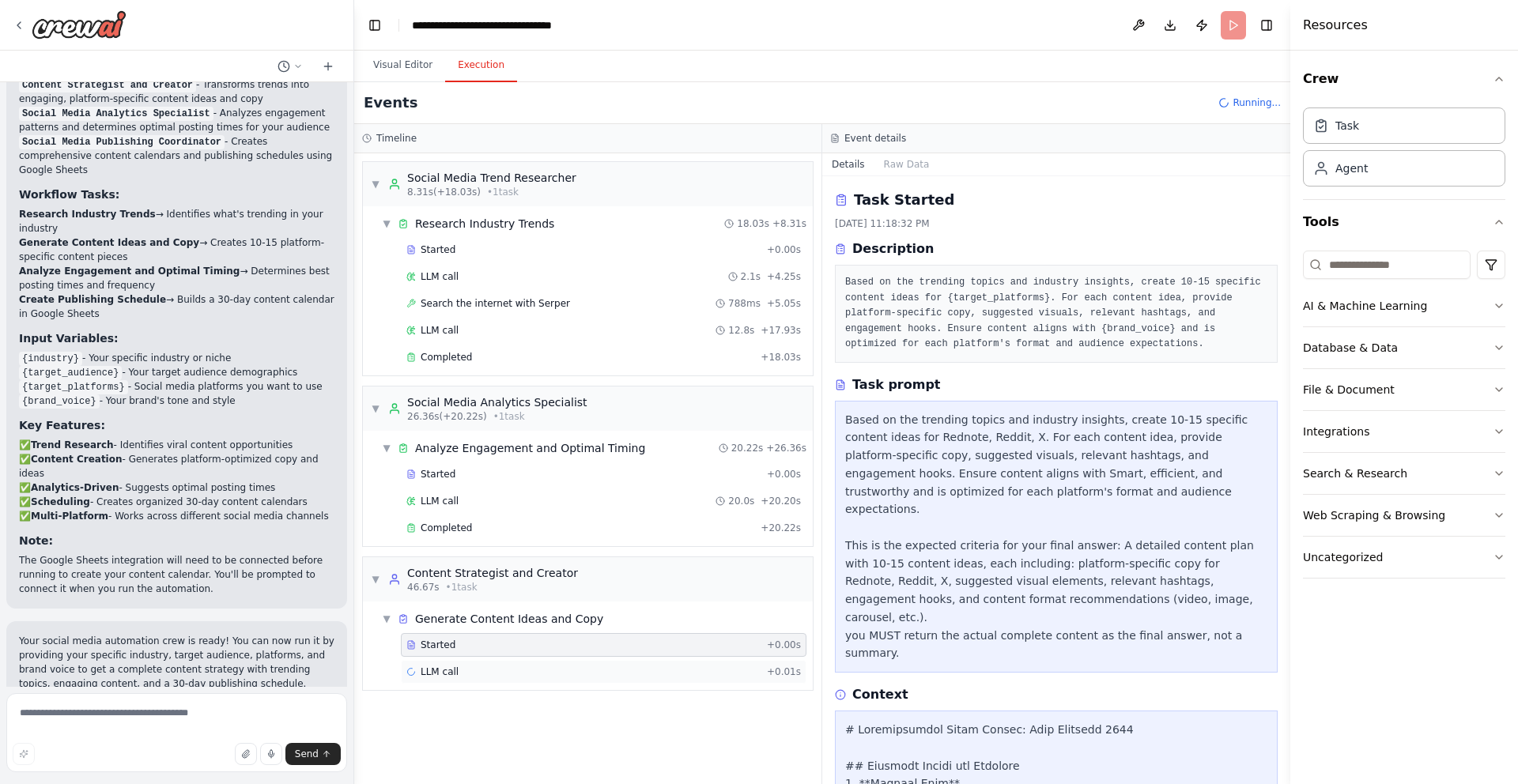
click at [636, 673] on div "LLM call + 0.01s" at bounding box center [604, 671] width 394 height 12
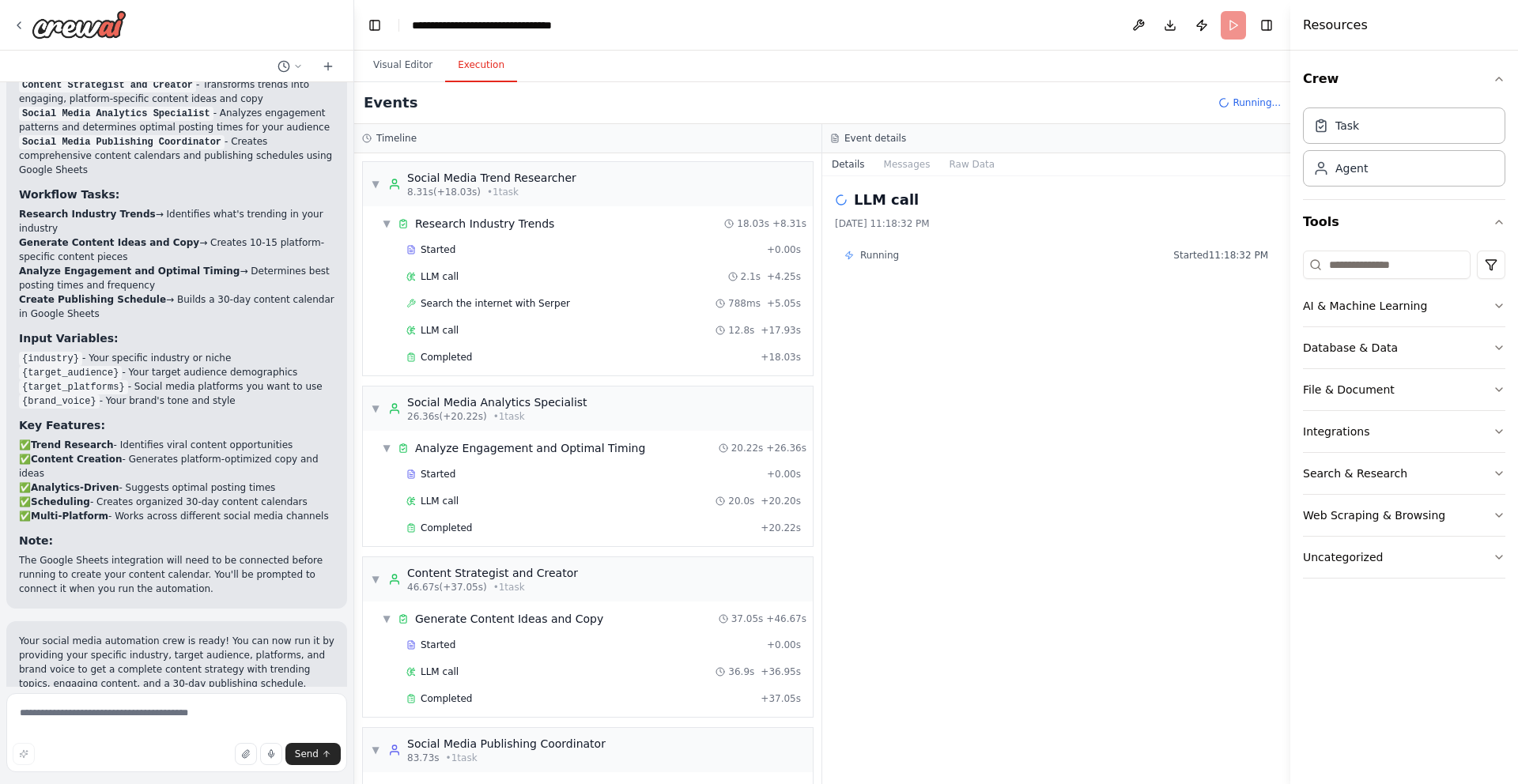
scroll to position [95, 0]
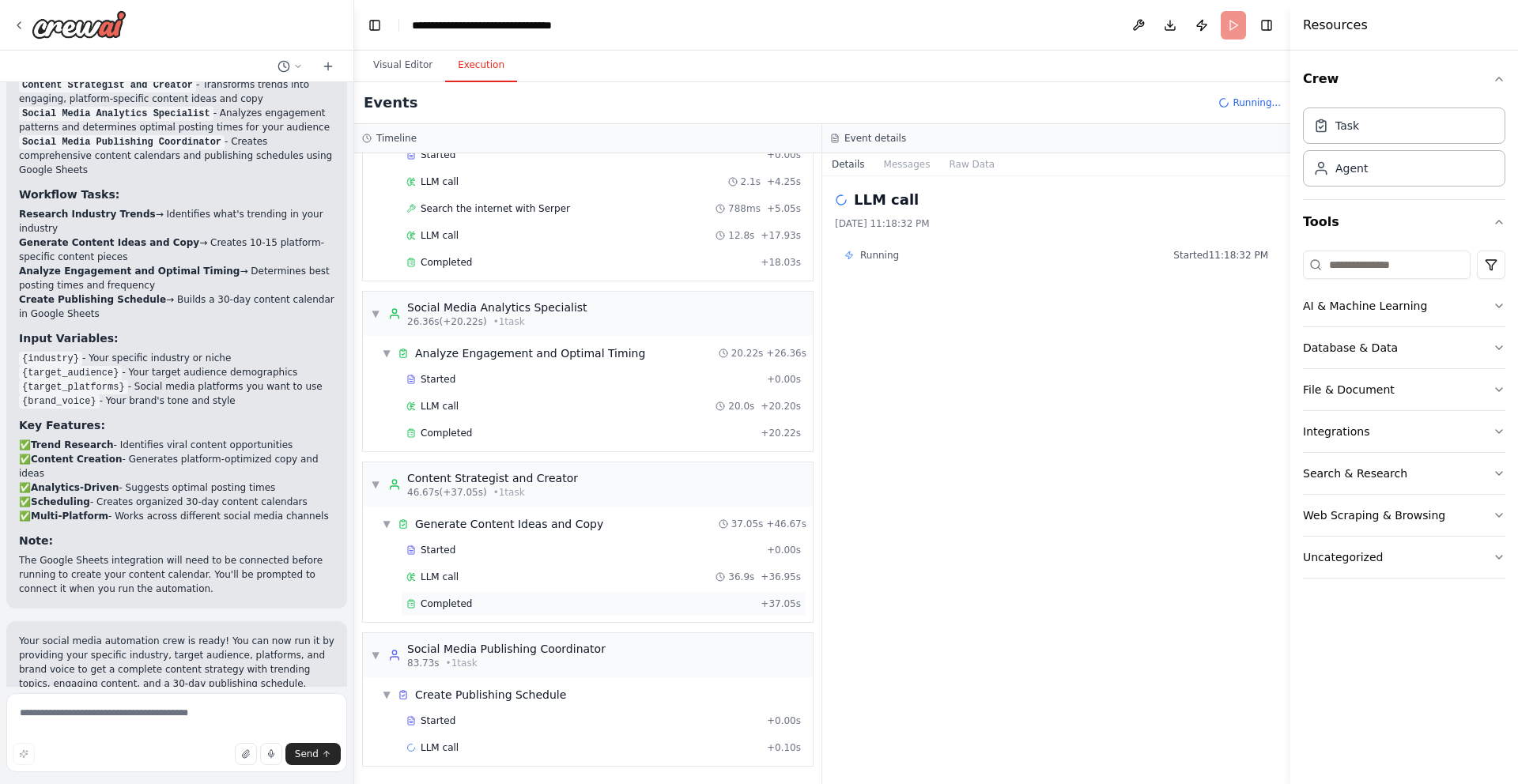
click at [628, 602] on div "Completed" at bounding box center [580, 603] width 348 height 12
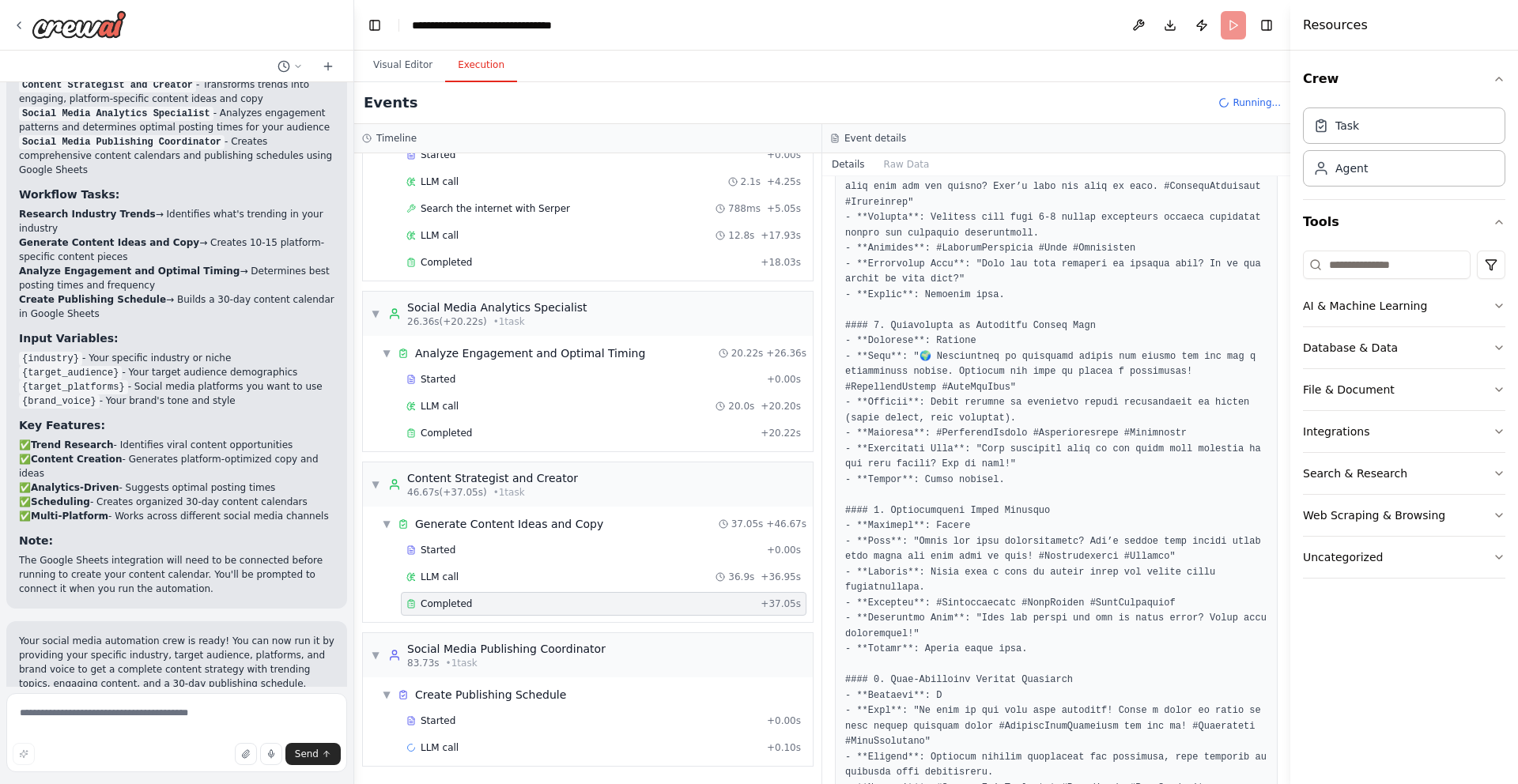
scroll to position [697, 0]
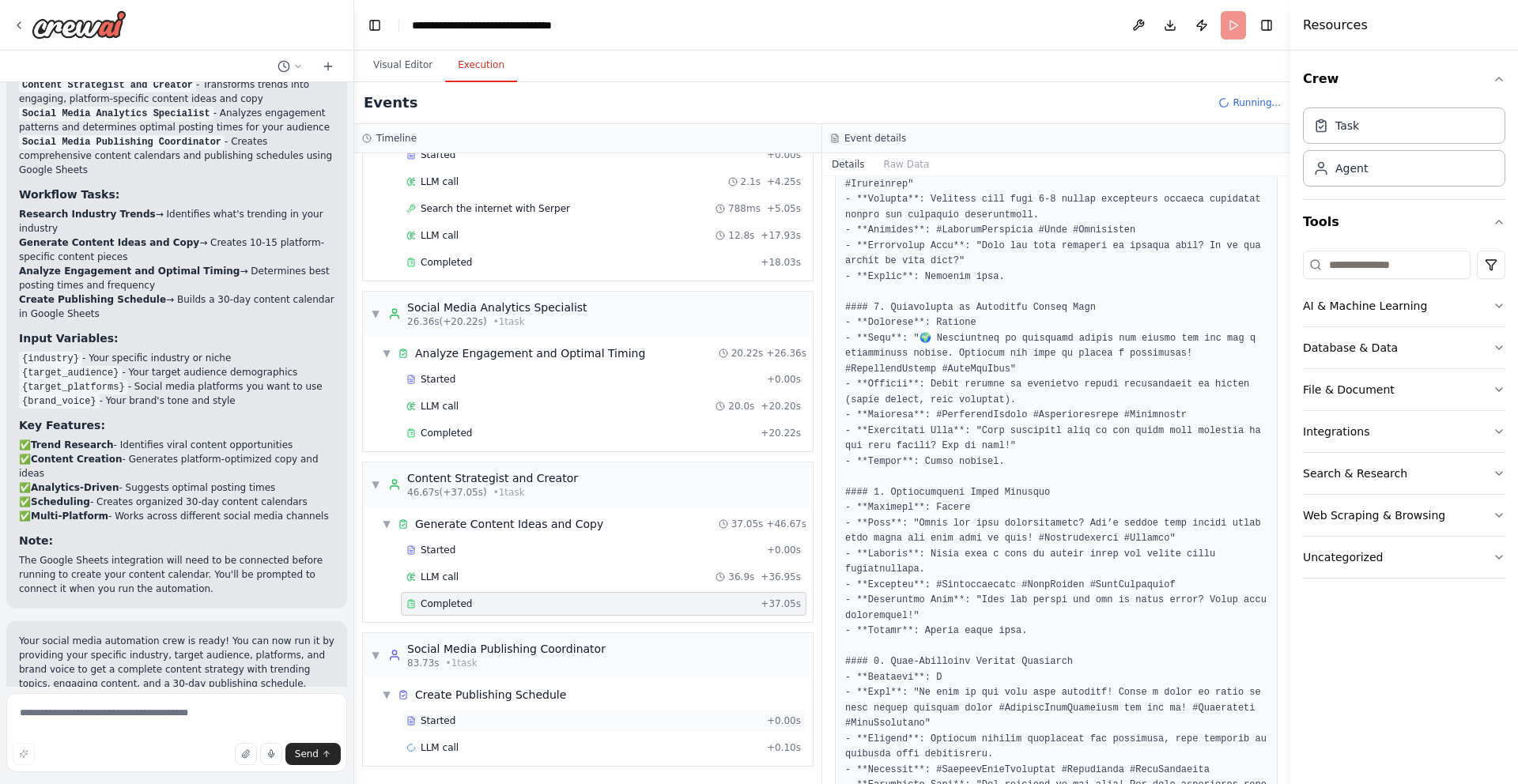
click at [543, 715] on div "Started" at bounding box center [583, 720] width 354 height 12
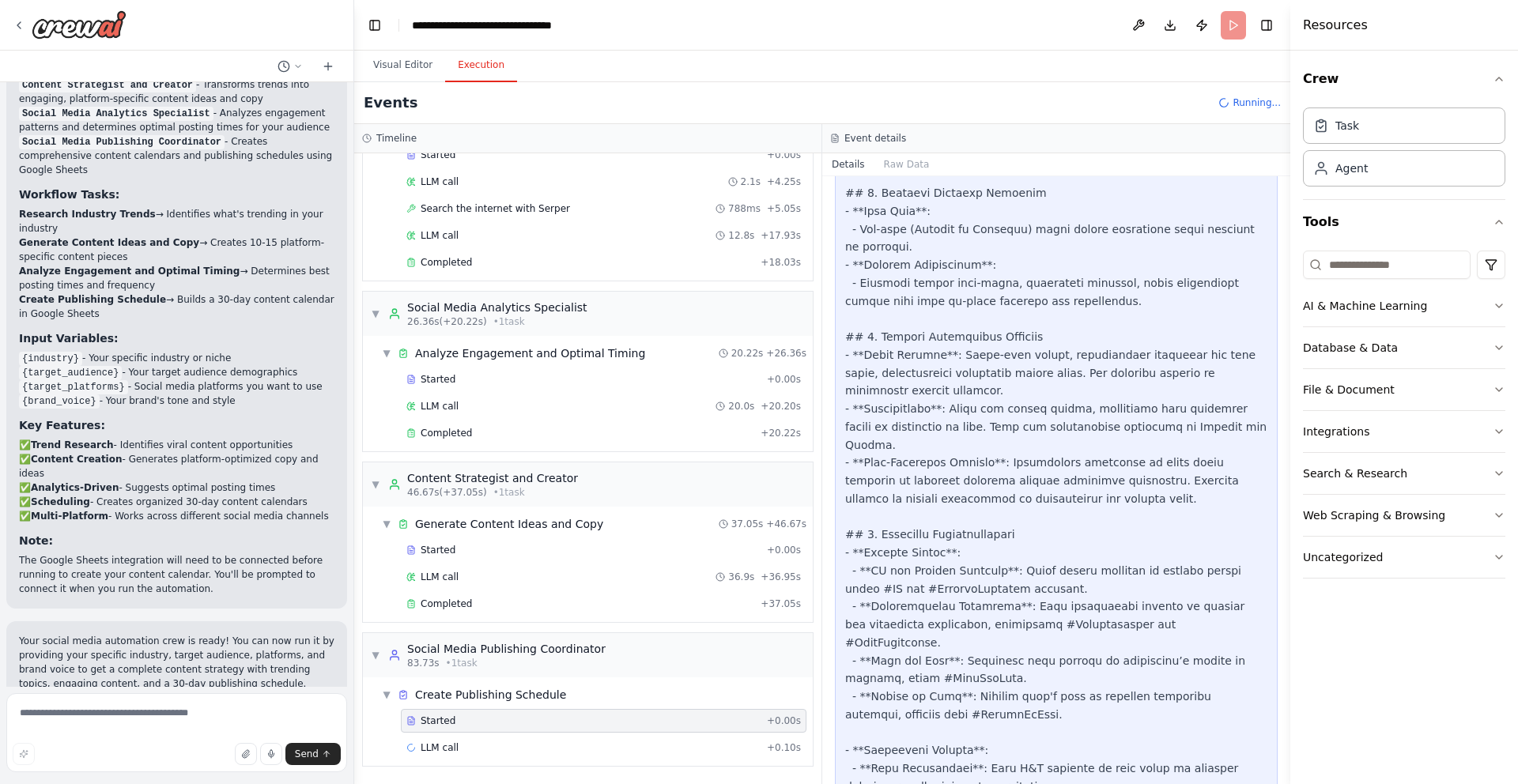
scroll to position [4573, 0]
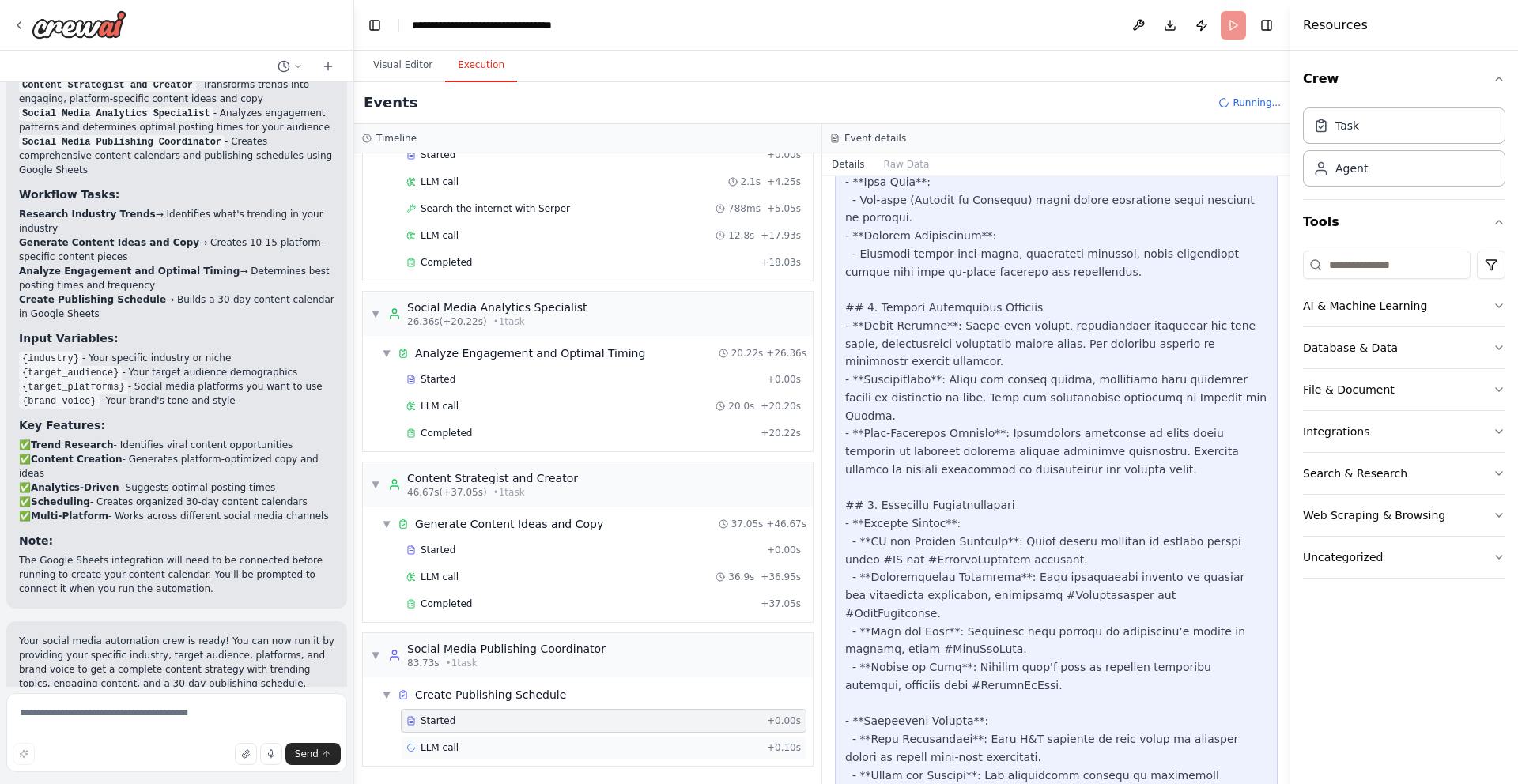
click at [559, 736] on div "LLM call + 0.10s" at bounding box center [604, 747] width 406 height 24
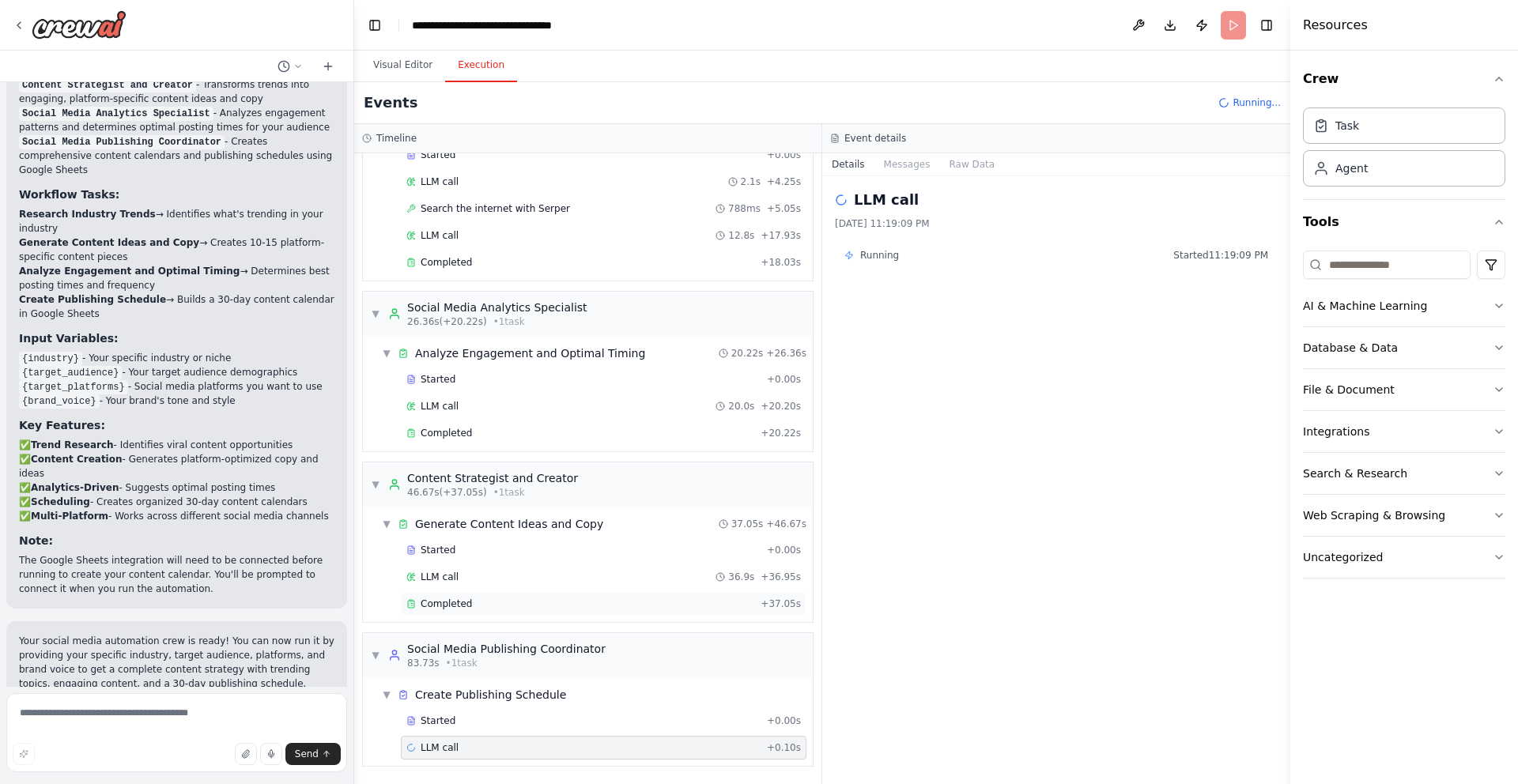
click at [609, 607] on div "Completed" at bounding box center [580, 603] width 348 height 12
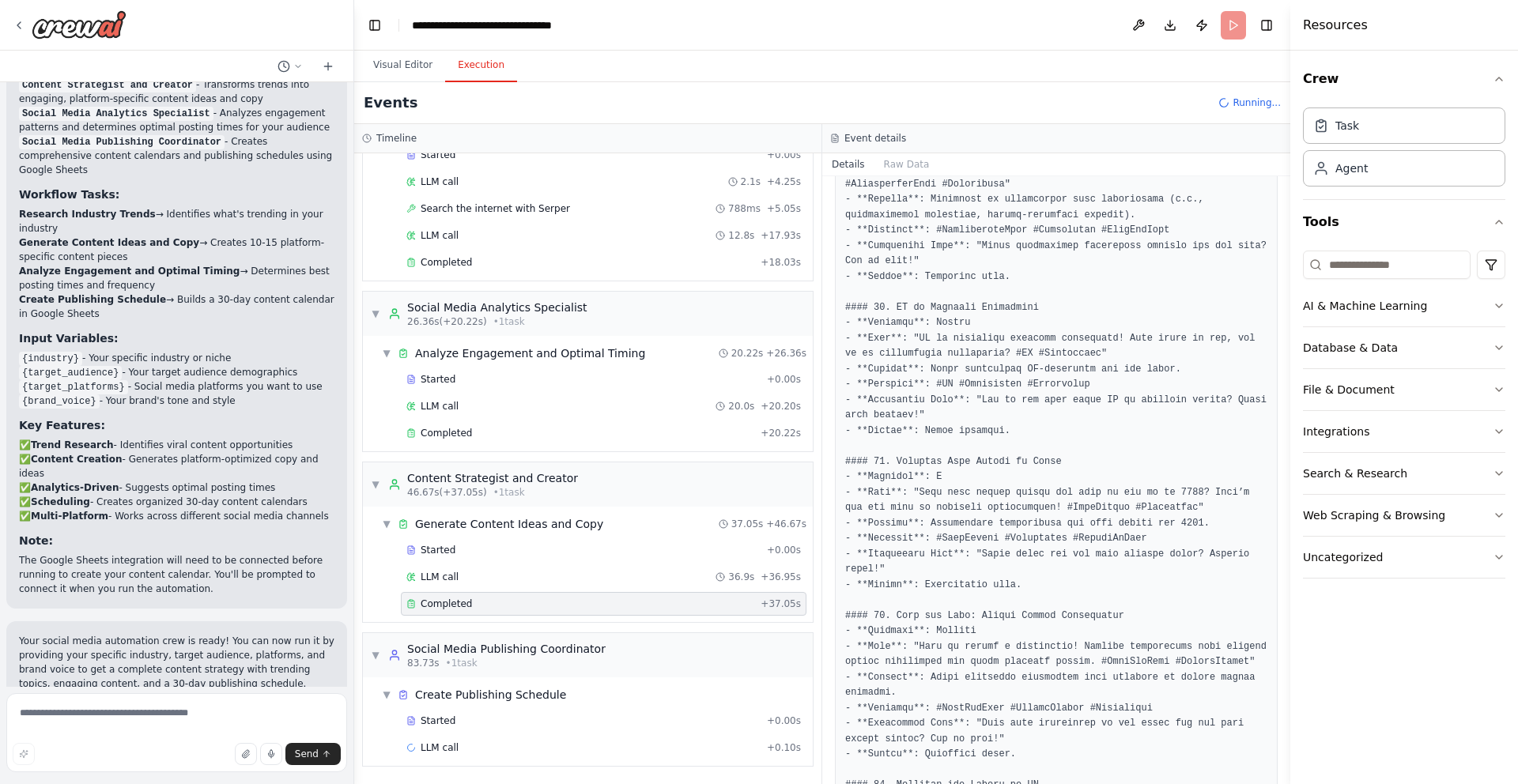
scroll to position [2406, 0]
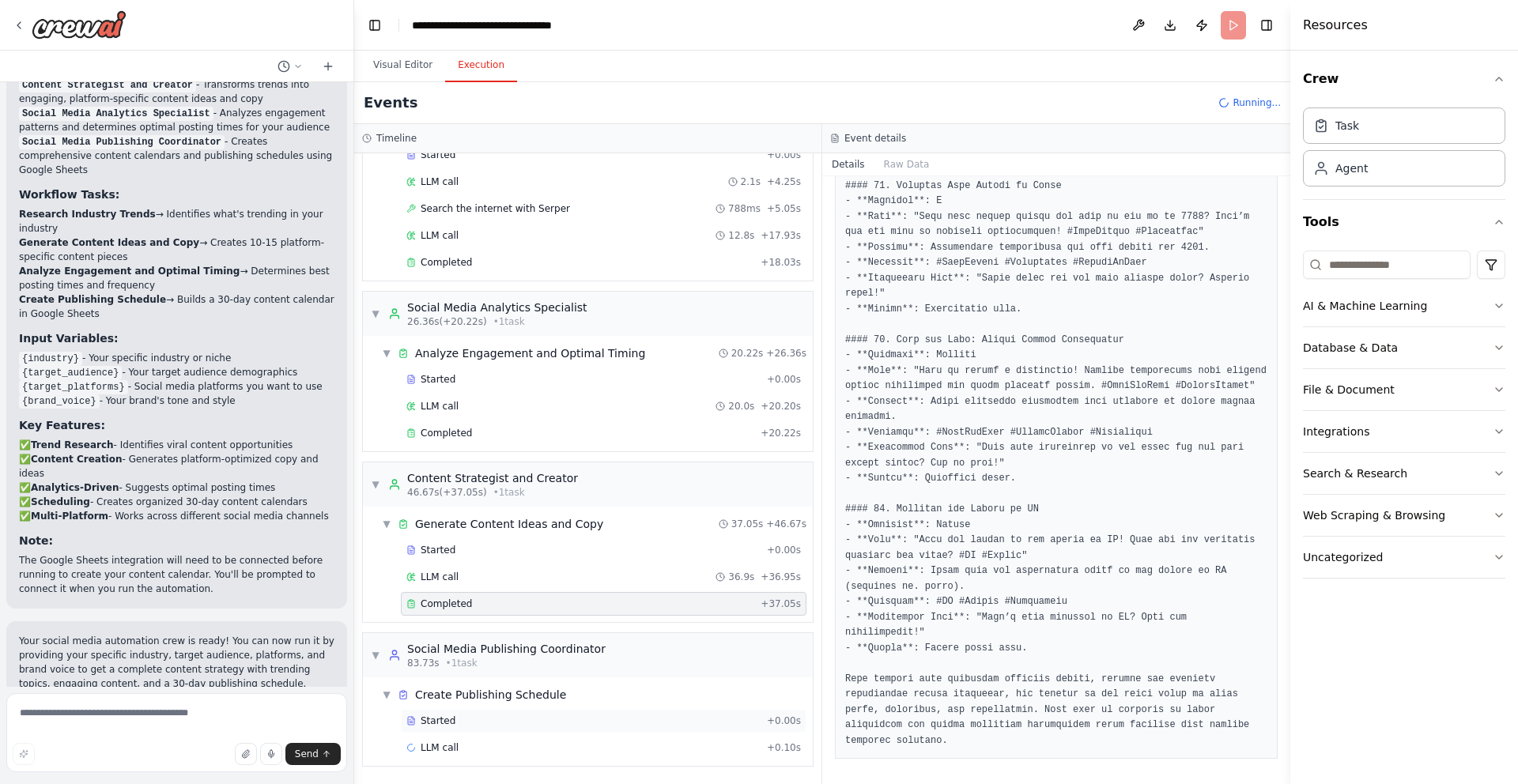
click at [568, 728] on div "Started + 0.00s" at bounding box center [604, 720] width 406 height 24
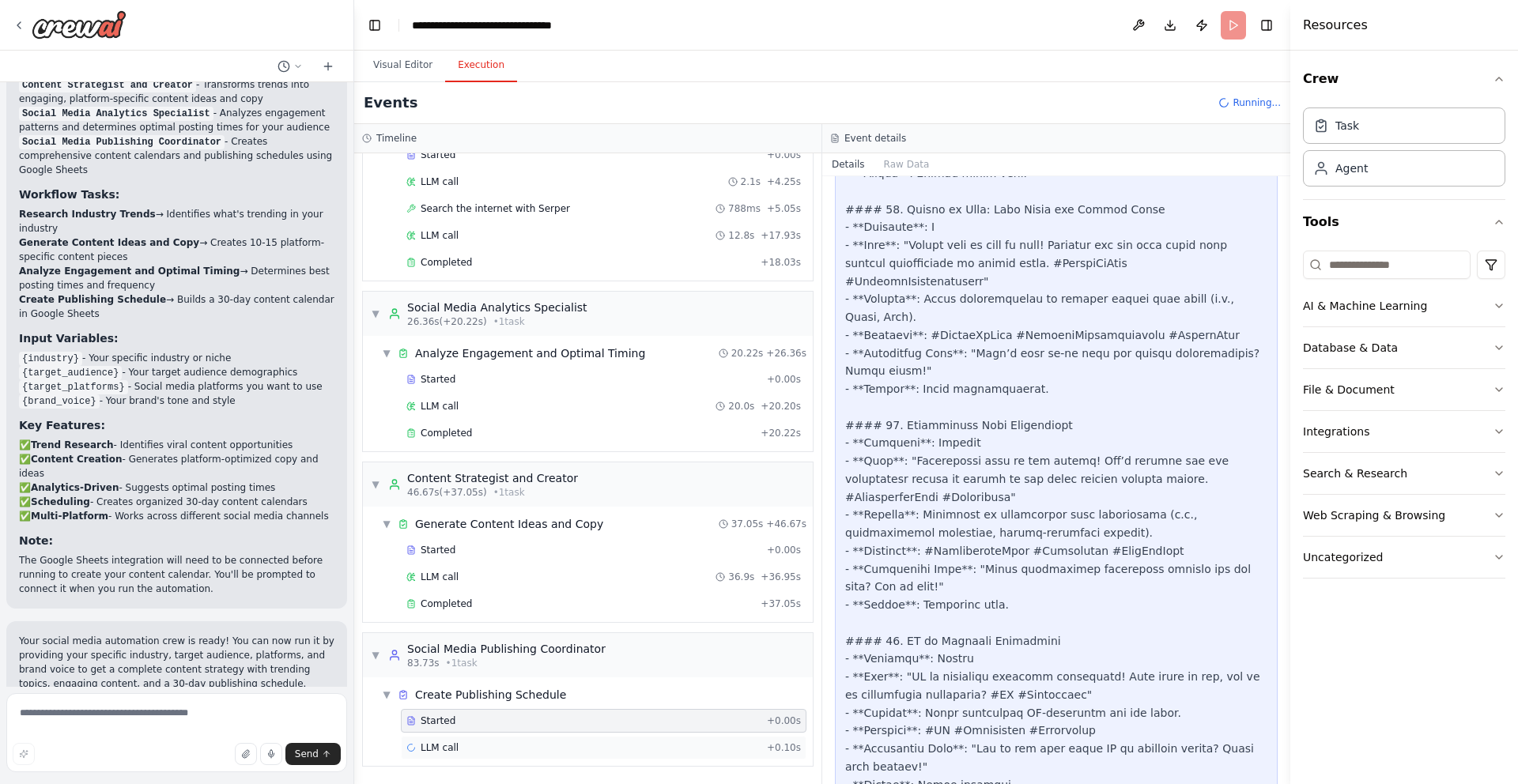
click at [560, 741] on div "LLM call + 0.10s" at bounding box center [604, 747] width 394 height 12
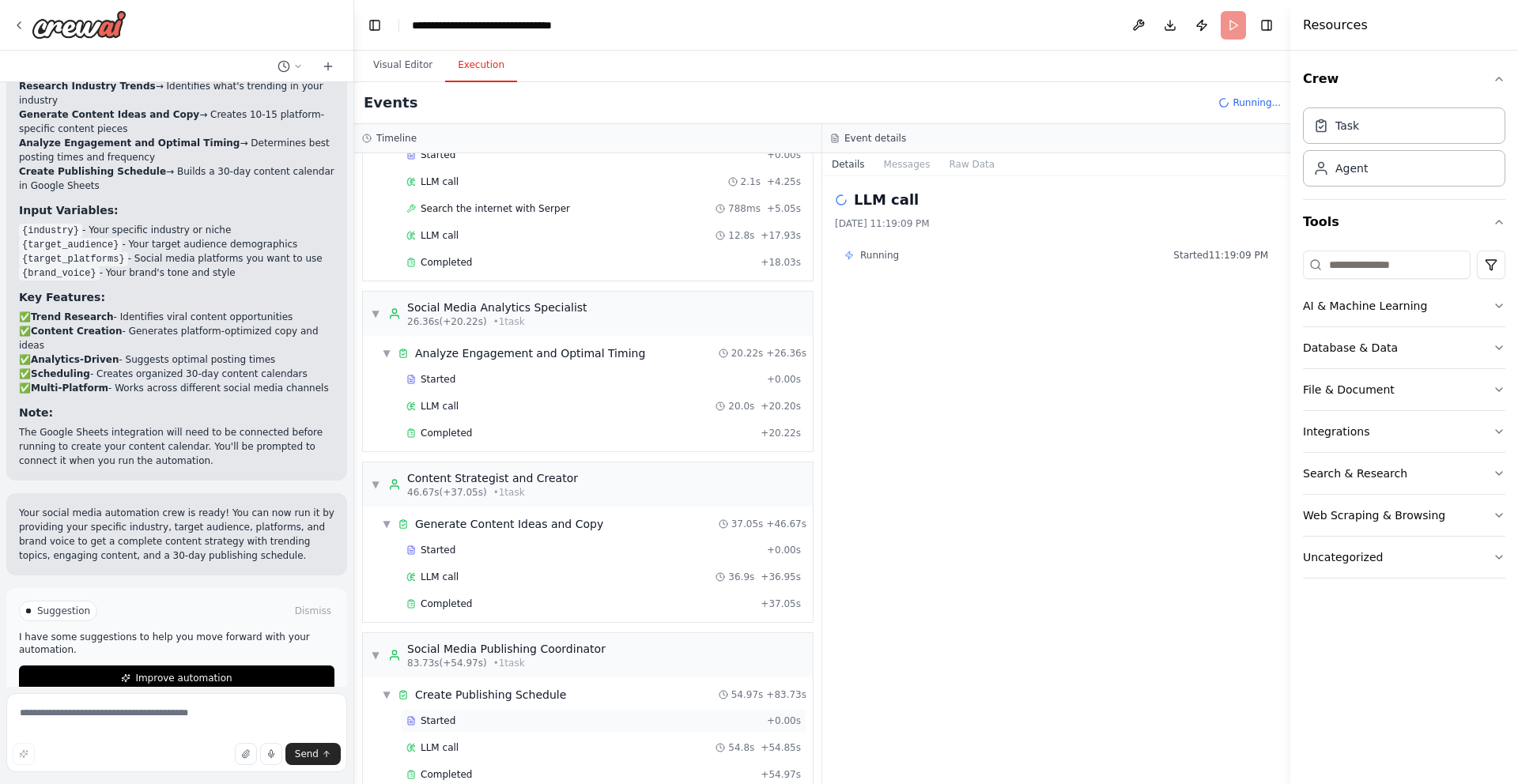
scroll to position [122, 0]
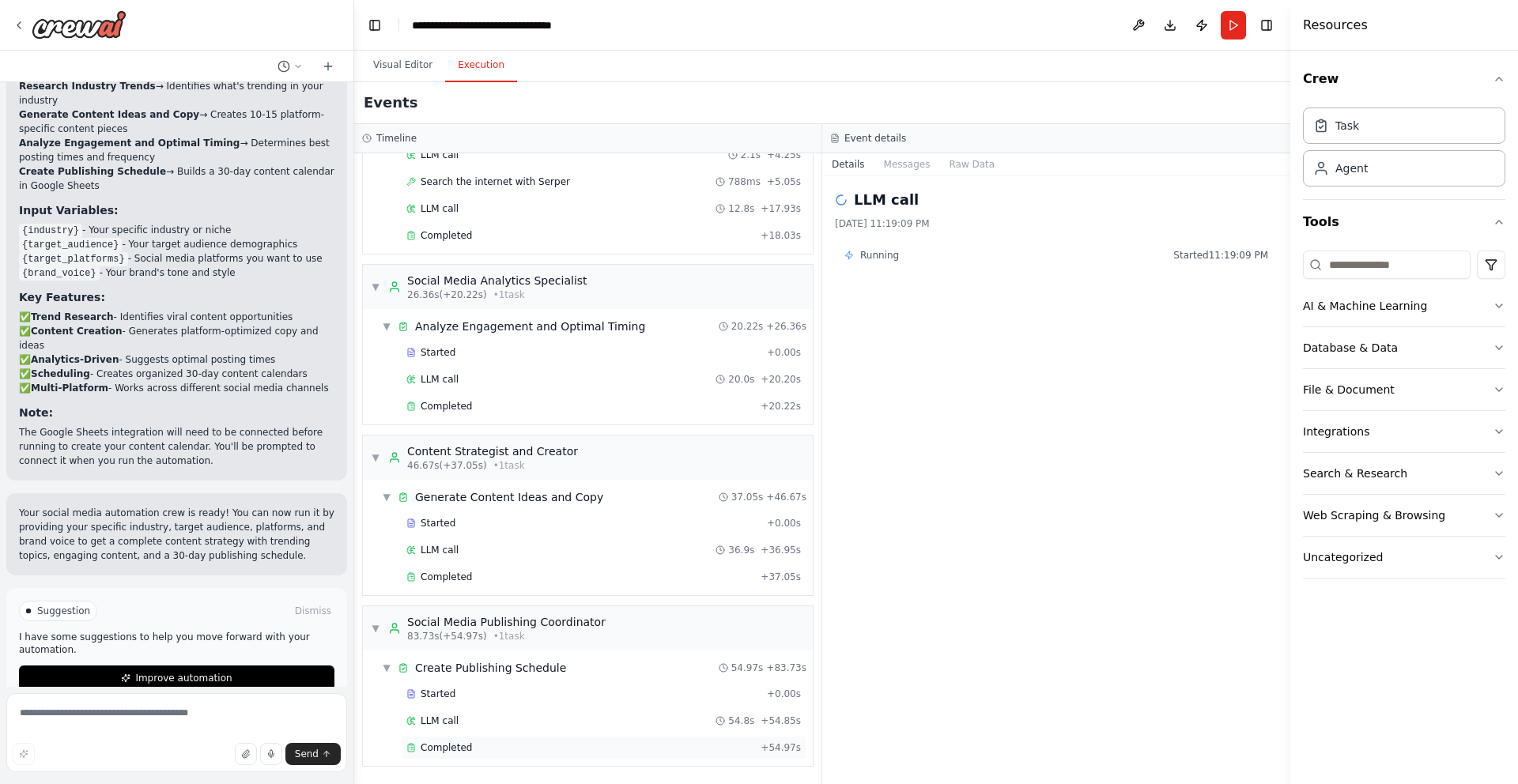
click at [638, 742] on div "Completed" at bounding box center [580, 747] width 348 height 12
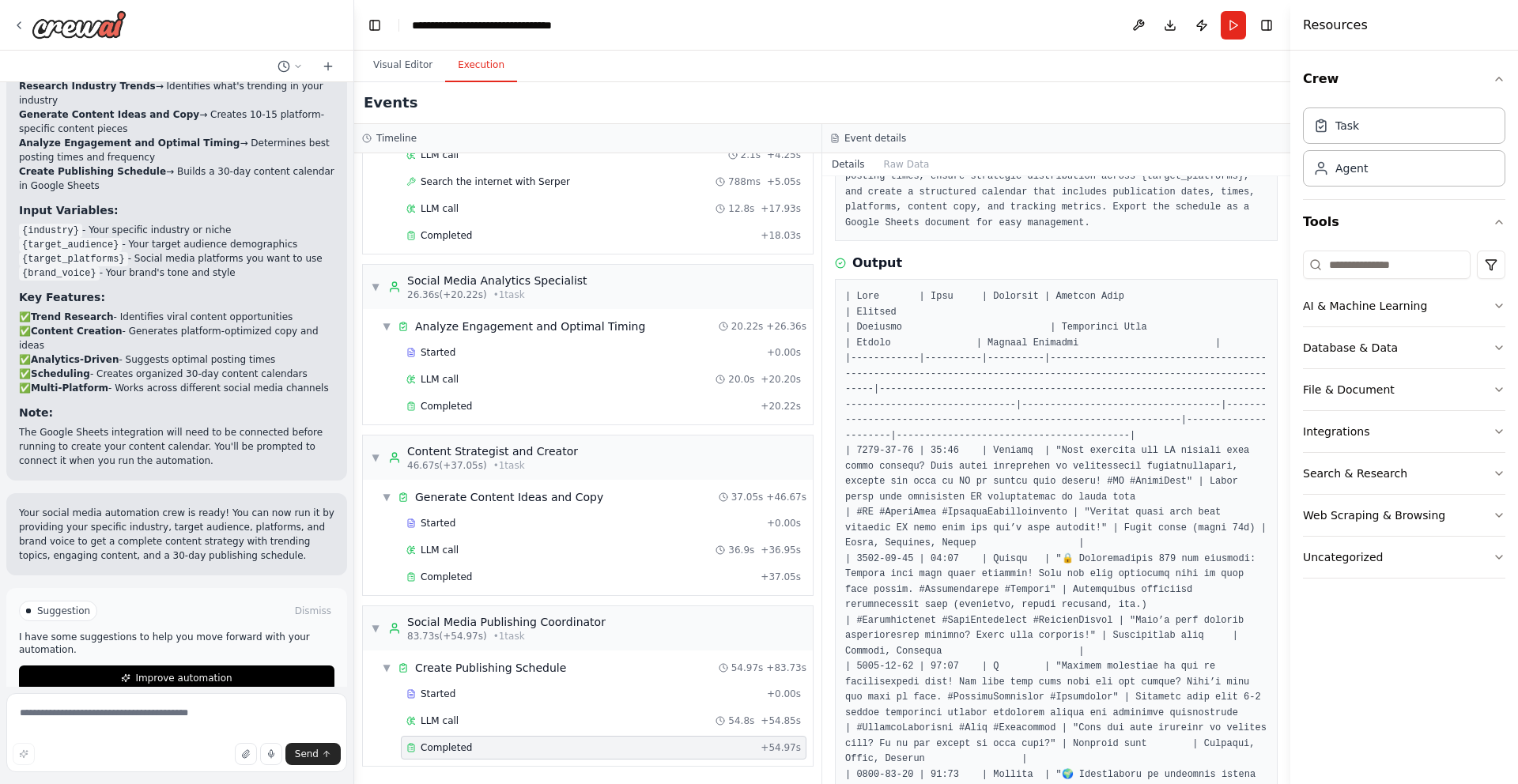
scroll to position [0, 0]
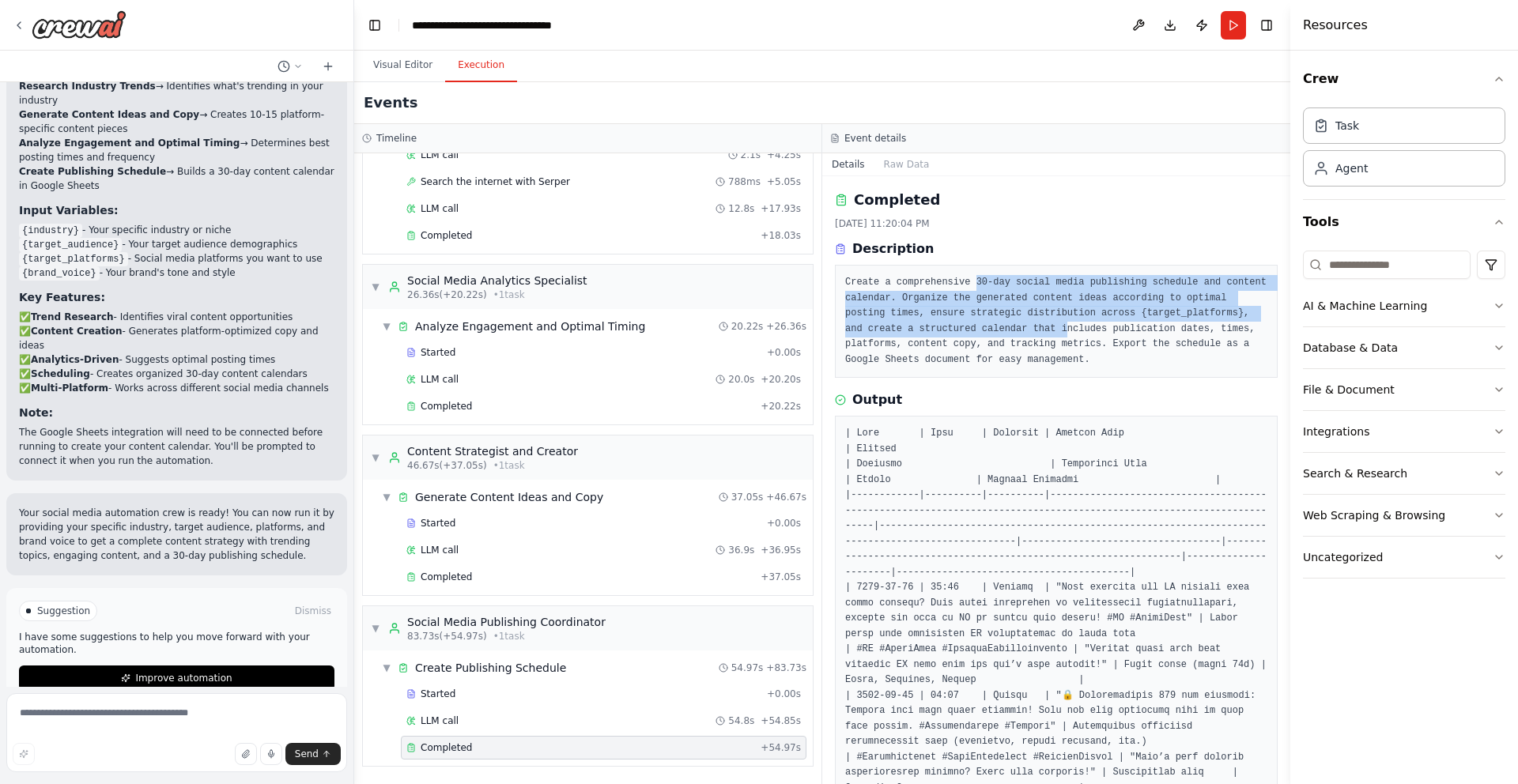
drag, startPoint x: 977, startPoint y: 283, endPoint x: 1183, endPoint y: 335, distance: 212.5
click at [1183, 335] on pre "Create a comprehensive 30-day social media publishing schedule and content cale…" at bounding box center [1057, 320] width 422 height 92
click at [1183, 335] on pre "Create a comprehensive 30-day social media publishing schedule and content cale…" at bounding box center [1057, 320] width 422 height 92
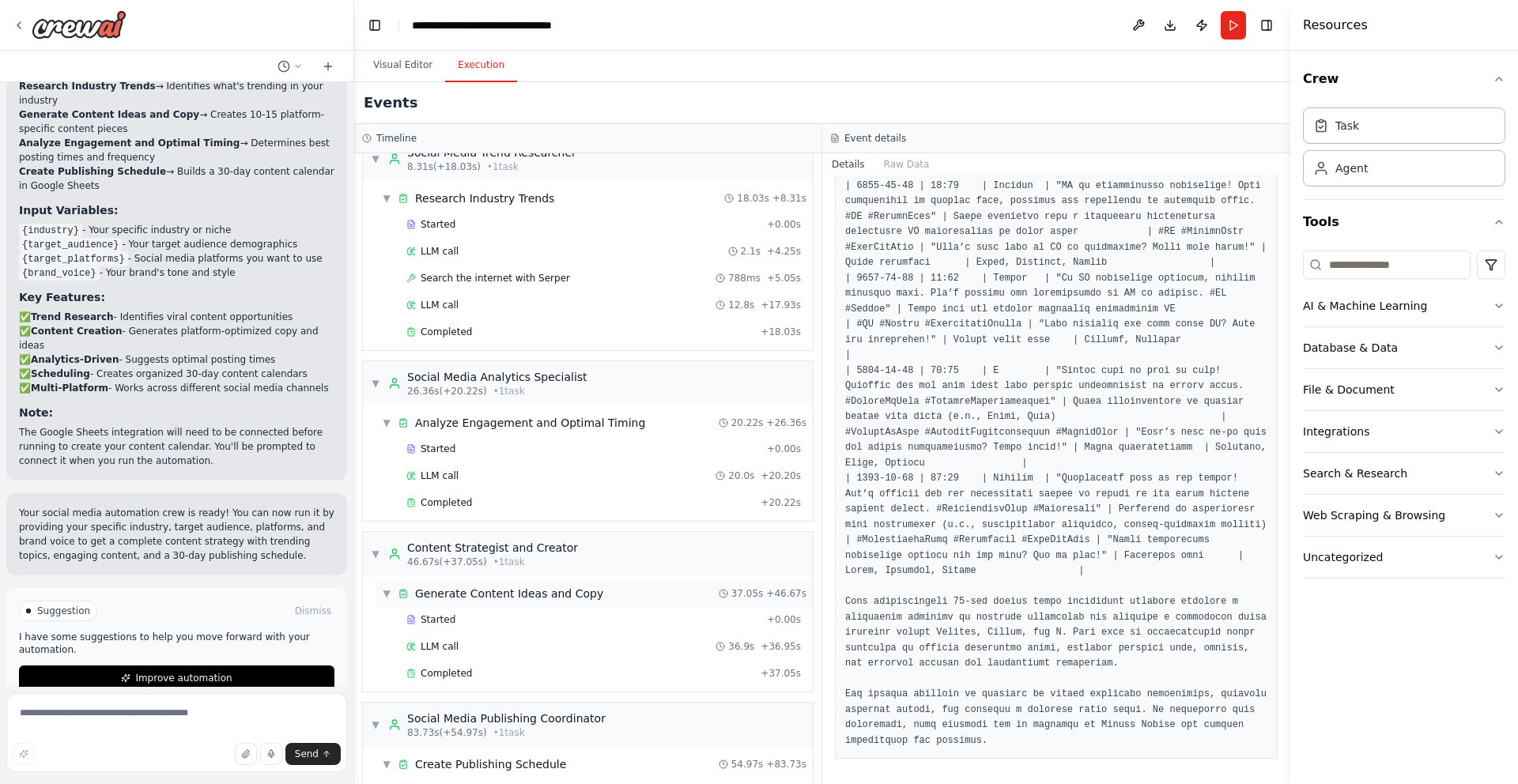
scroll to position [122, 0]
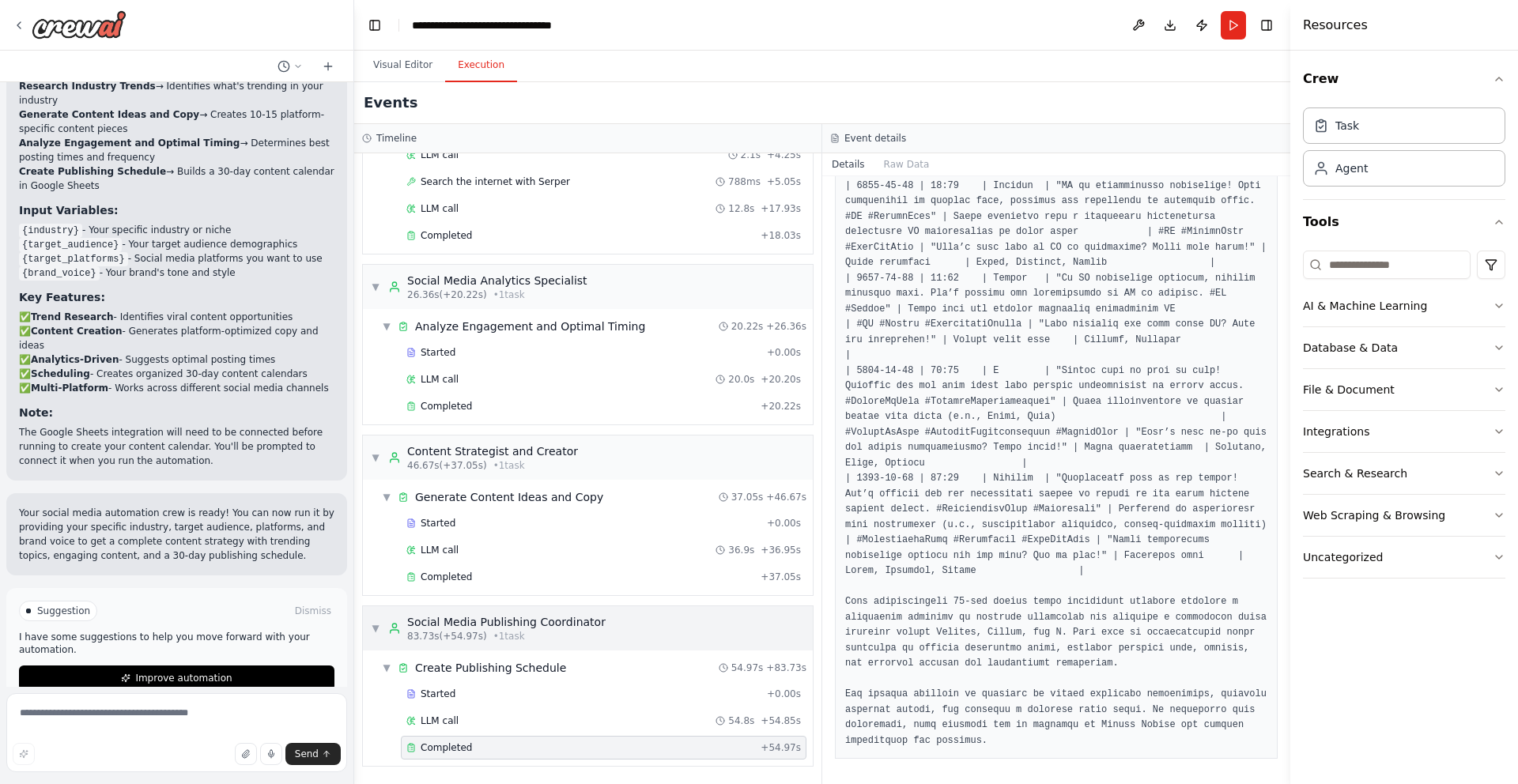
click at [563, 620] on div "Social Media Publishing Coordinator" at bounding box center [506, 621] width 199 height 16
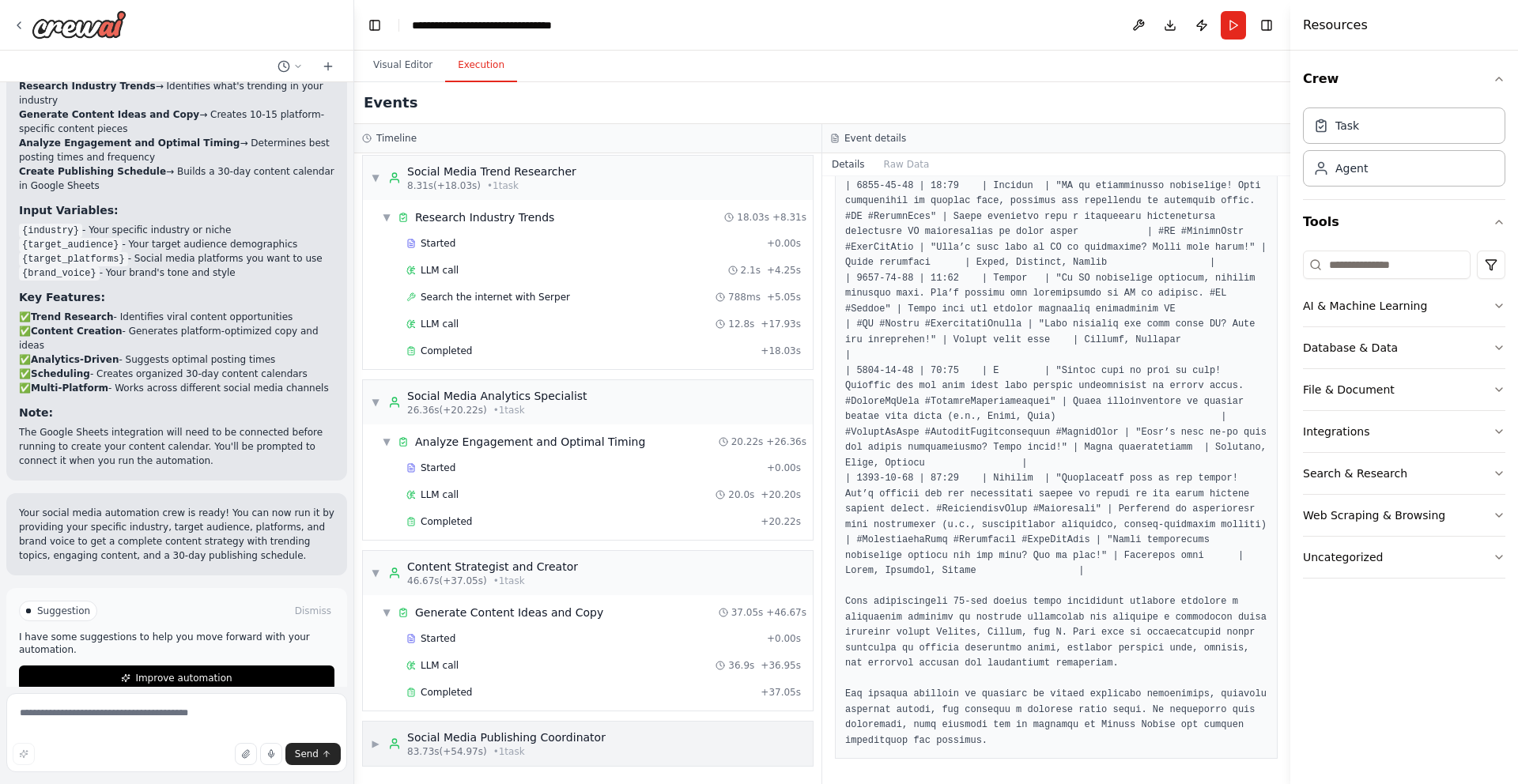
click at [534, 749] on div "83.73s (+54.97s) • 1 task" at bounding box center [506, 751] width 199 height 12
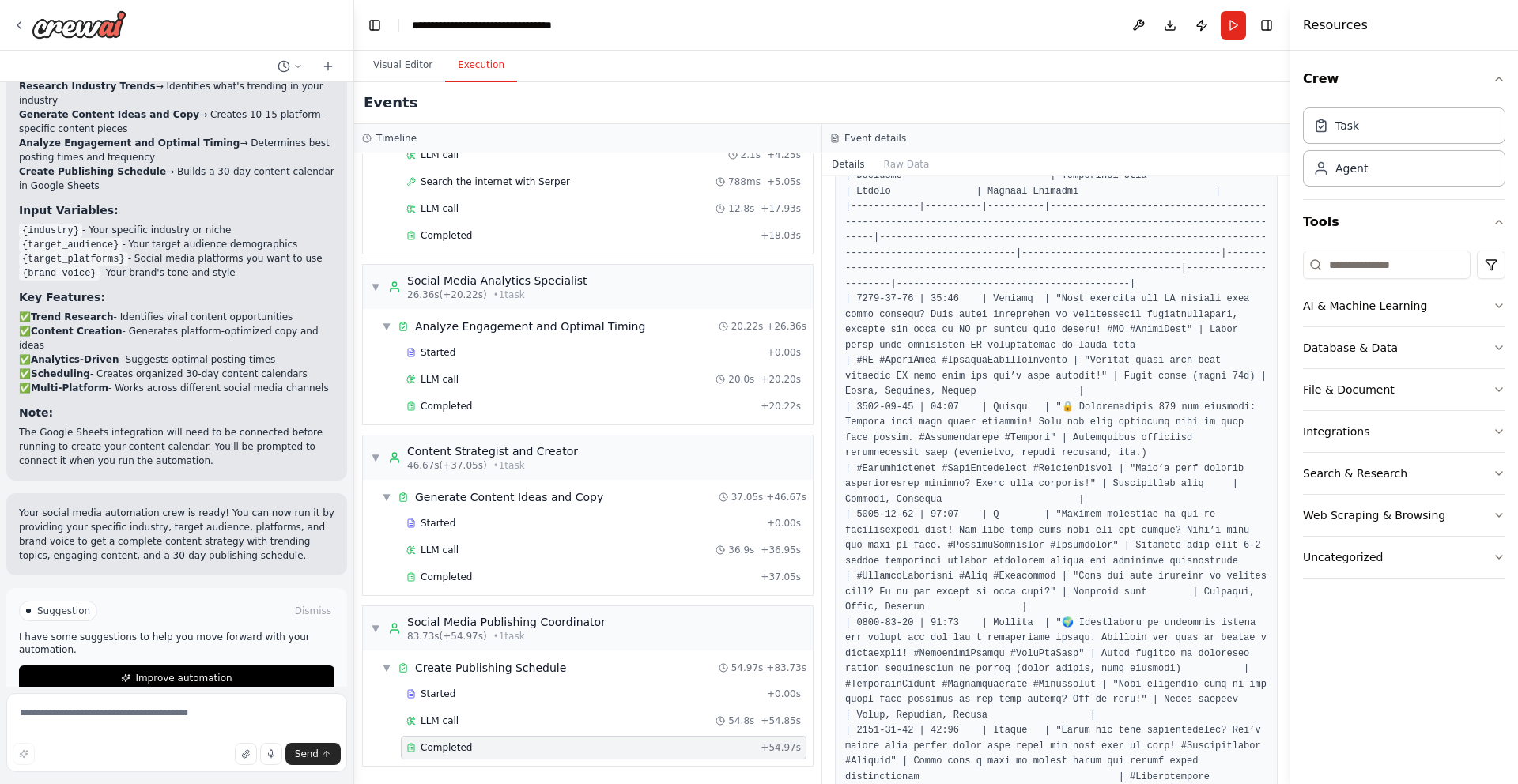
scroll to position [0, 0]
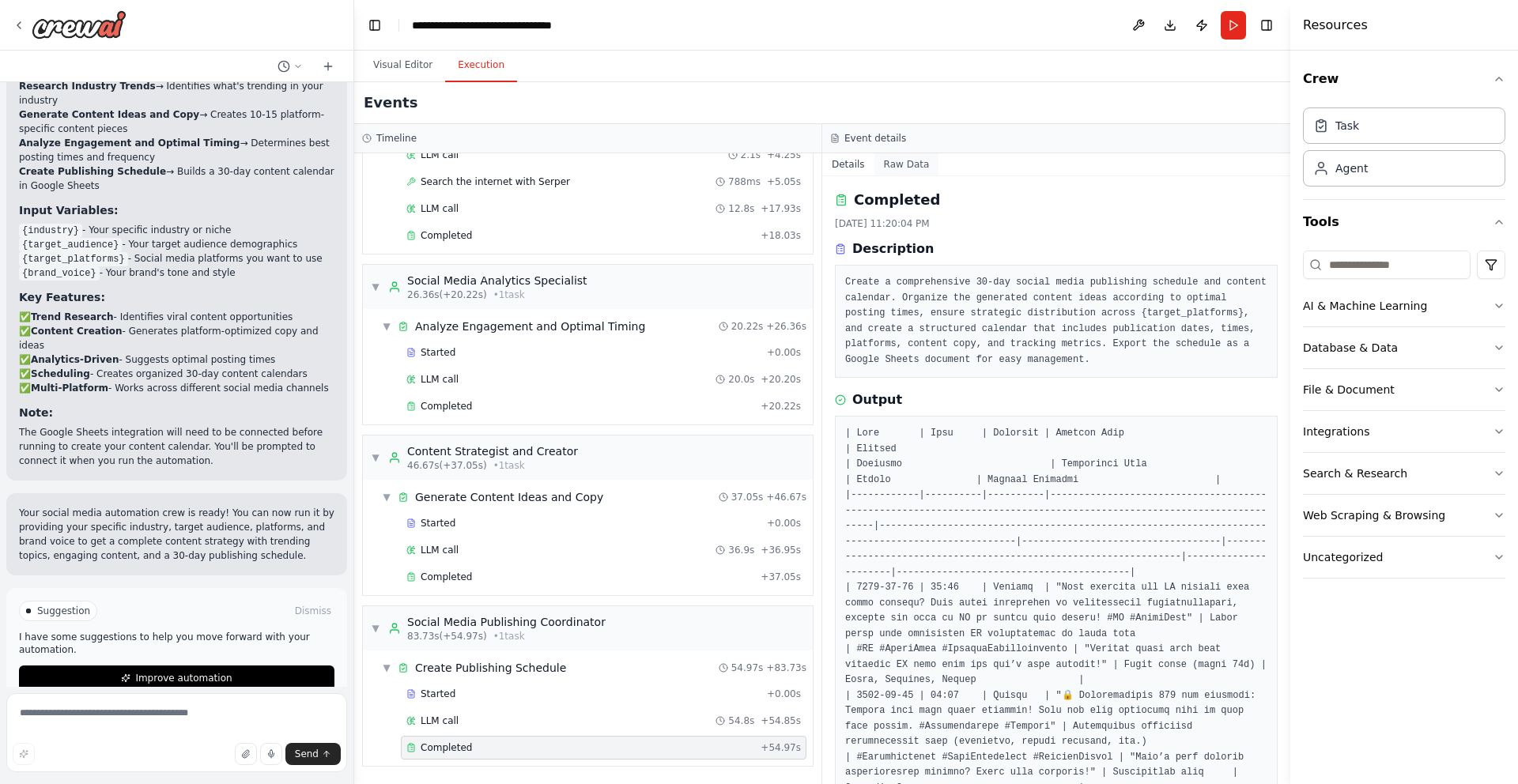
click at [902, 164] on button "Raw Data" at bounding box center [906, 164] width 65 height 22
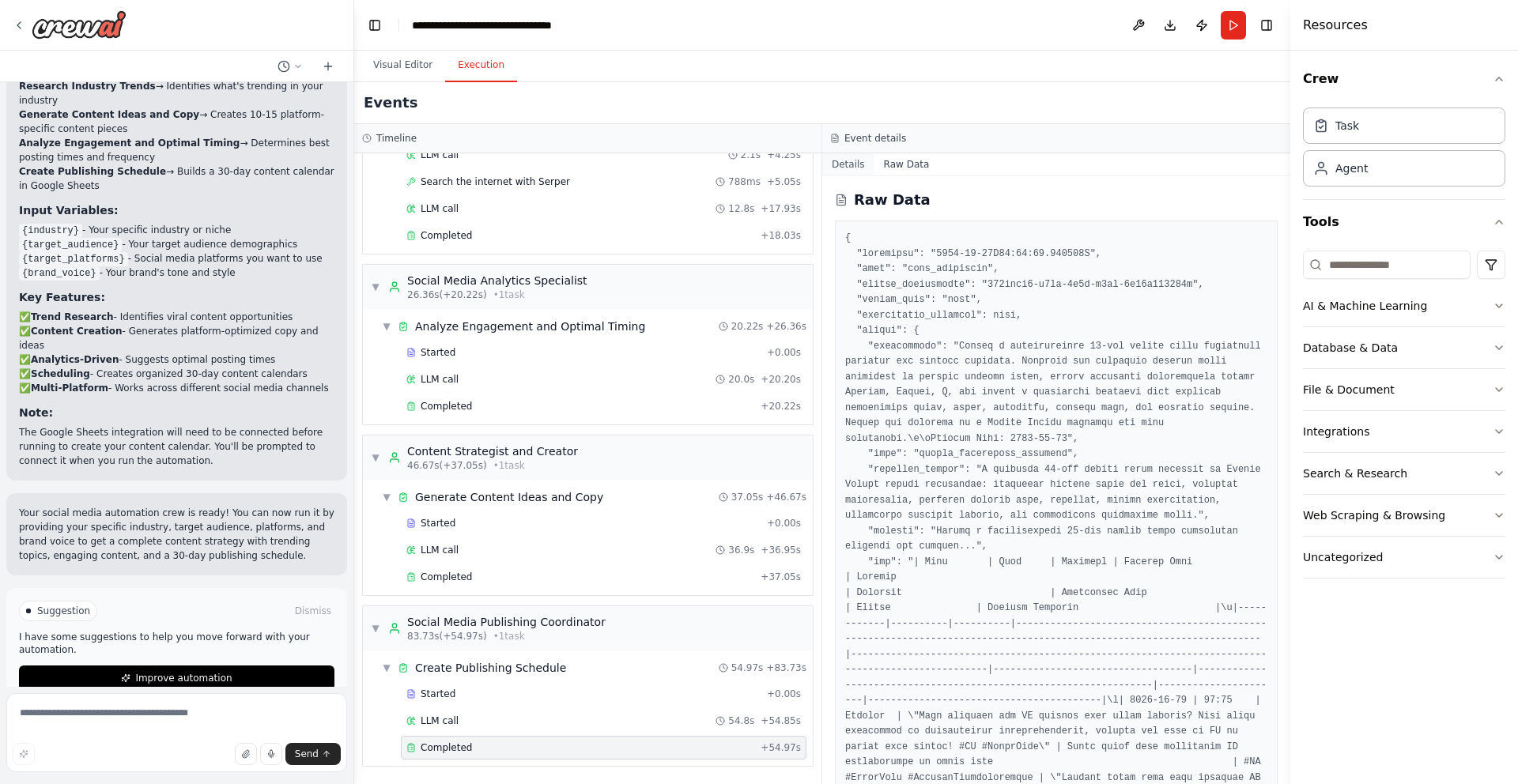
click at [859, 172] on button "Details" at bounding box center [849, 164] width 52 height 22
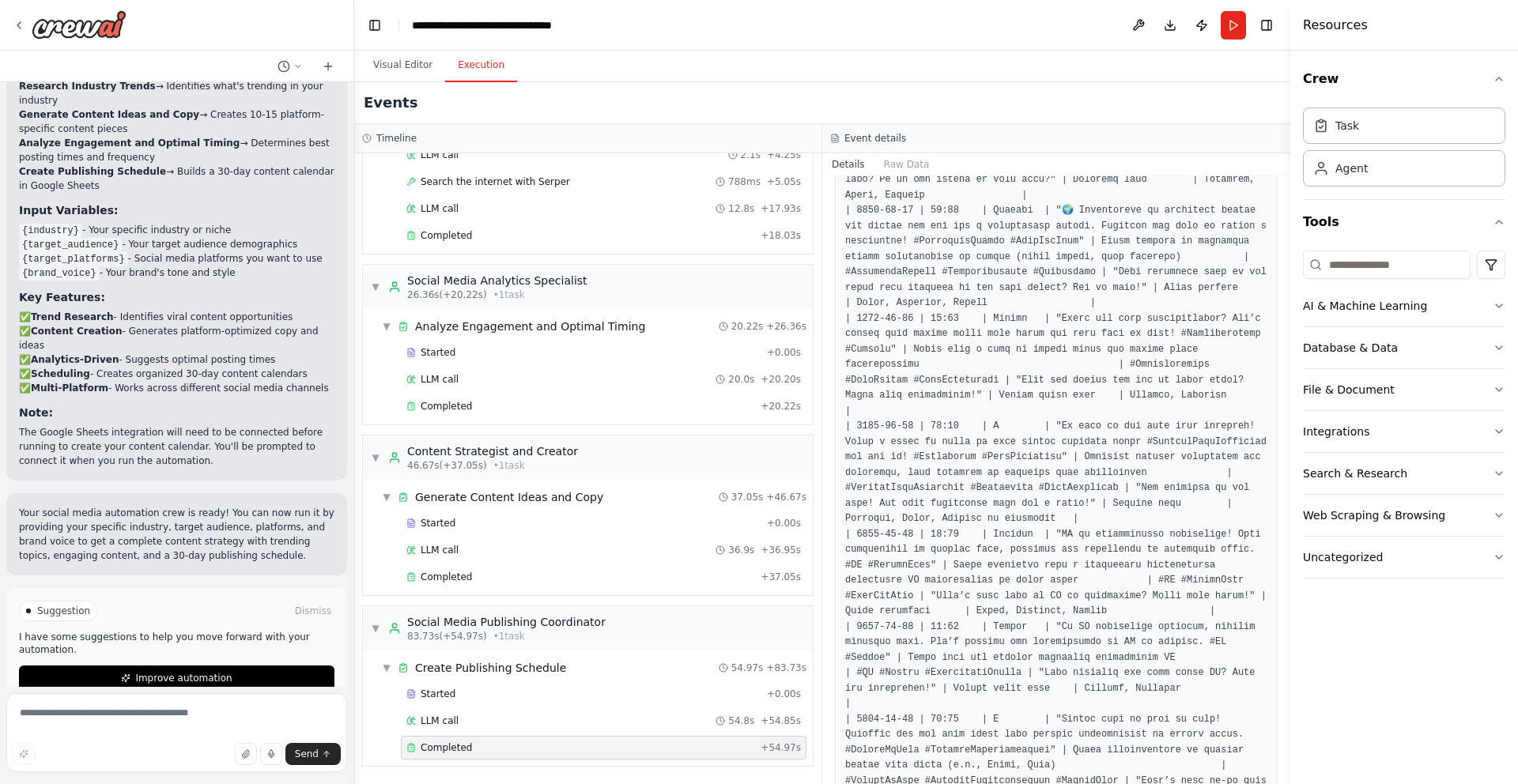
scroll to position [2514, 0]
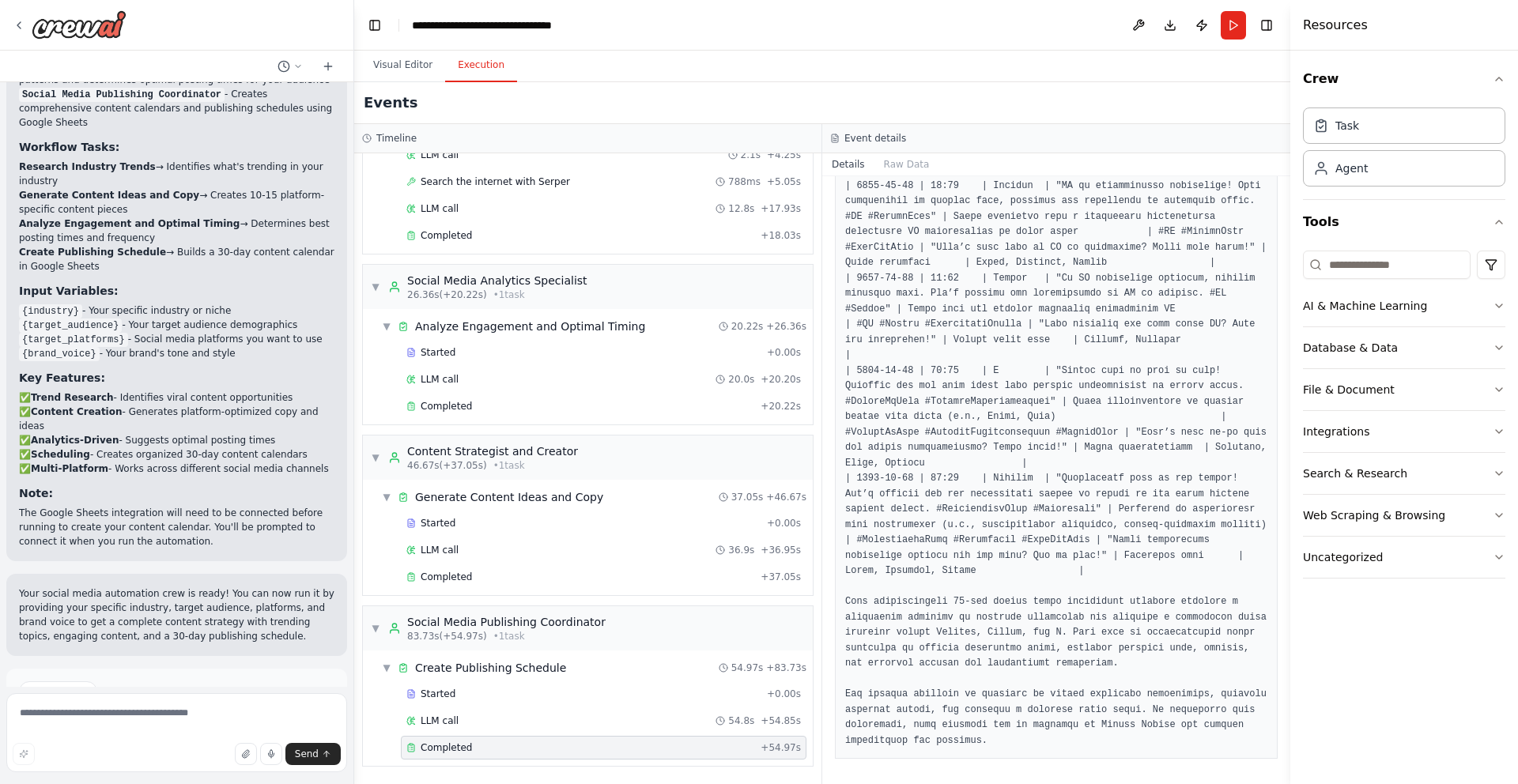
scroll to position [1631, 0]
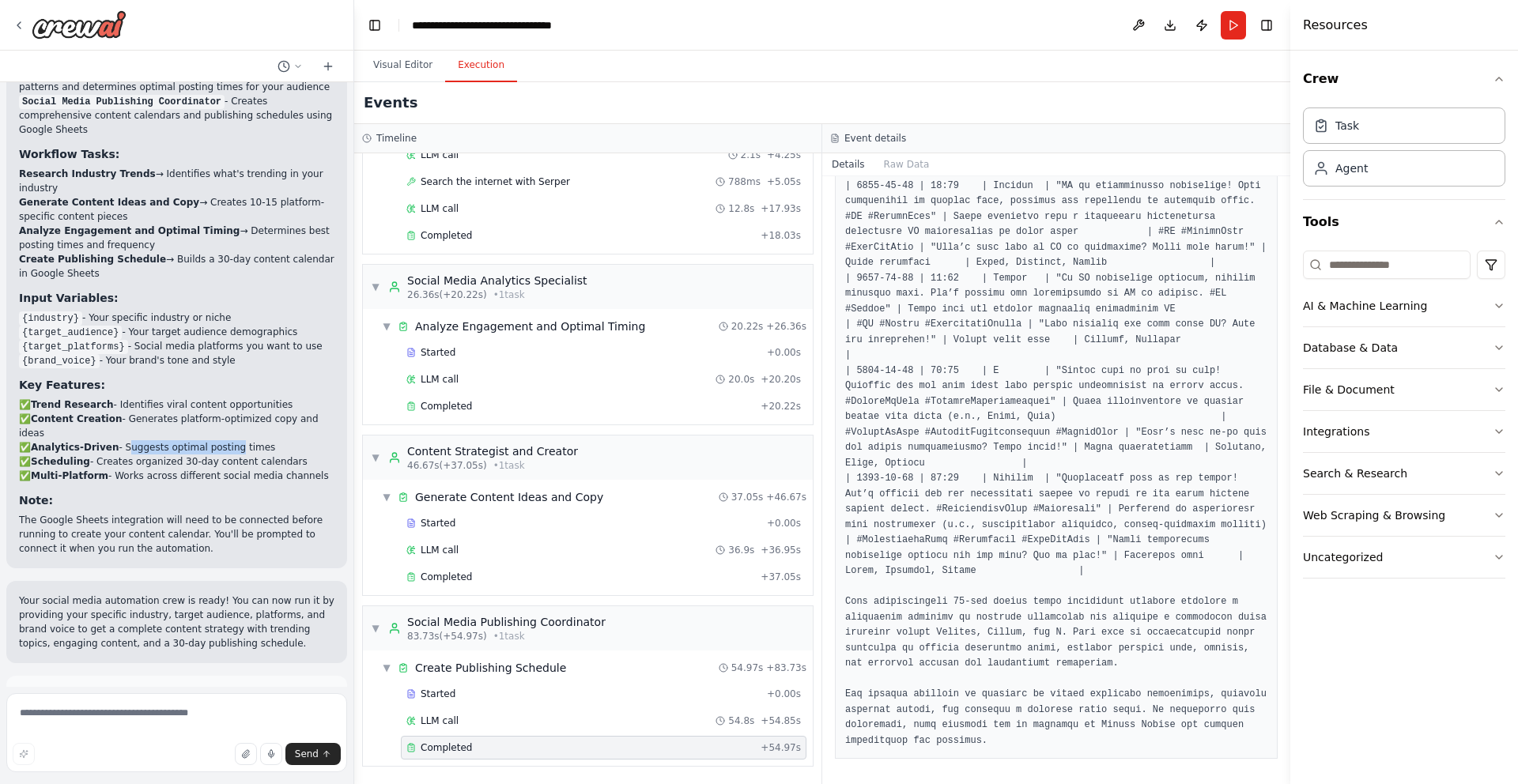
drag, startPoint x: 124, startPoint y: 418, endPoint x: 231, endPoint y: 418, distance: 107.0
click at [231, 418] on p "✅ Trend Research - Identifies viral content opportunities ✅ Content Creation - …" at bounding box center [177, 440] width 316 height 85
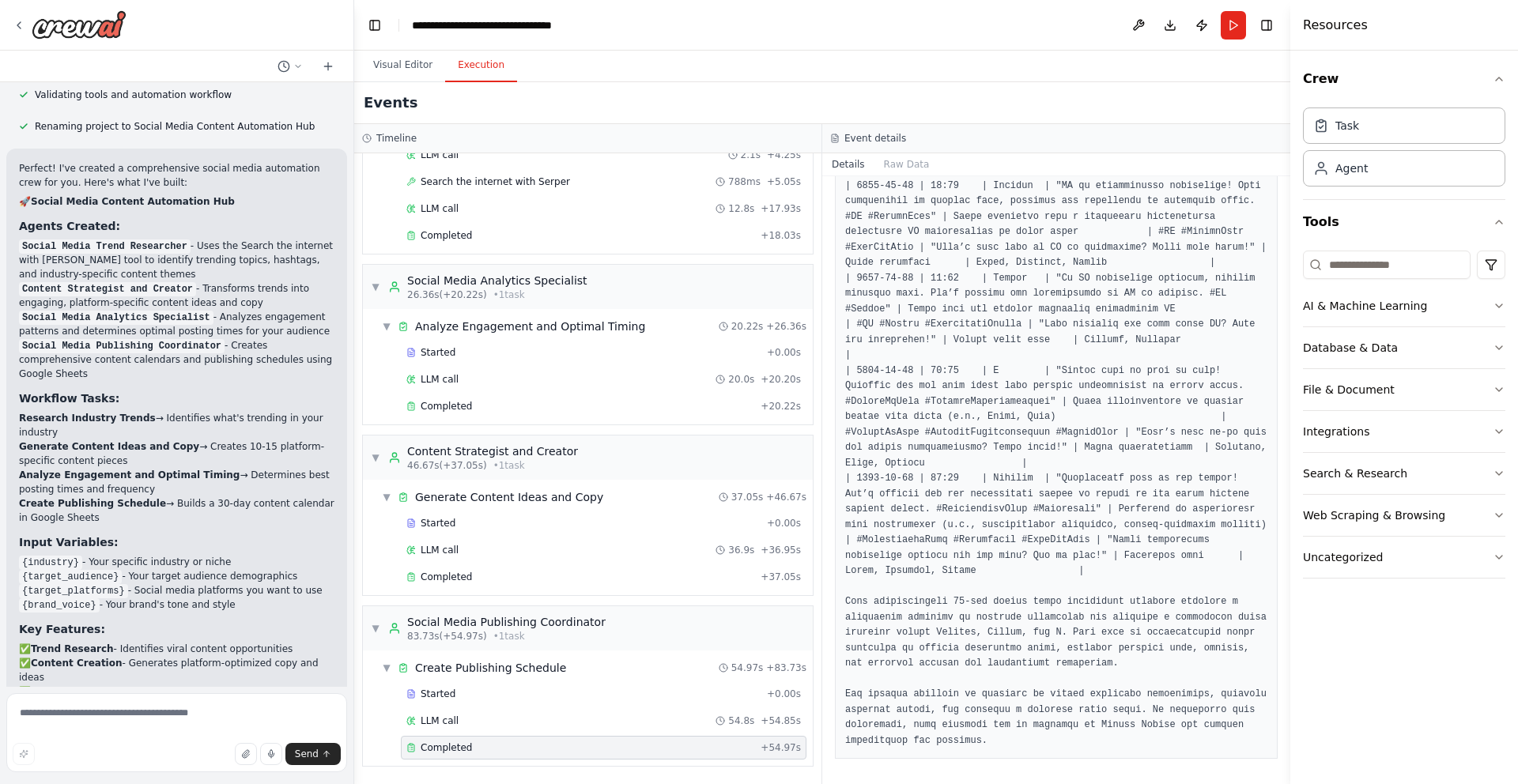
scroll to position [1385, 0]
drag, startPoint x: 92, startPoint y: 347, endPoint x: 251, endPoint y: 347, distance: 159.0
click at [251, 347] on li "Social Media Publishing Coordinator - Creates comprehensive content calendars a…" at bounding box center [177, 361] width 316 height 43
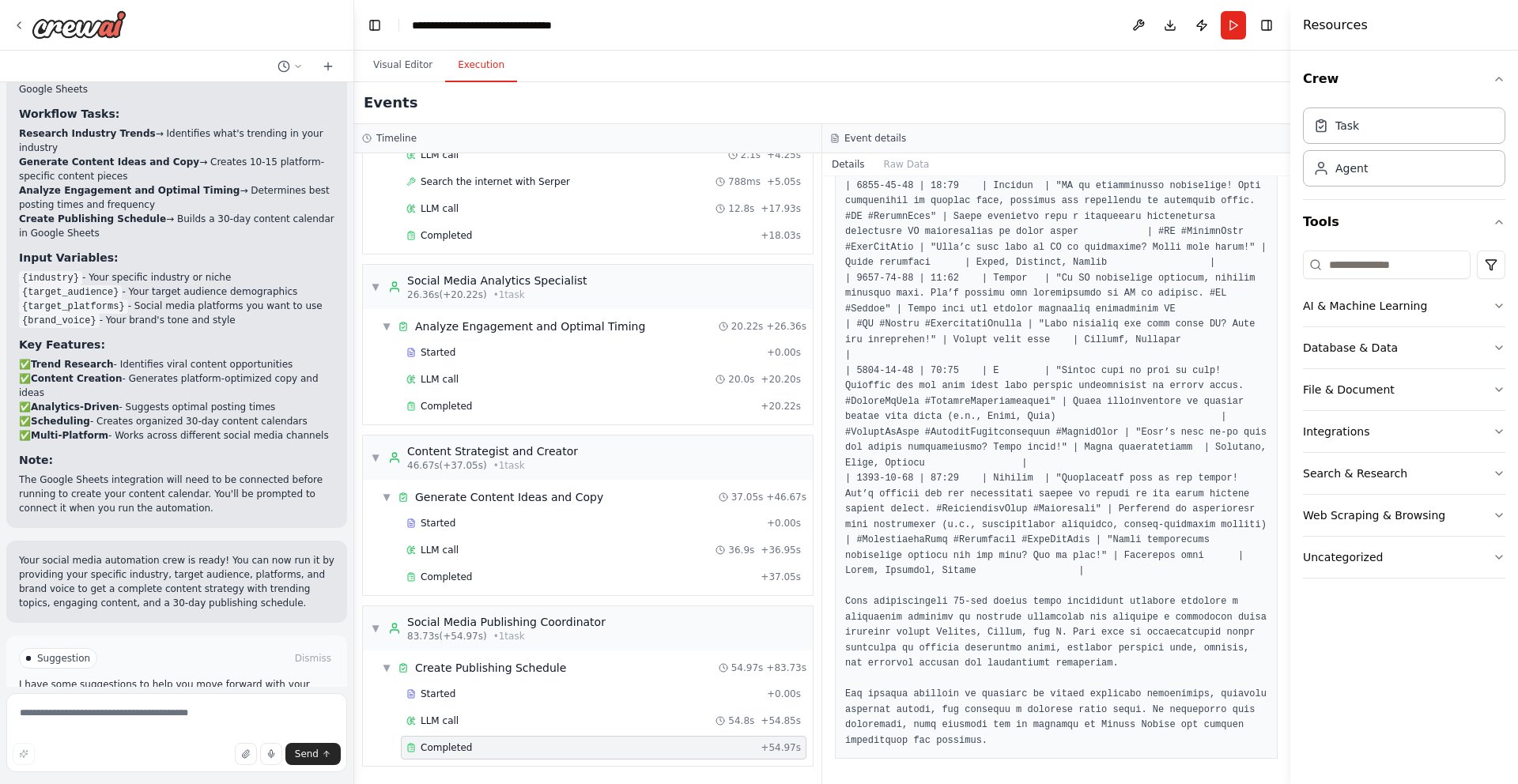
scroll to position [1718, 0]
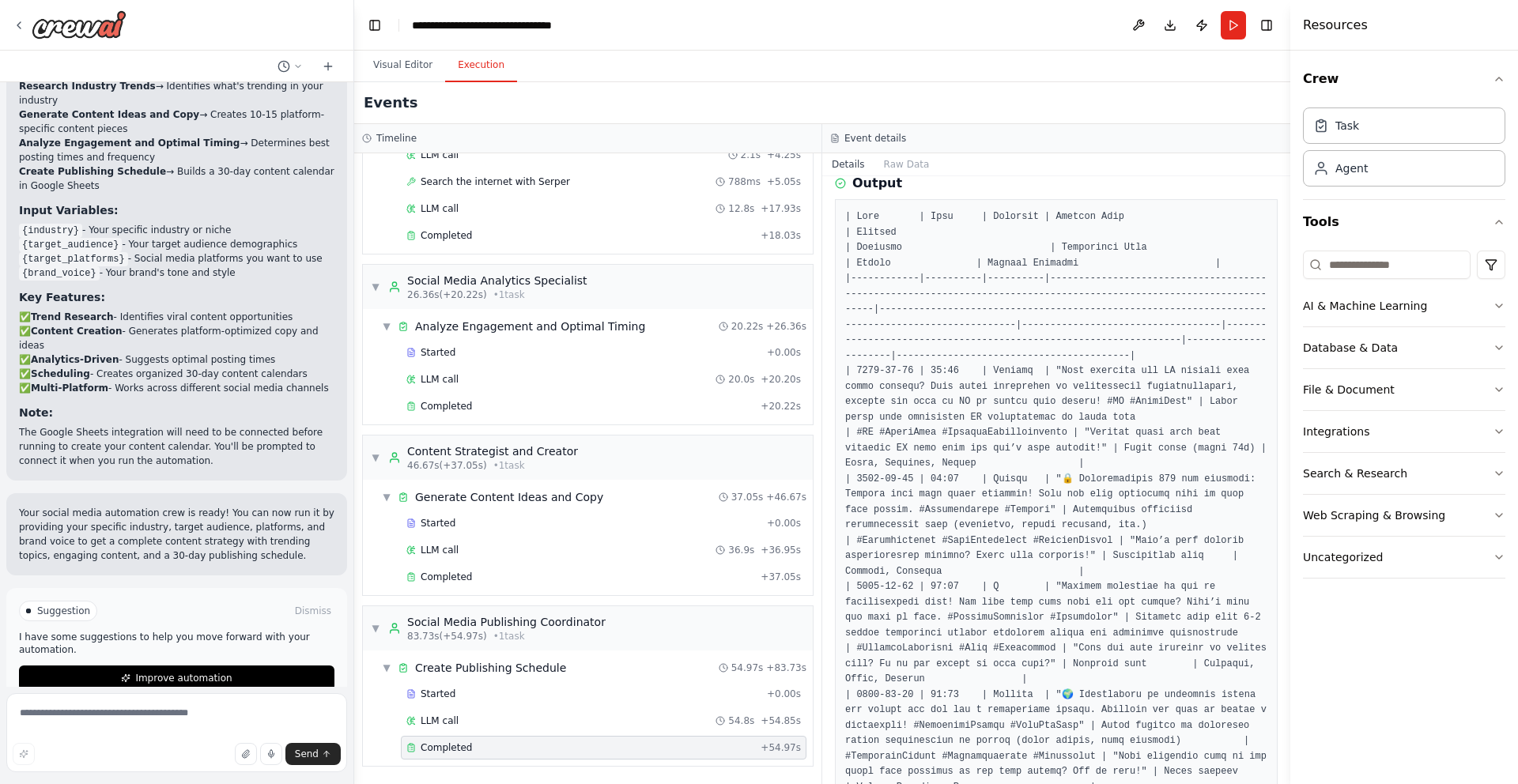
scroll to position [0, 0]
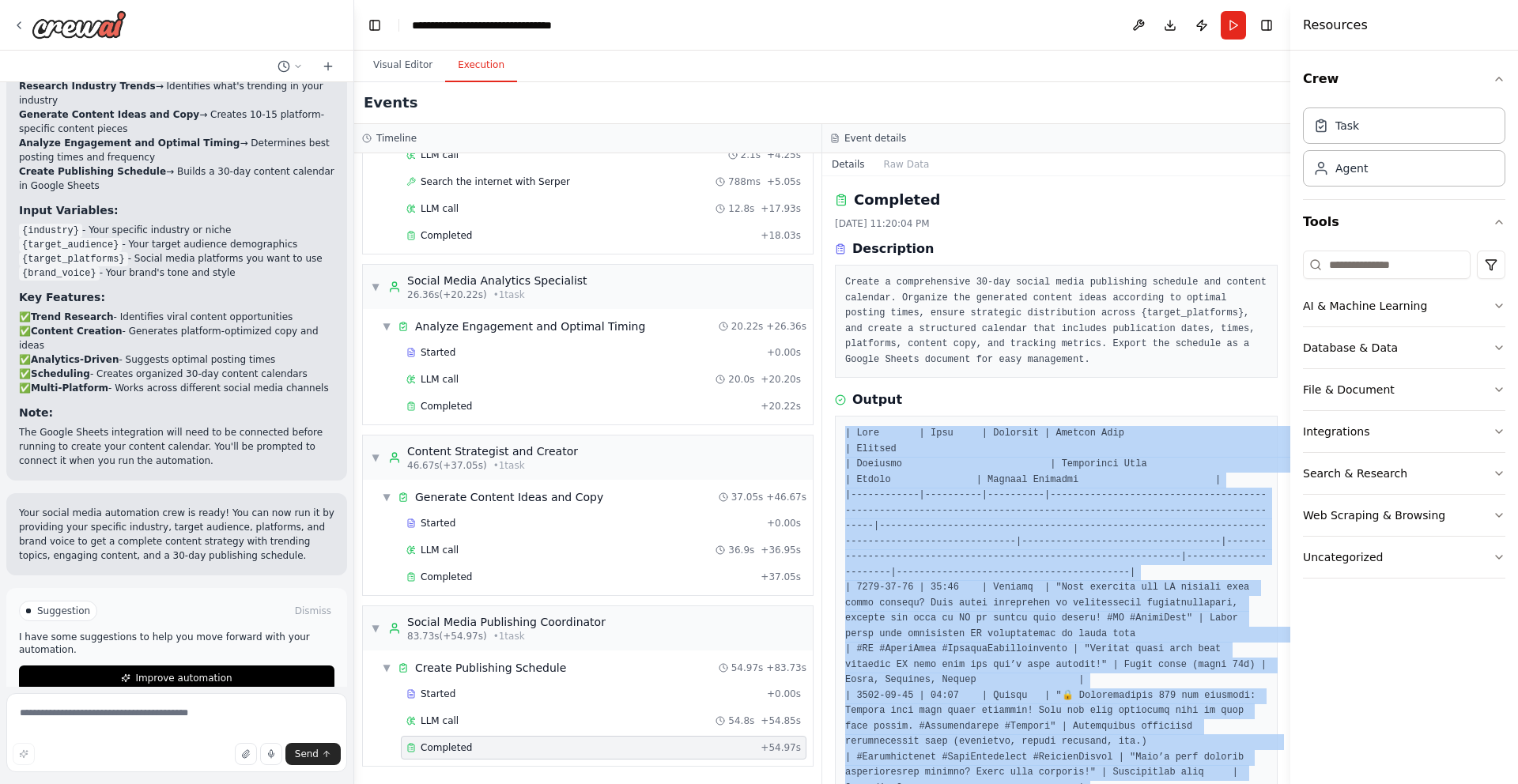
scroll to position [2514, 0]
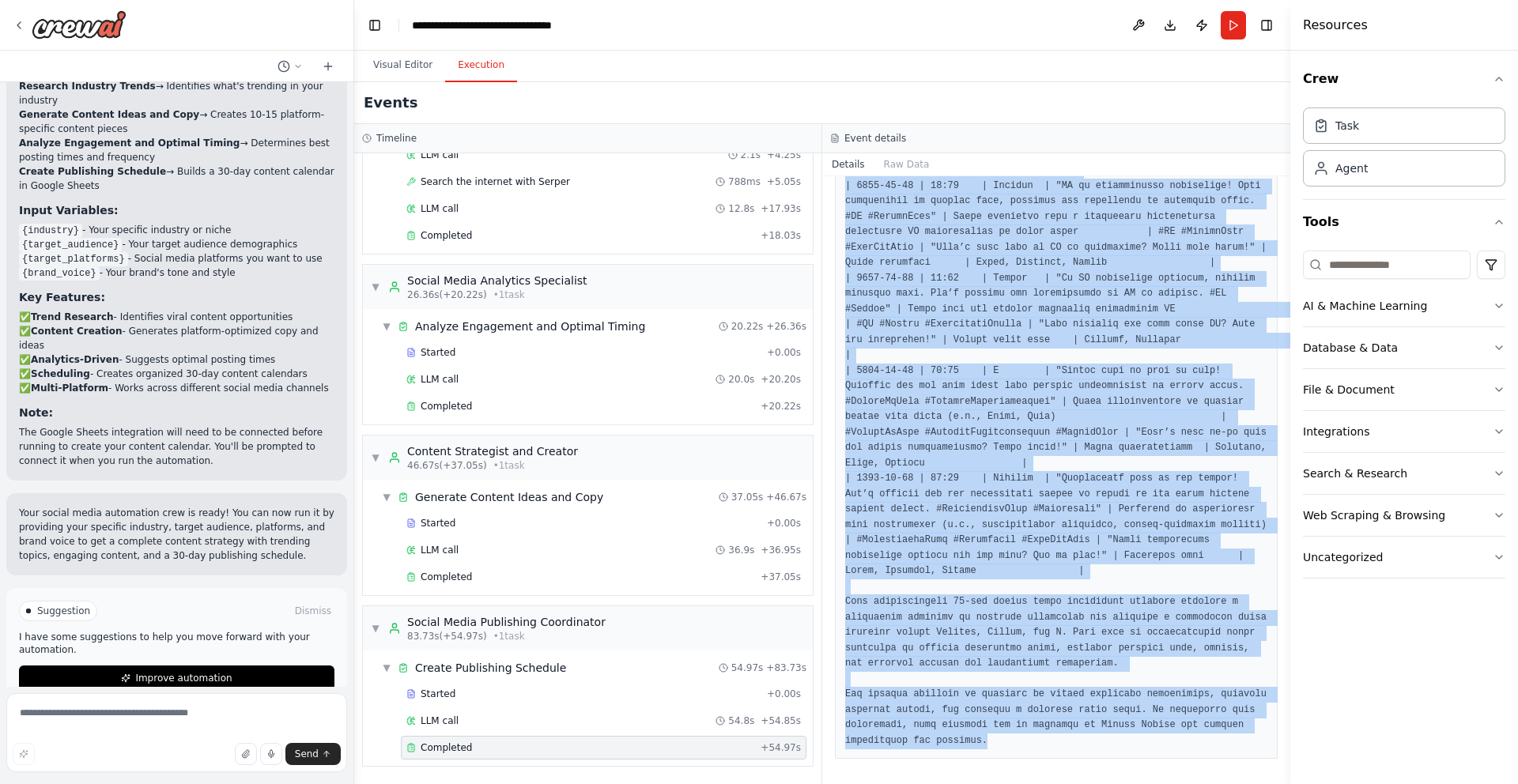
drag, startPoint x: 846, startPoint y: 431, endPoint x: 1192, endPoint y: 983, distance: 651.5
click at [1192, 783] on html "Create a crew that schedules and publishes social media content across multiple…" at bounding box center [759, 392] width 1518 height 784
copy pre "| Date | Time | Platform | Content Copy | Visuals | Hashtags | Engagement Hook …"
click at [263, 665] on button "Improve automation" at bounding box center [177, 678] width 316 height 25
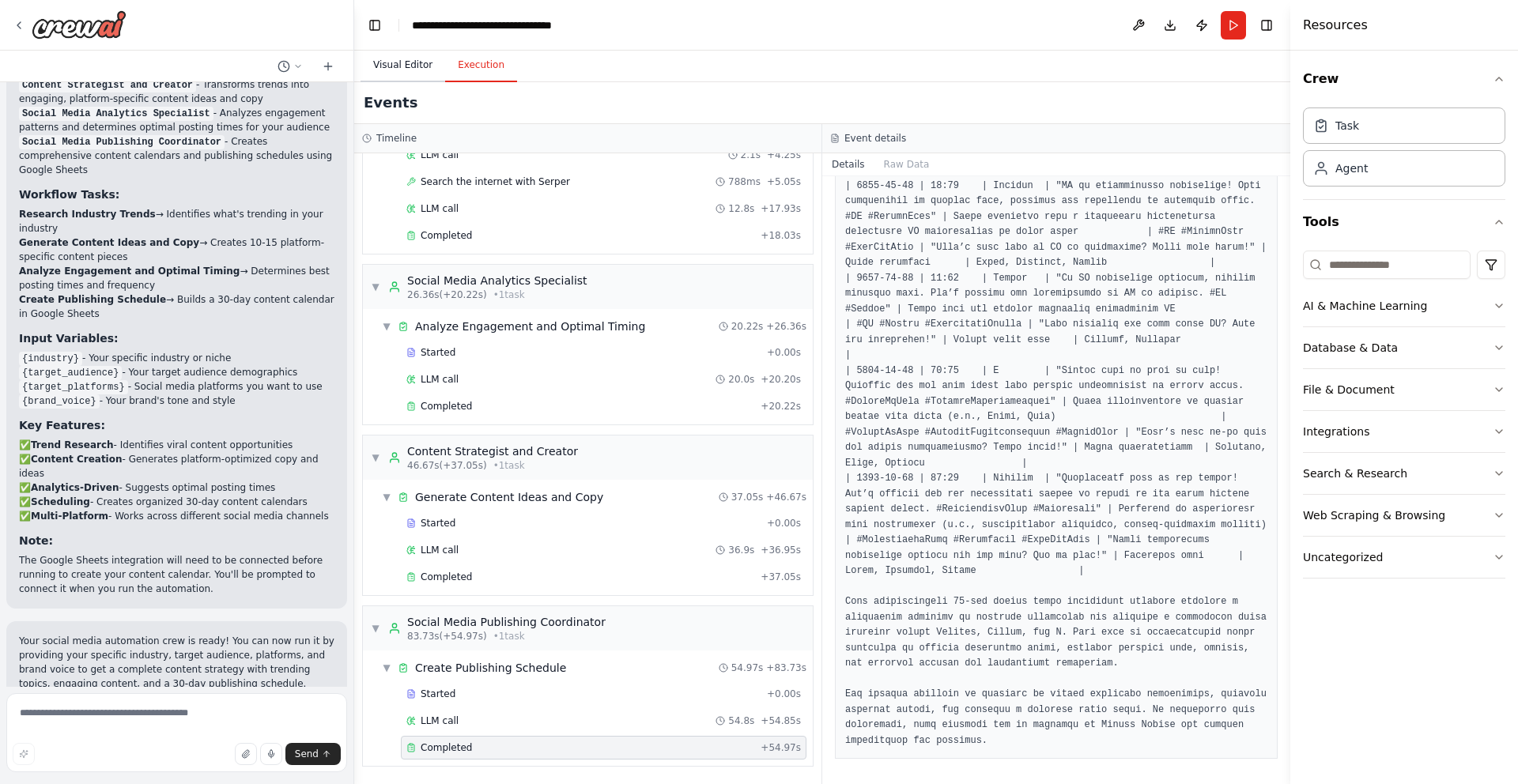
click at [384, 77] on button "Visual Editor" at bounding box center [402, 65] width 84 height 34
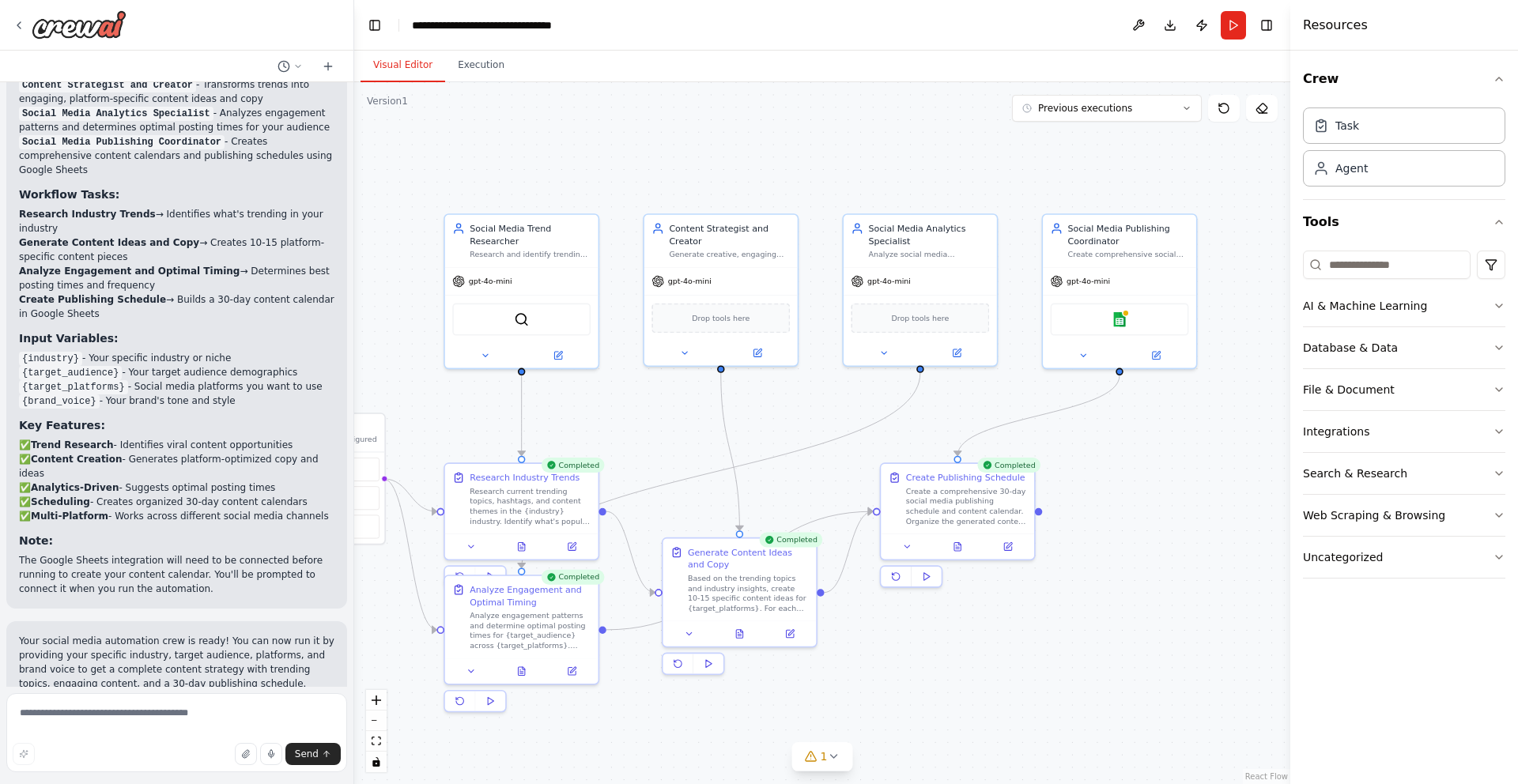
scroll to position [1652, 0]
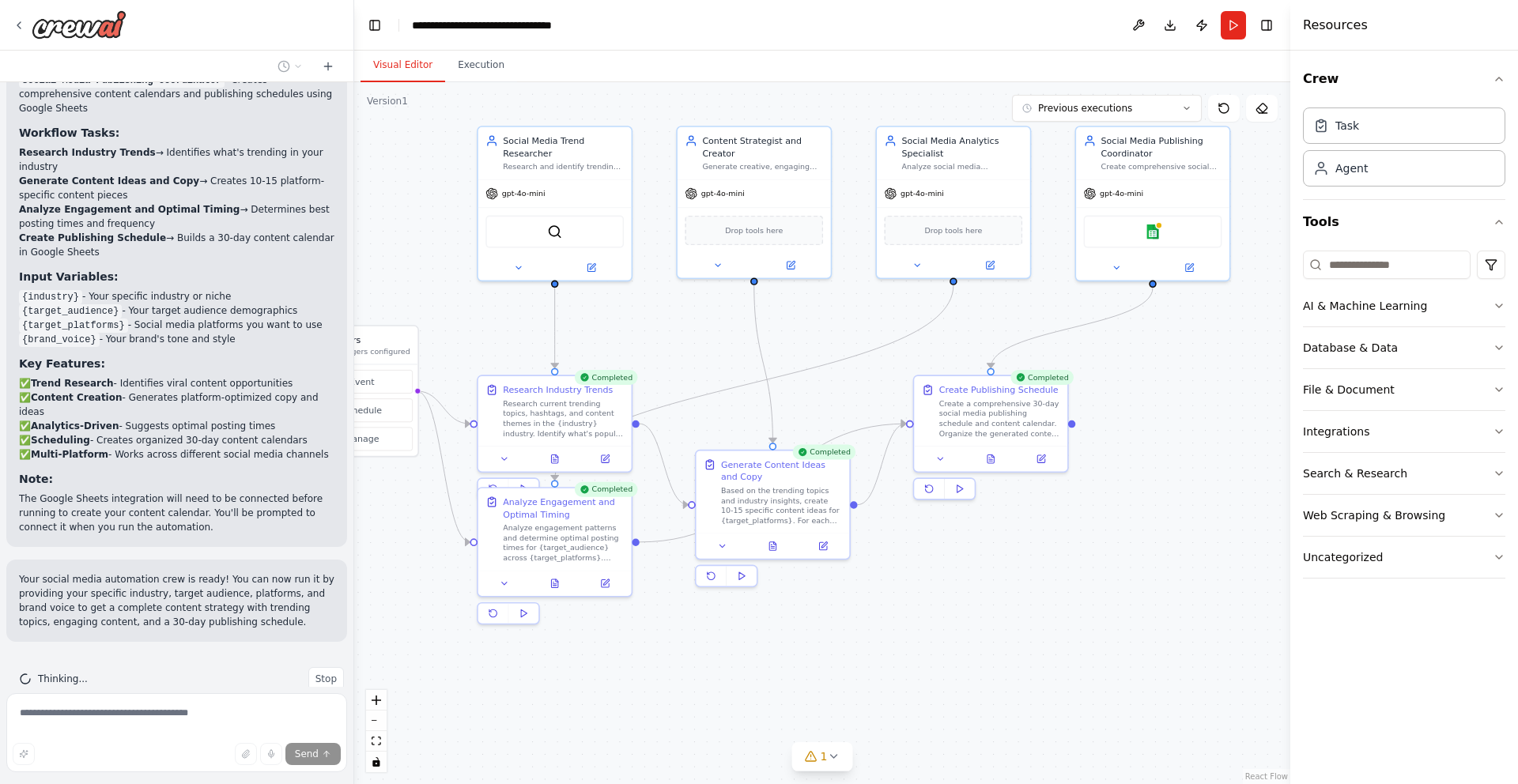
drag, startPoint x: 729, startPoint y: 305, endPoint x: 641, endPoint y: 341, distance: 95.1
click at [641, 341] on div ".deletable-edge-delete-btn { width: 20px; height: 20px; border: 0px solid #ffff…" at bounding box center [822, 433] width 936 height 702
click at [1443, 433] on button "Integrations" at bounding box center [1404, 432] width 203 height 41
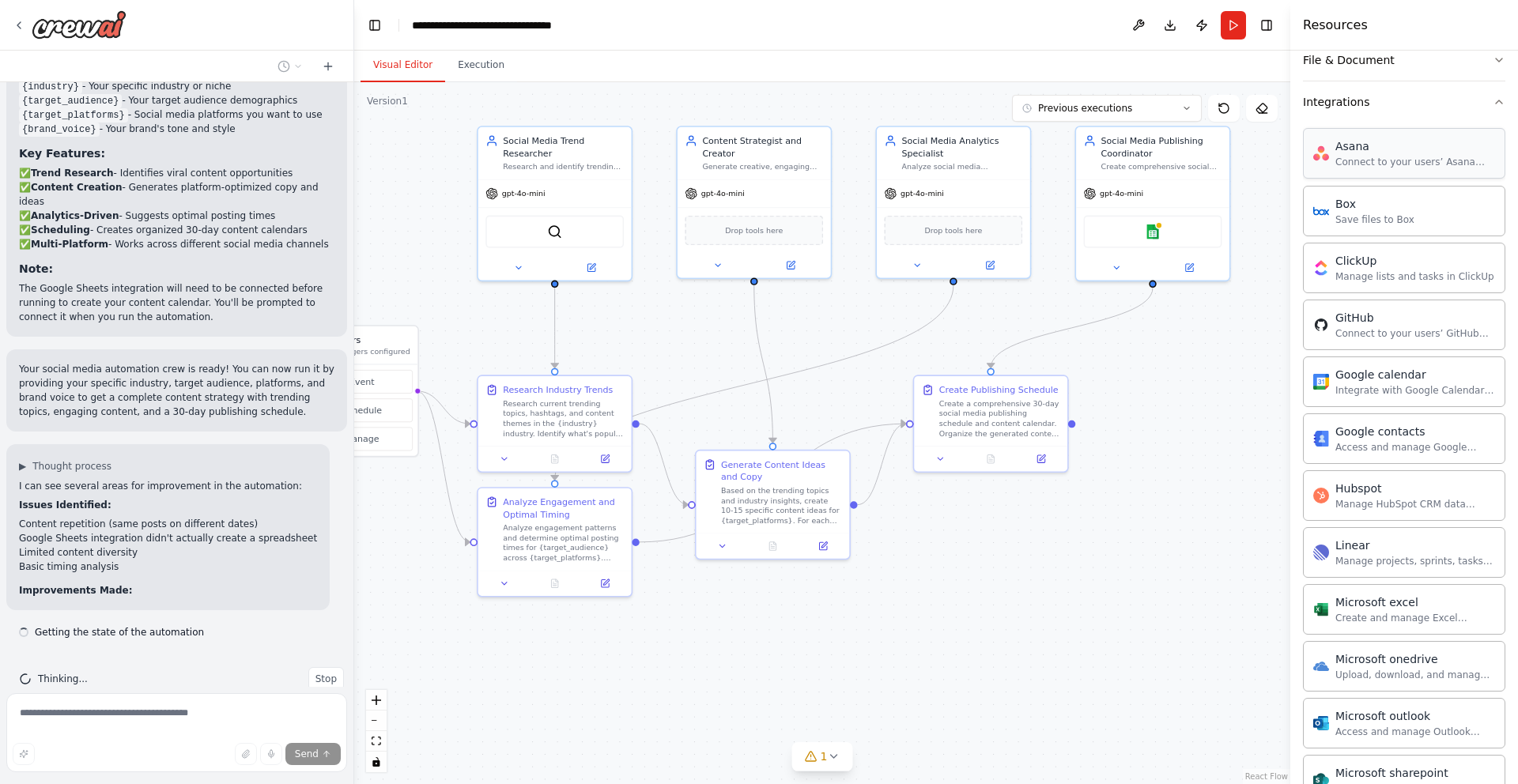
scroll to position [0, 0]
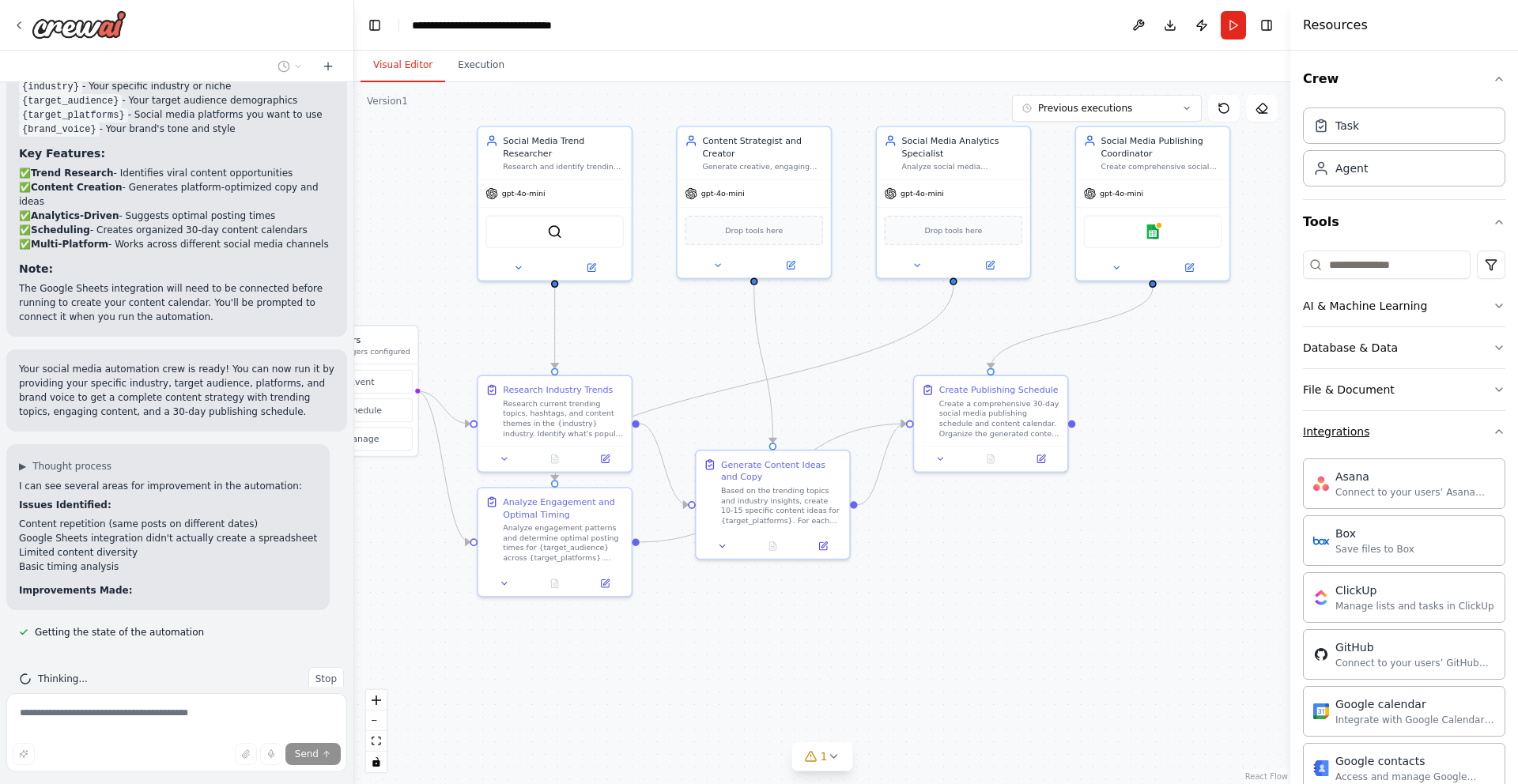
click at [1439, 425] on button "Integrations" at bounding box center [1404, 432] width 203 height 41
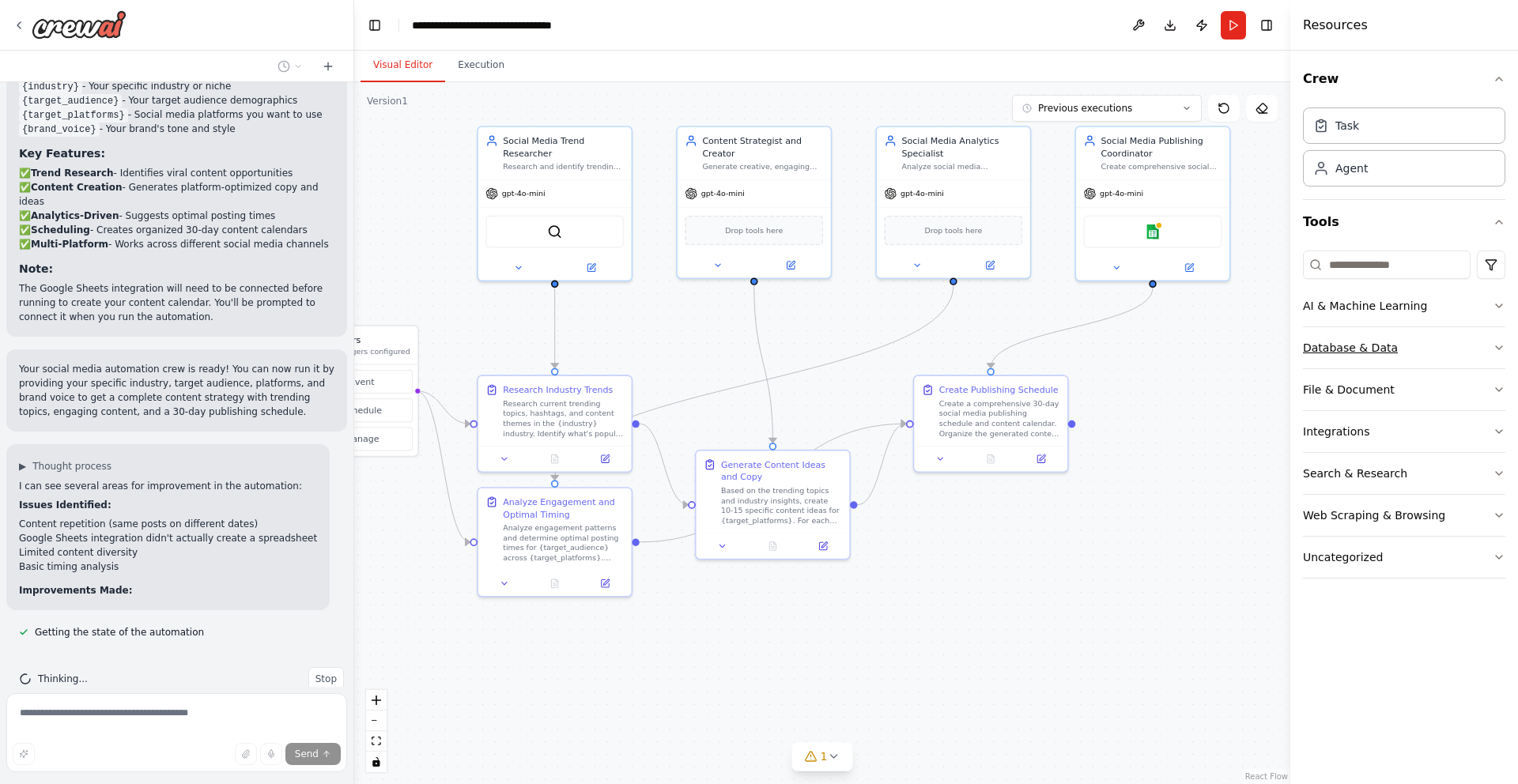
click at [1448, 353] on button "Database & Data" at bounding box center [1404, 347] width 203 height 41
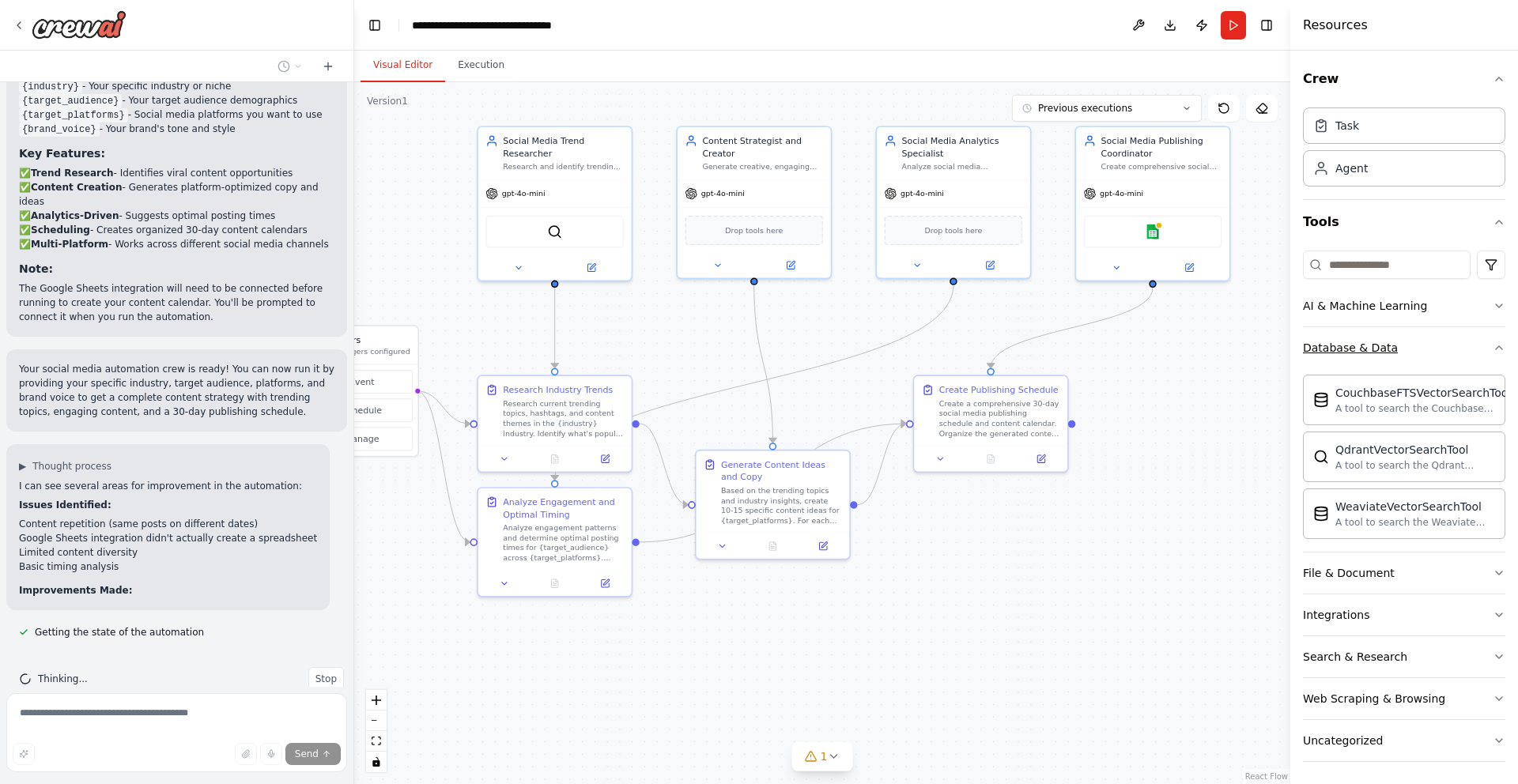
scroll to position [1906, 0]
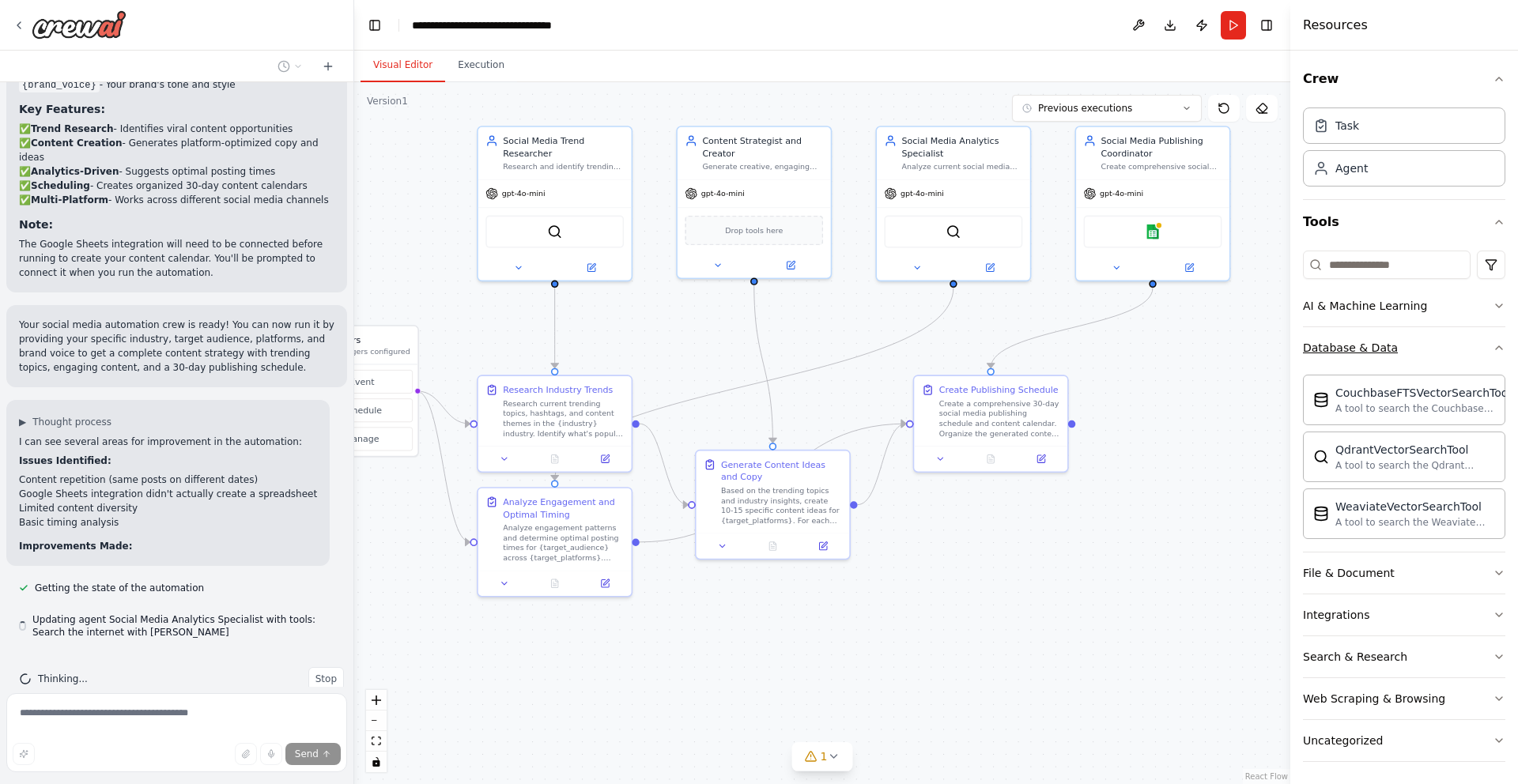
click at [1448, 353] on button "Database & Data" at bounding box center [1404, 347] width 203 height 41
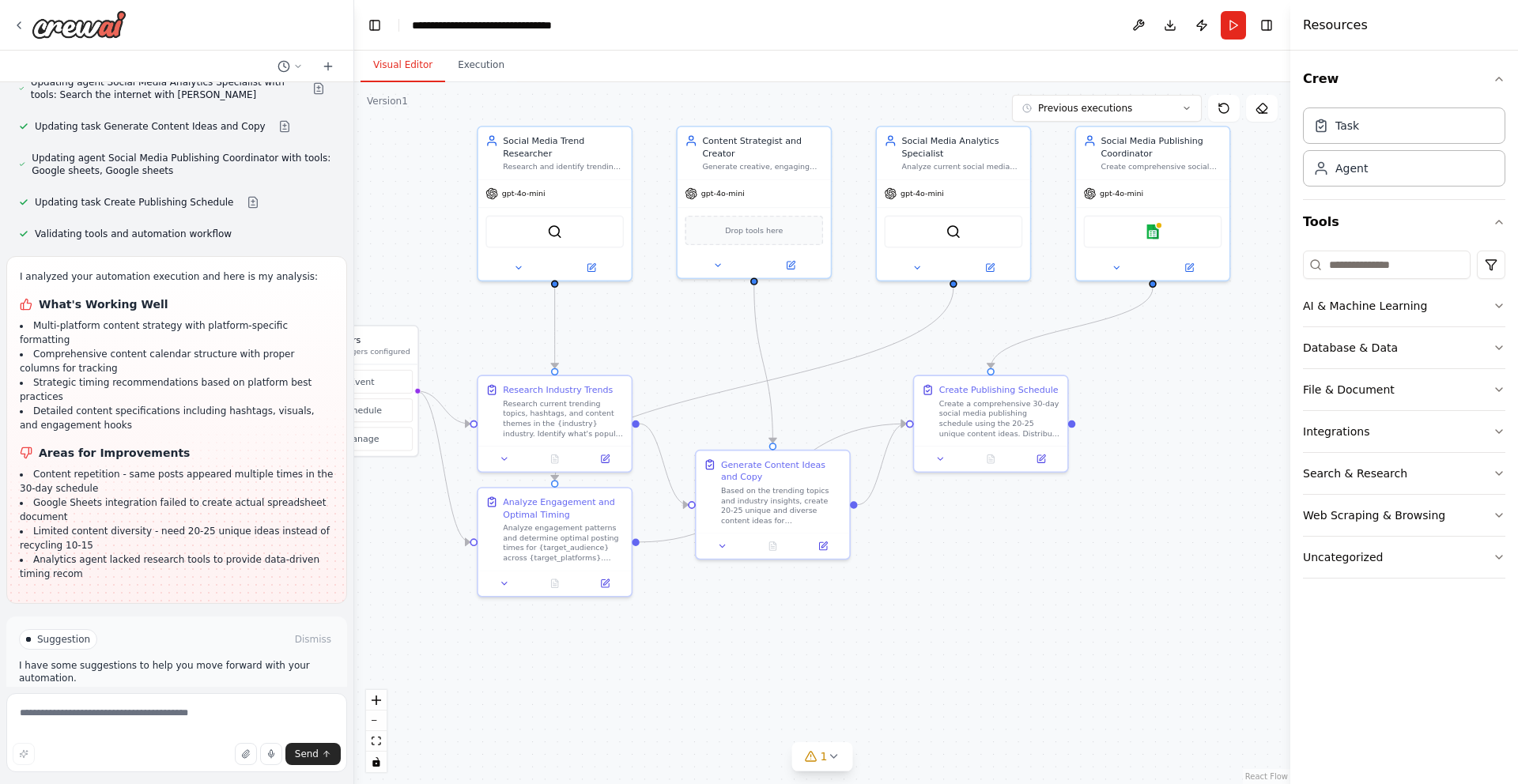
scroll to position [2458, 0]
